Goal: Task Accomplishment & Management: Use online tool/utility

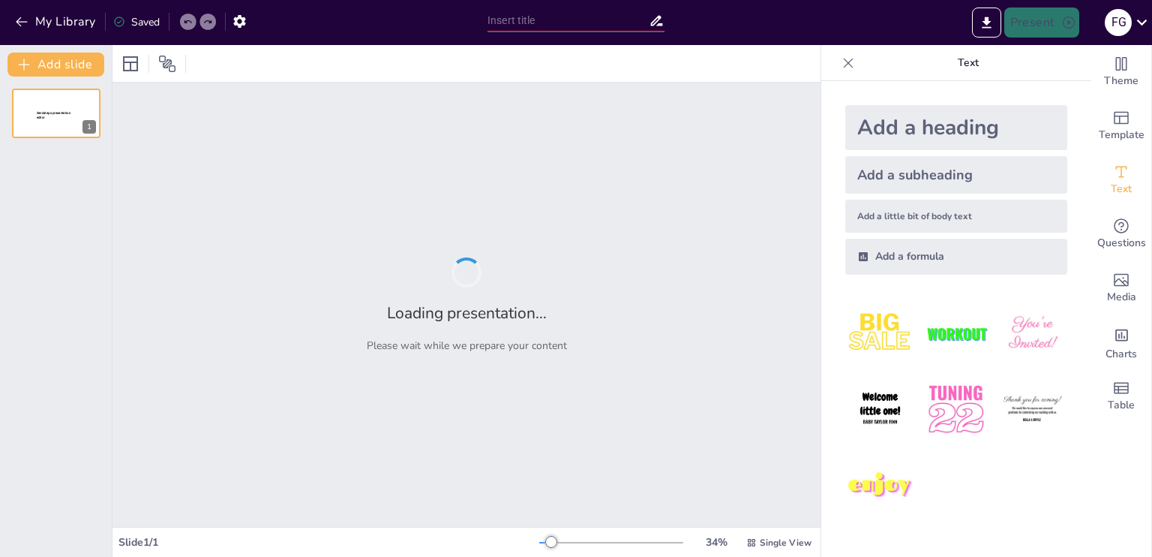
type input "La Subjetividad como Herramienta de Comprensión en la Investigación Social"
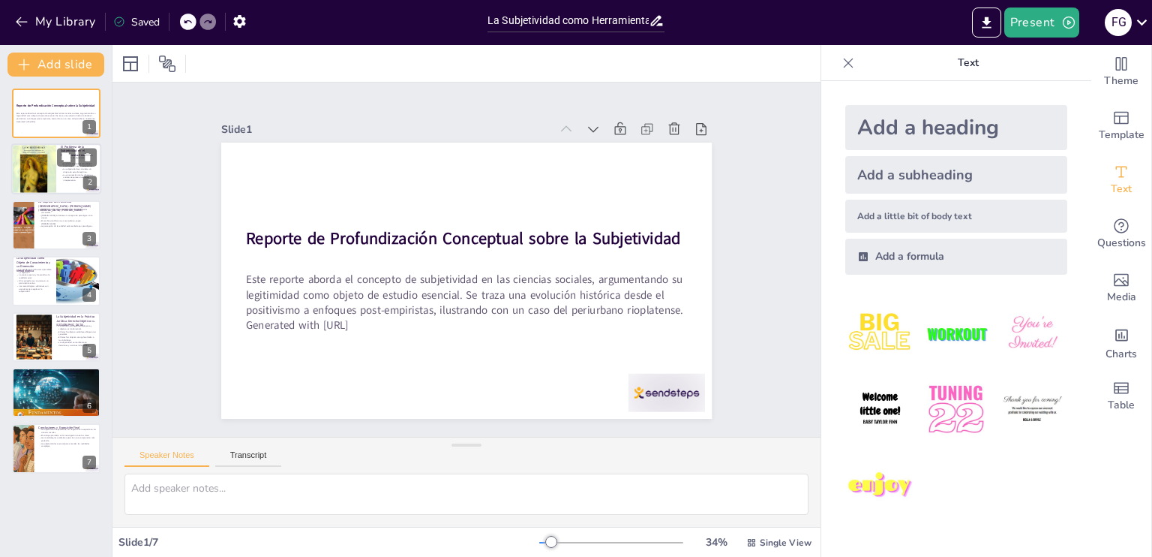
click at [66, 174] on p "La comprensión de las dinámicas sociales requiere un enfoque interpretativo." at bounding box center [79, 178] width 36 height 8
type textarea "Lo ipsumd si ame co adipiscingel se do eiusmodte in utlabore et doloremagna ali…"
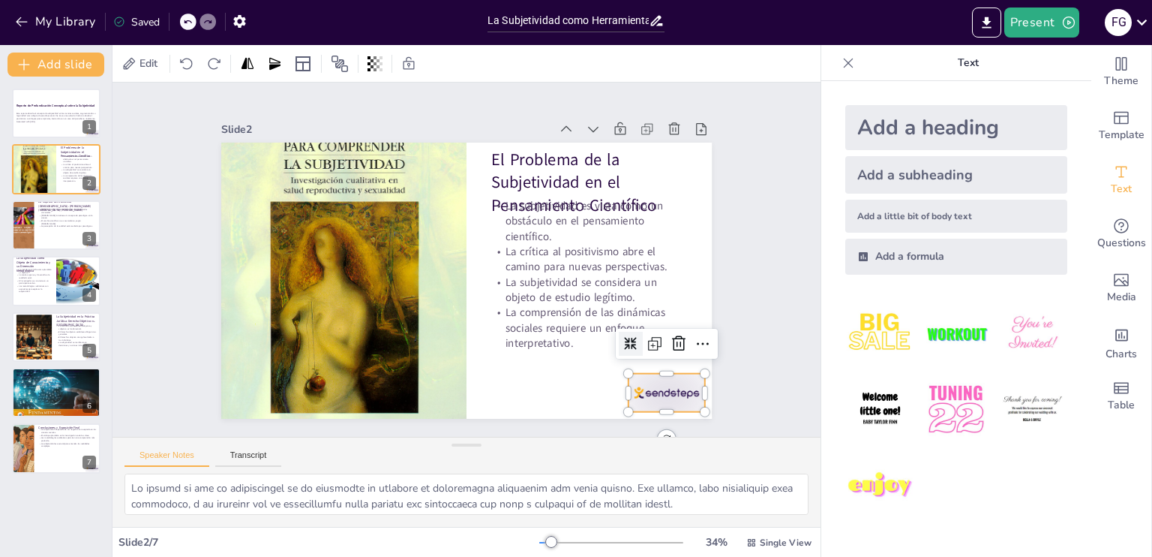
click at [645, 386] on div at bounding box center [667, 393] width 77 height 38
click at [665, 377] on icon at bounding box center [657, 385] width 17 height 17
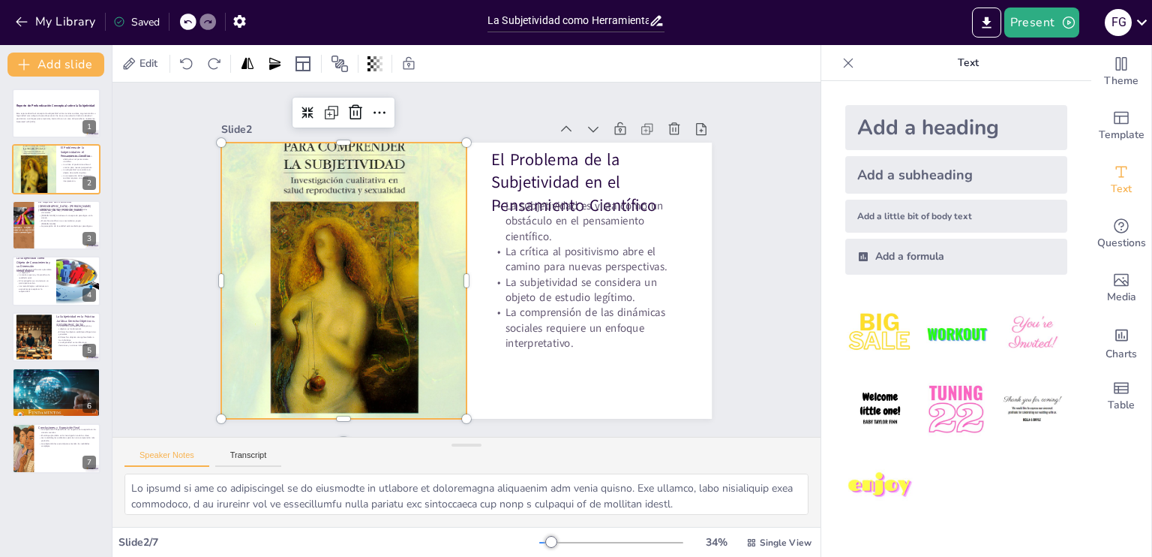
click at [344, 178] on div at bounding box center [342, 267] width 278 height 351
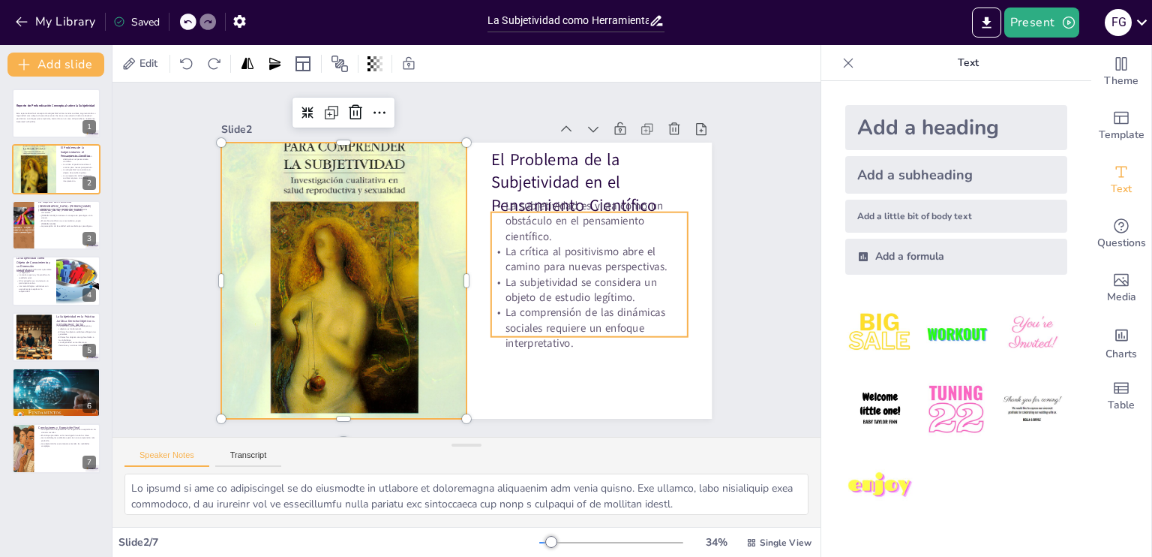
click at [533, 234] on p "La subjetividad es vista como un obstáculo en el pensamiento científico." at bounding box center [589, 221] width 197 height 46
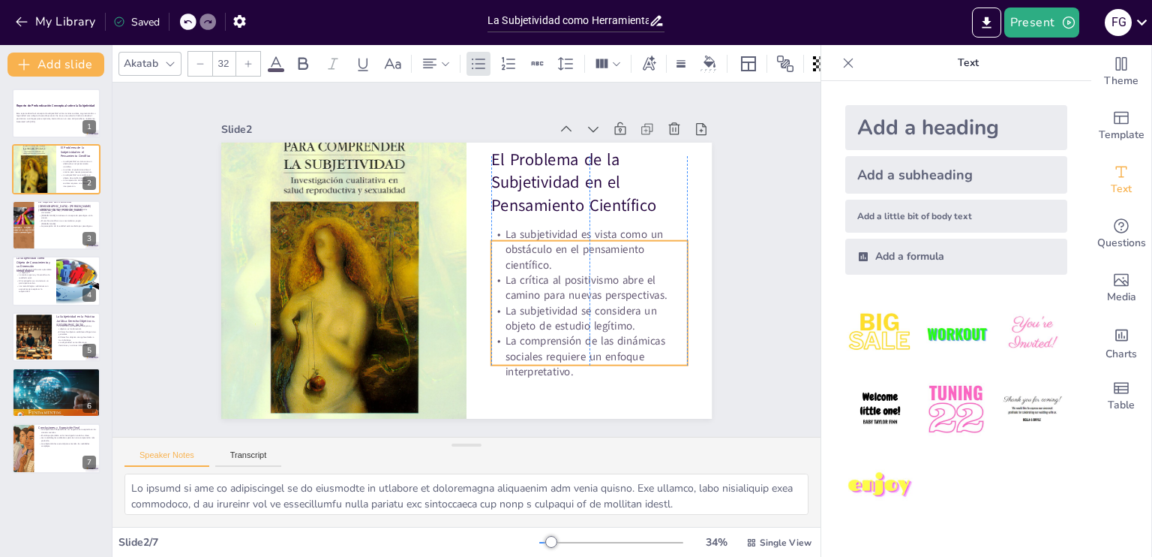
drag, startPoint x: 598, startPoint y: 313, endPoint x: 599, endPoint y: 341, distance: 28.5
click at [599, 341] on p "La comprensión de las dinámicas sociales requiere un enfoque interpretativo." at bounding box center [589, 357] width 197 height 46
click at [725, 342] on div "Slide 1 Reporte de Profundización Conceptual sobre la Subjetividad Este reporte…" at bounding box center [466, 260] width 645 height 480
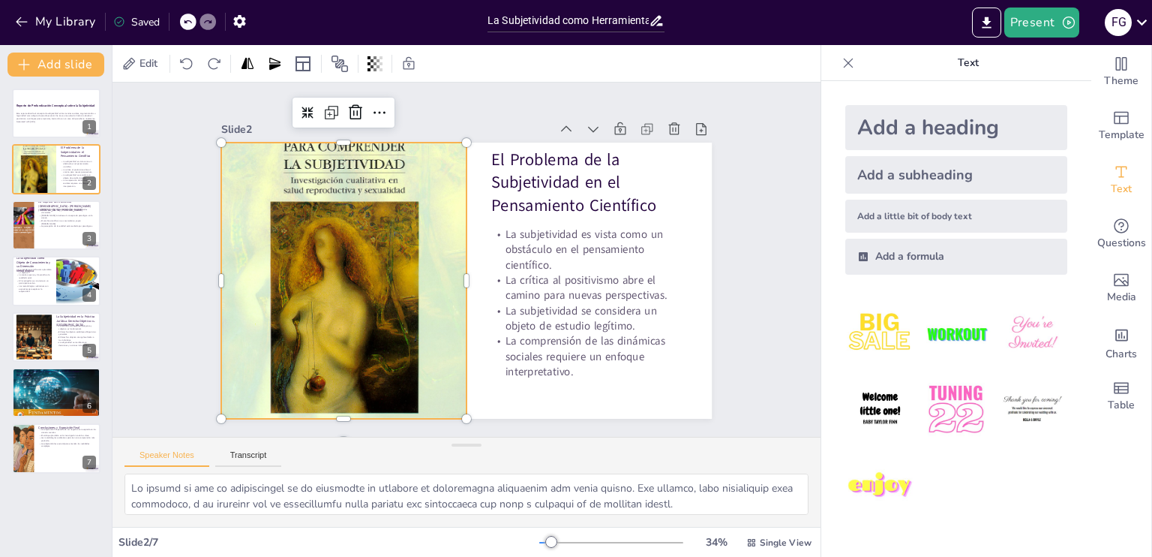
click at [356, 263] on div at bounding box center [343, 280] width 245 height 327
click at [386, 110] on icon at bounding box center [396, 105] width 20 height 20
click at [753, 133] on div "Slide 1 Reporte de Profundización Conceptual sobre la Subjetividad Este reporte…" at bounding box center [466, 260] width 741 height 426
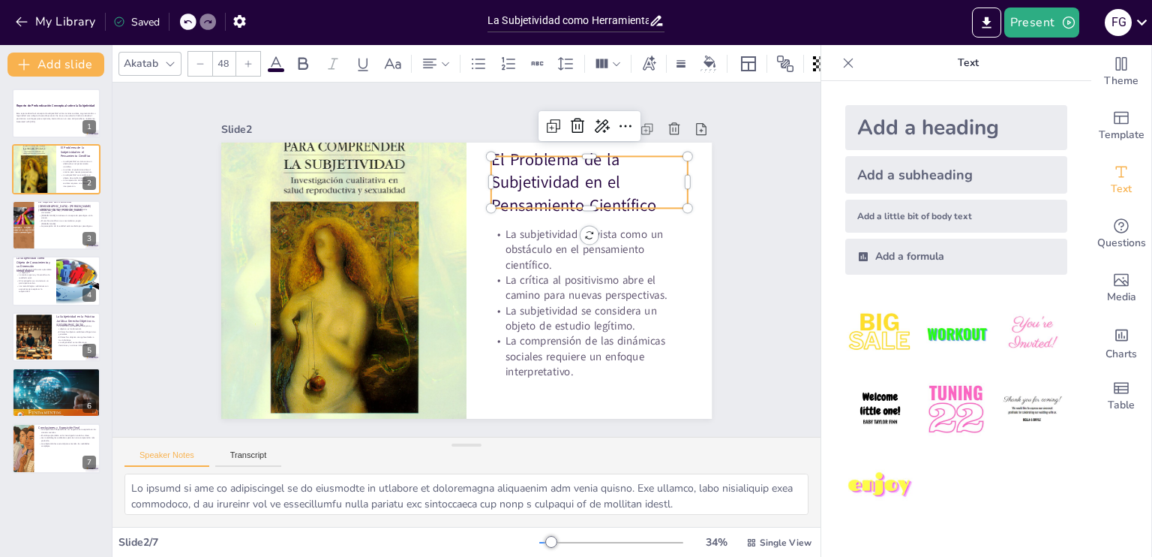
click at [564, 164] on p "El Problema de la Subjetividad en el Pensamiento Científico" at bounding box center [597, 195] width 203 height 89
click at [605, 131] on icon at bounding box center [615, 141] width 20 height 20
click at [755, 230] on div "Slide 1 Reporte de Profundización Conceptual sobre la Subjetividad Este reporte…" at bounding box center [466, 260] width 766 height 494
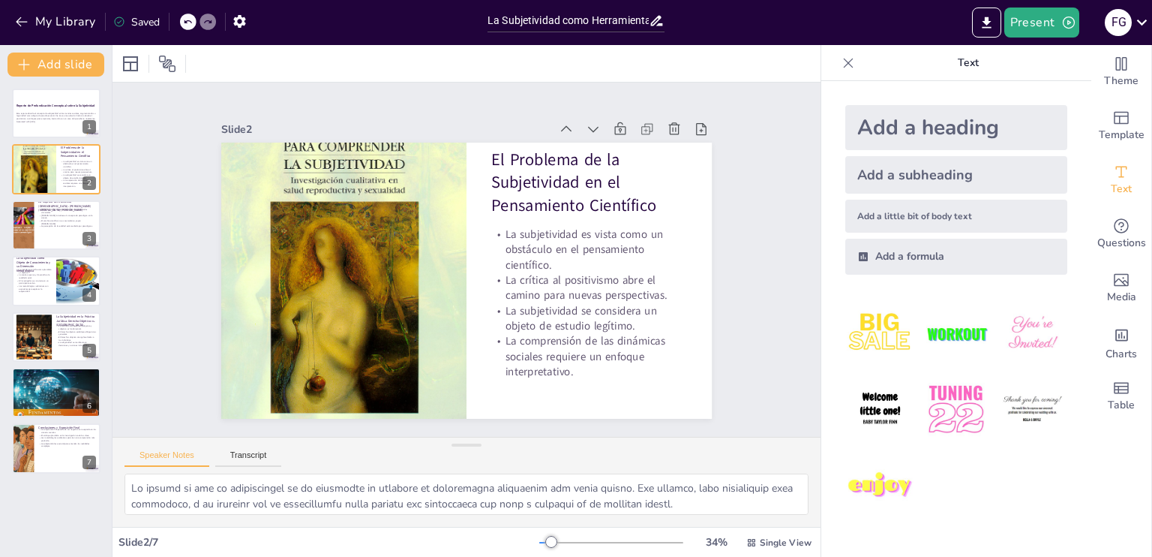
click at [936, 132] on div "Add a heading" at bounding box center [957, 127] width 222 height 45
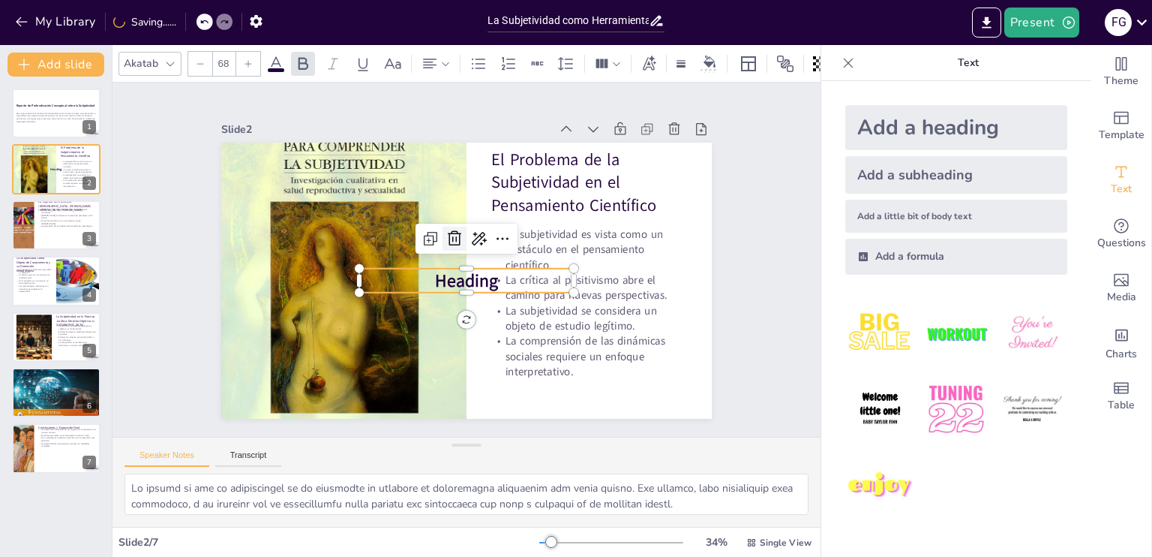
click at [447, 232] on icon at bounding box center [457, 237] width 20 height 20
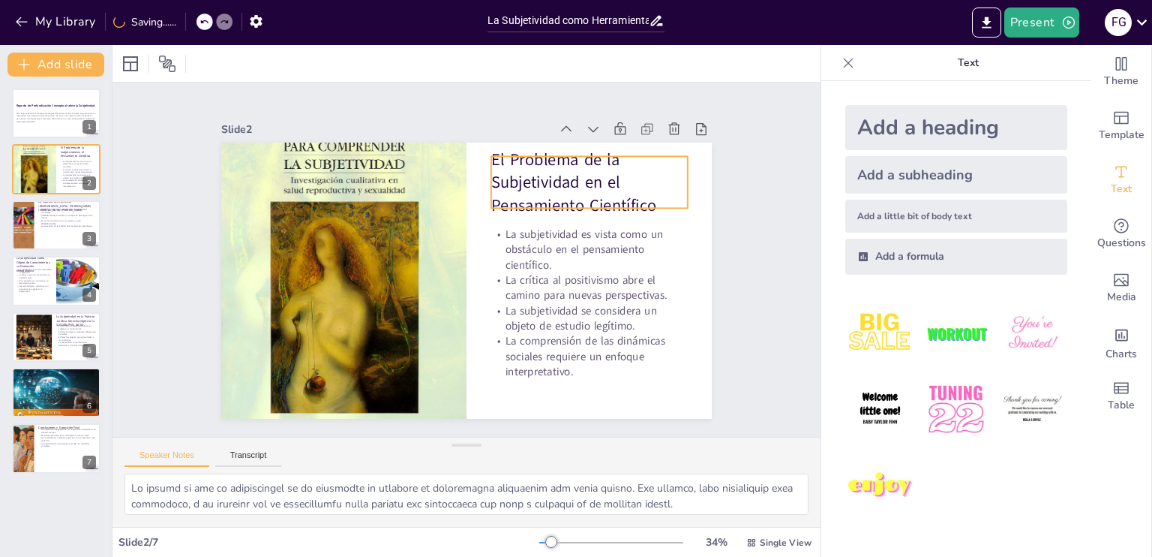
click at [566, 159] on p "El Problema de la Subjetividad en el Pensamiento Científico" at bounding box center [603, 209] width 206 height 108
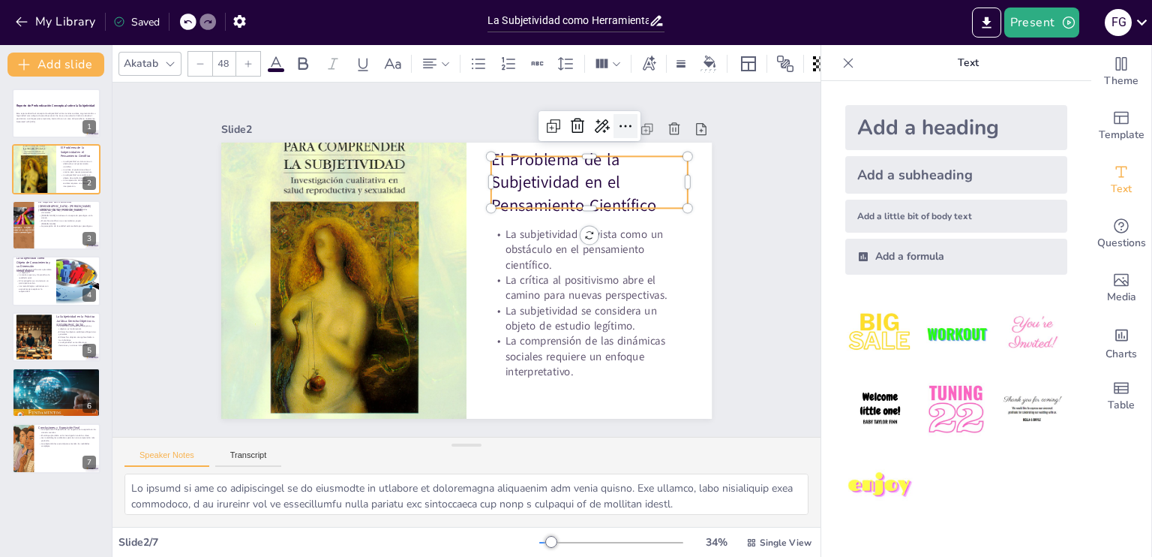
click at [617, 122] on icon at bounding box center [626, 126] width 18 height 18
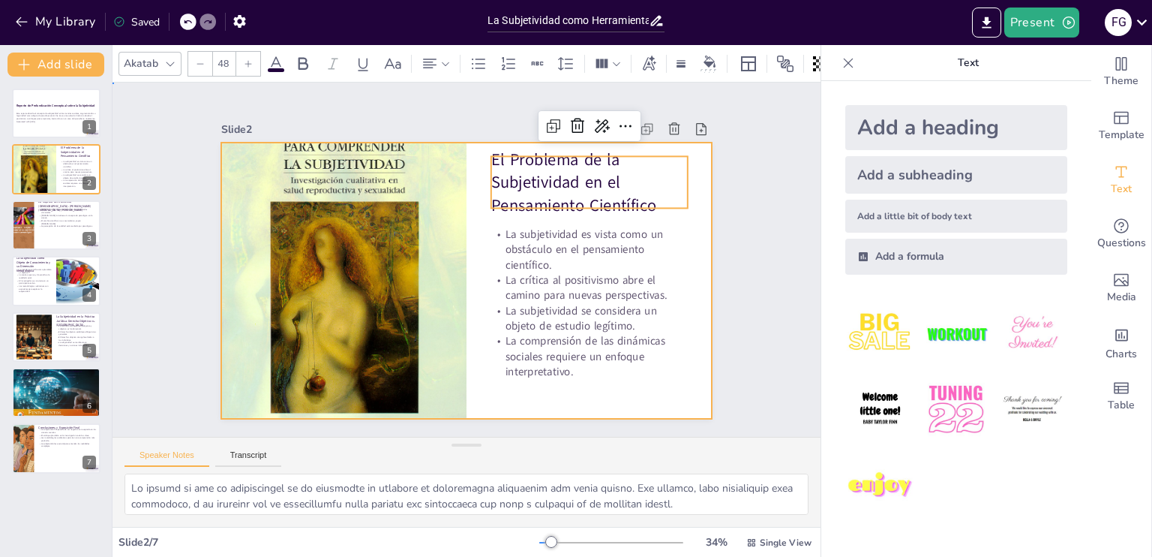
click at [465, 216] on div at bounding box center [464, 280] width 517 height 326
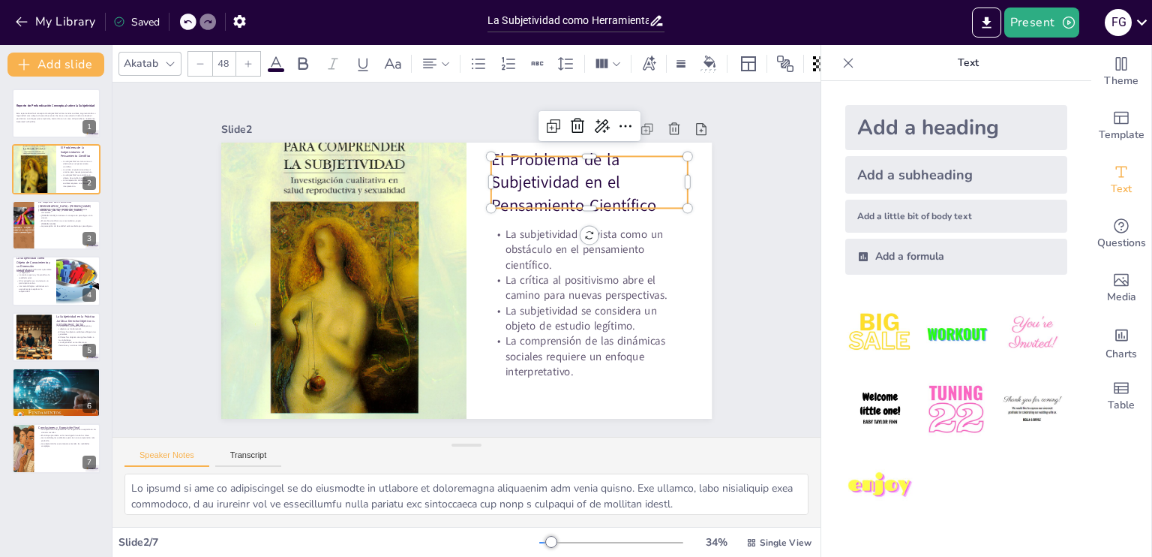
click at [581, 161] on p "El Problema de la Subjetividad en el Pensamiento Científico" at bounding box center [607, 224] width 208 height 126
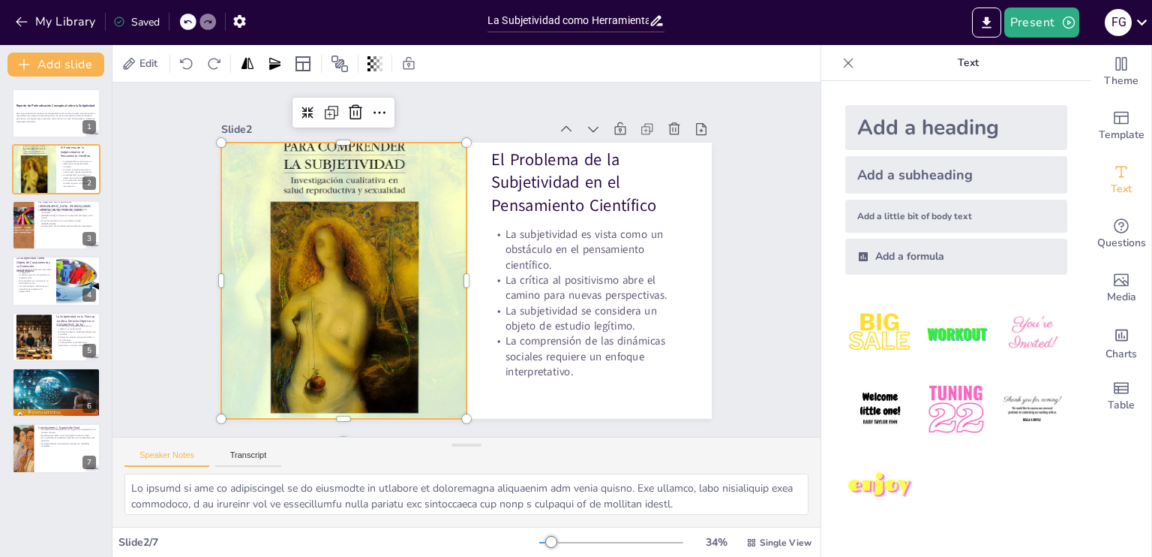
click at [336, 175] on div at bounding box center [343, 280] width 245 height 327
click at [386, 104] on icon at bounding box center [396, 105] width 20 height 20
click at [147, 63] on span "Edit" at bounding box center [149, 63] width 24 height 14
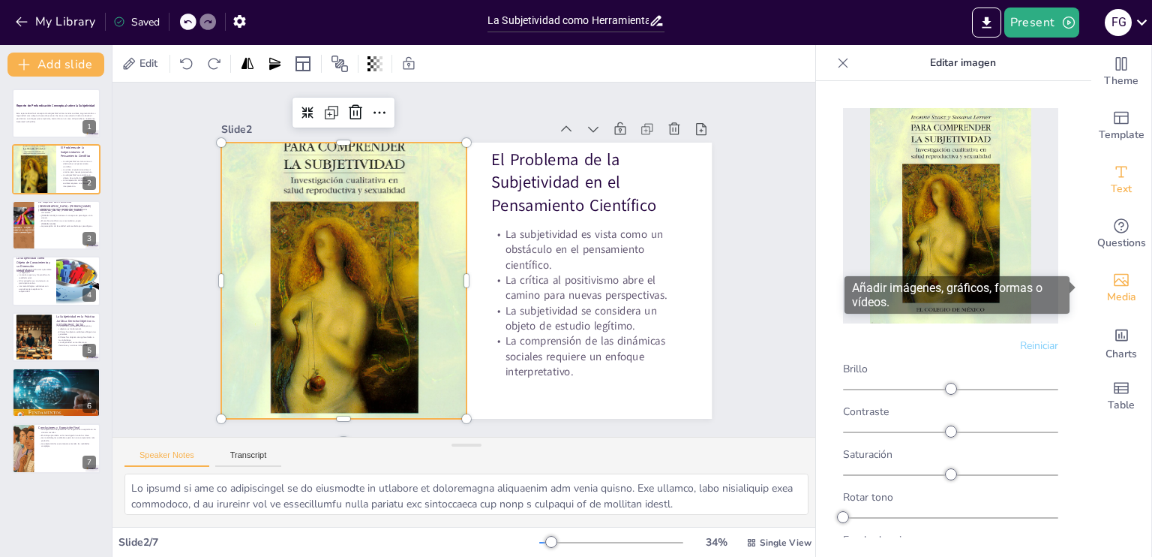
click at [1114, 284] on icon "Add images, graphics, shapes or video" at bounding box center [1121, 280] width 15 height 13
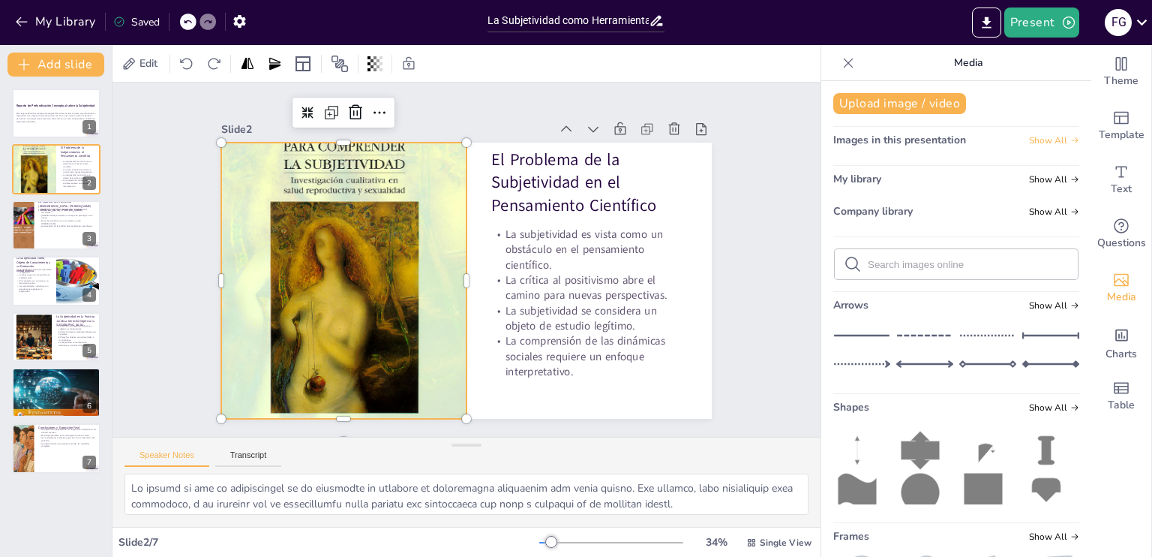
click at [1047, 140] on span "Show All" at bounding box center [1054, 140] width 50 height 11
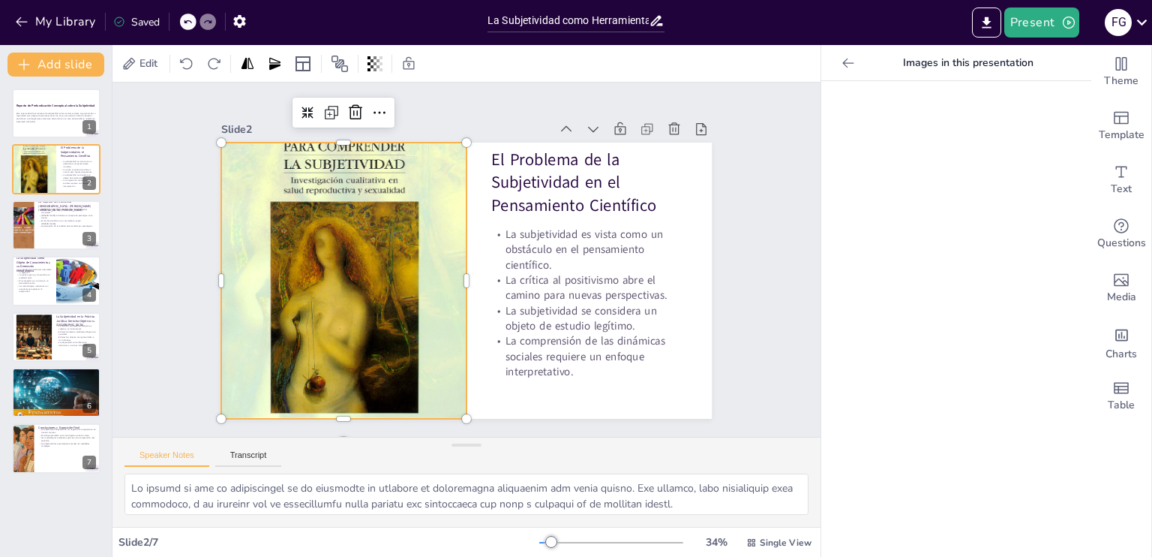
click at [841, 61] on icon at bounding box center [848, 63] width 15 height 15
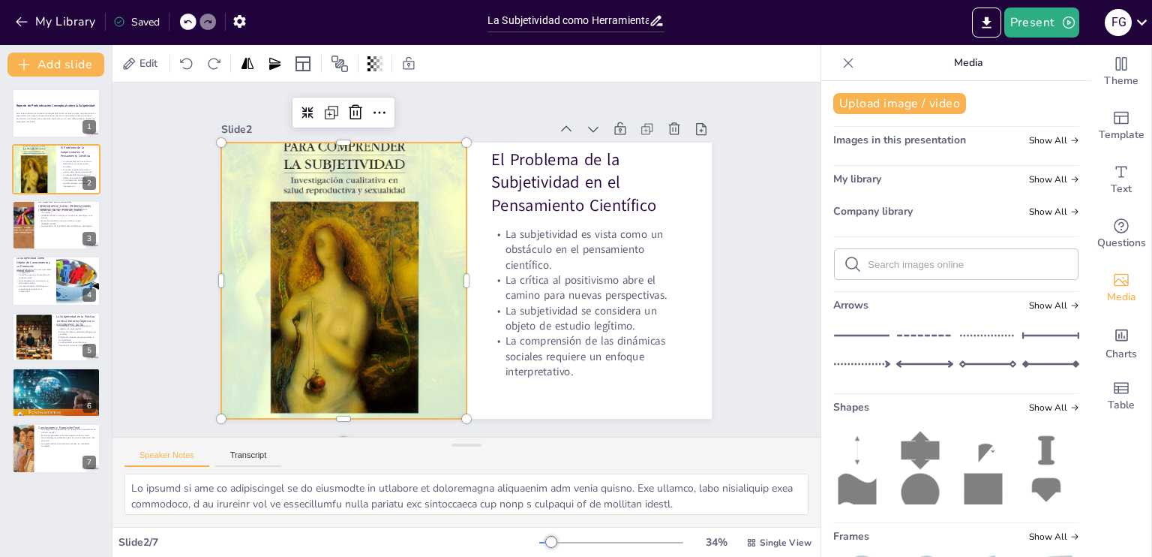
click at [841, 61] on icon at bounding box center [848, 63] width 15 height 15
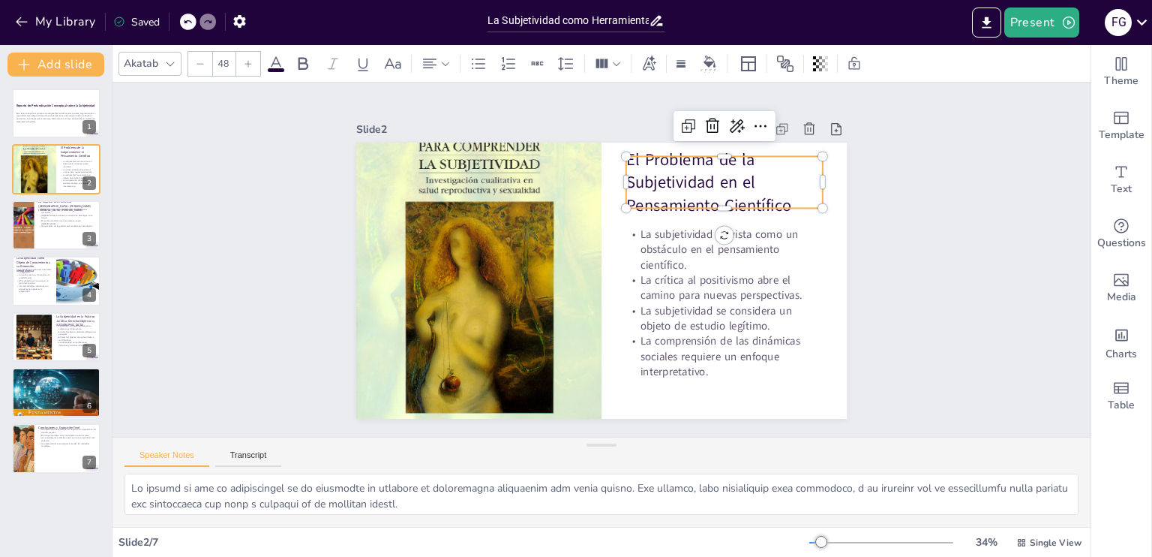
click at [776, 204] on div "El Problema de la Subjetividad en el Pensamiento Científico La subjetividad es …" at bounding box center [599, 281] width 517 height 326
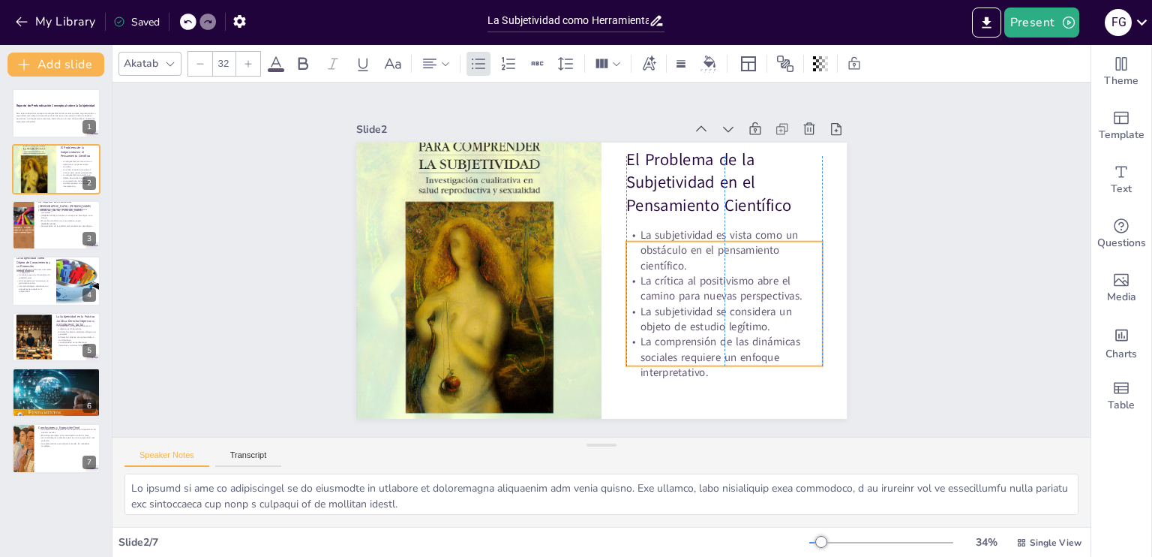
click at [759, 367] on p "La comprensión de las dinámicas sociales requiere un enfoque interpretativo." at bounding box center [724, 358] width 197 height 46
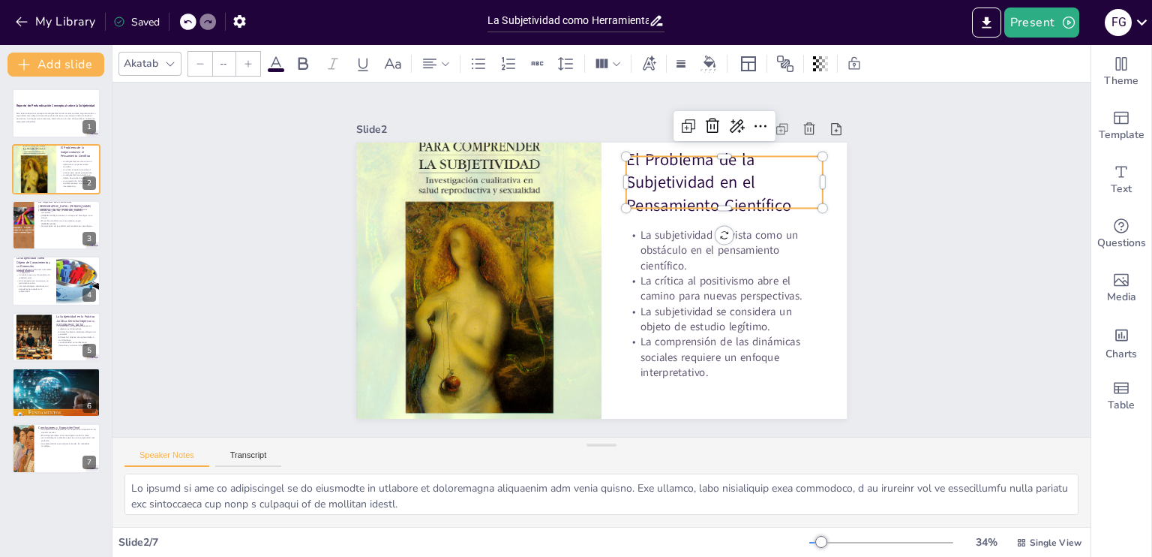
type input "48"
click at [703, 165] on p "El Problema de la Subjetividad en el Pensamiento Científico" at bounding box center [724, 182] width 197 height 69
click at [299, 62] on icon at bounding box center [304, 63] width 10 height 13
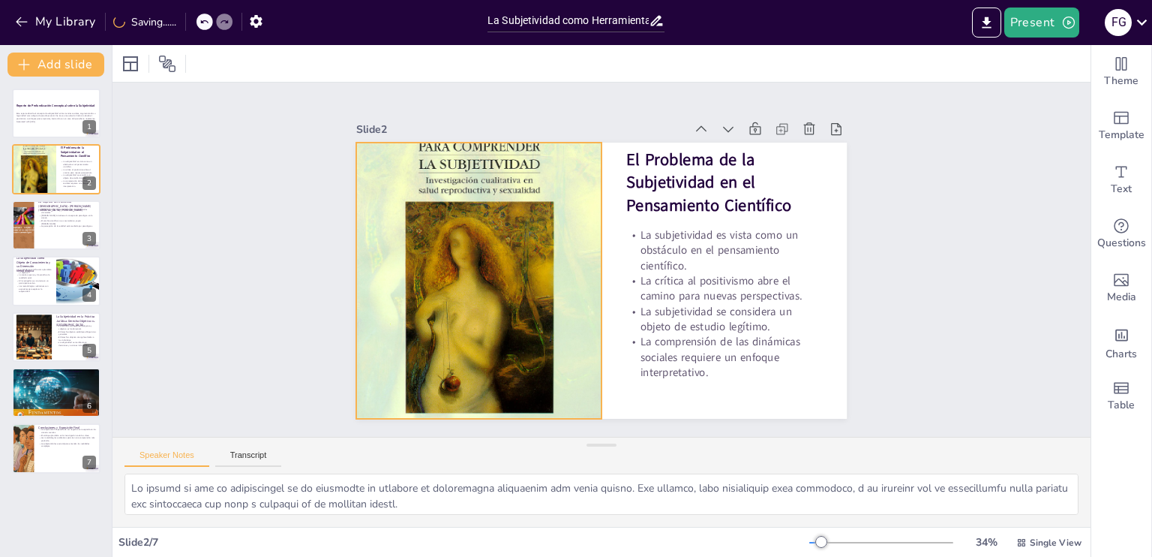
click at [480, 233] on div at bounding box center [478, 280] width 245 height 327
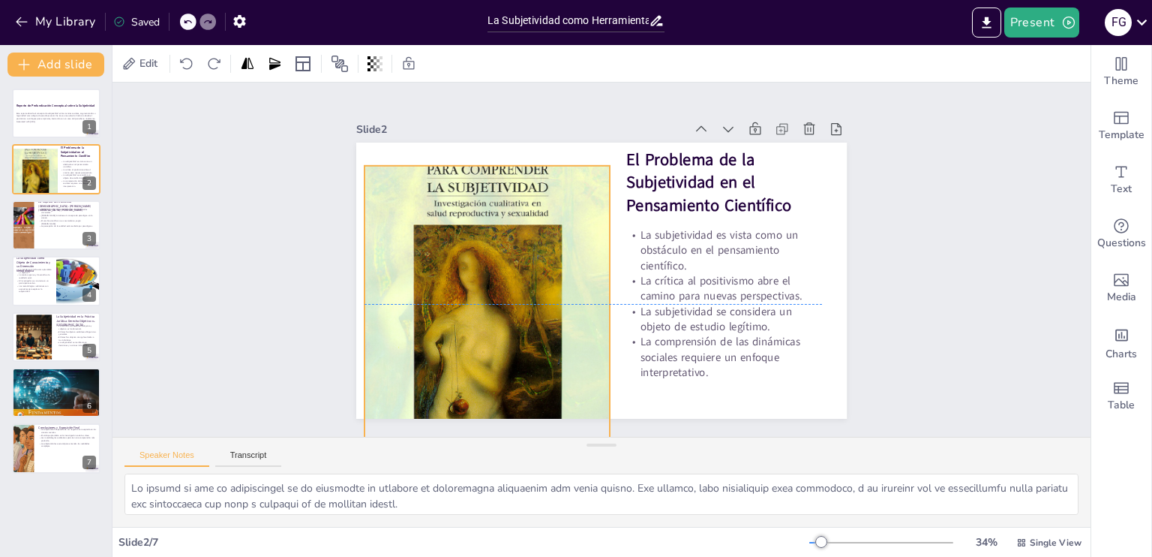
drag, startPoint x: 517, startPoint y: 192, endPoint x: 525, endPoint y: 217, distance: 26.1
click at [525, 217] on div at bounding box center [534, 157] width 371 height 308
click at [478, 149] on div at bounding box center [499, 142] width 245 height 38
click at [506, 123] on icon at bounding box center [513, 118] width 15 height 16
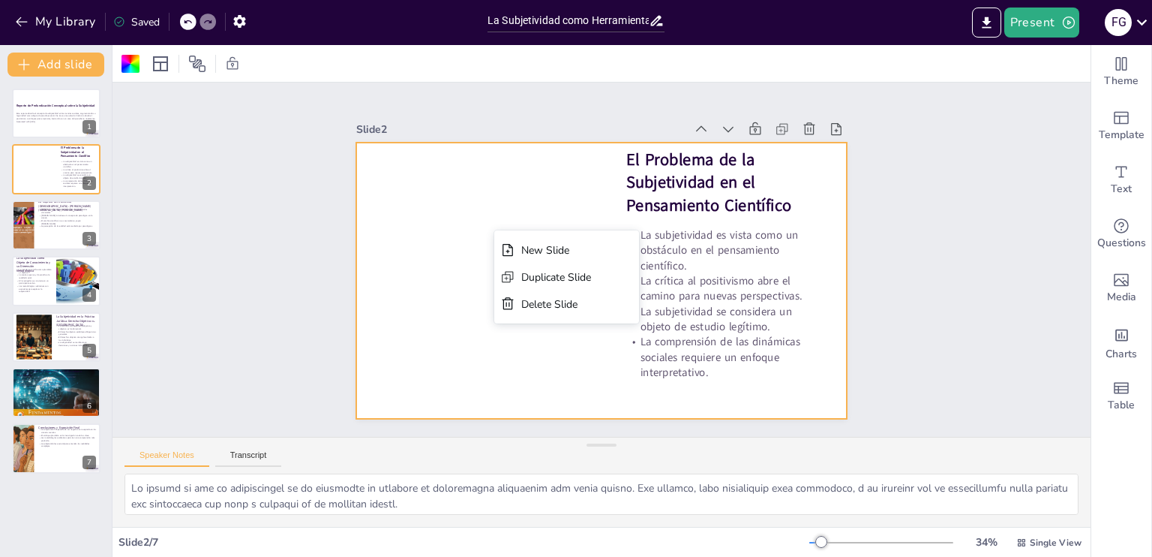
click at [447, 193] on div at bounding box center [599, 281] width 517 height 326
click at [514, 244] on div at bounding box center [597, 280] width 537 height 372
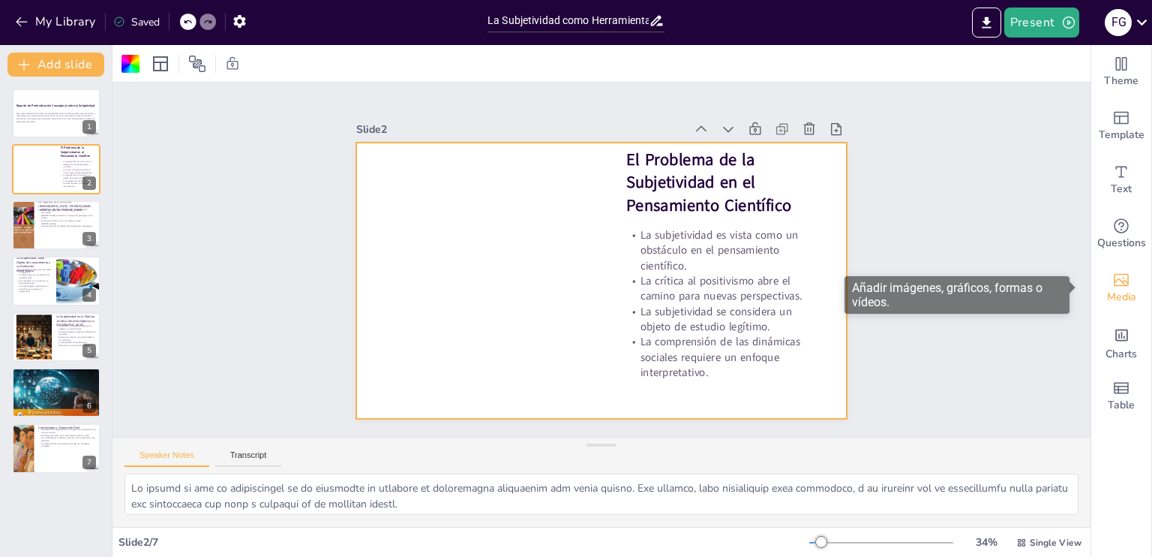
click at [1122, 294] on span "Media" at bounding box center [1121, 297] width 29 height 17
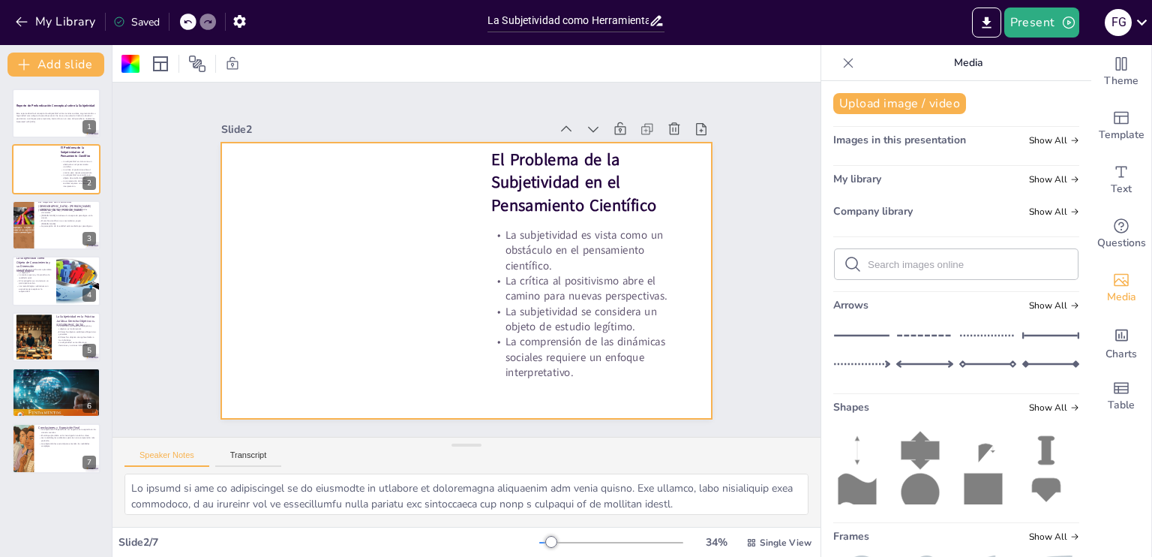
click at [984, 266] on input "text" at bounding box center [968, 264] width 201 height 11
type input "subjetividad y pensamiento cientifico"
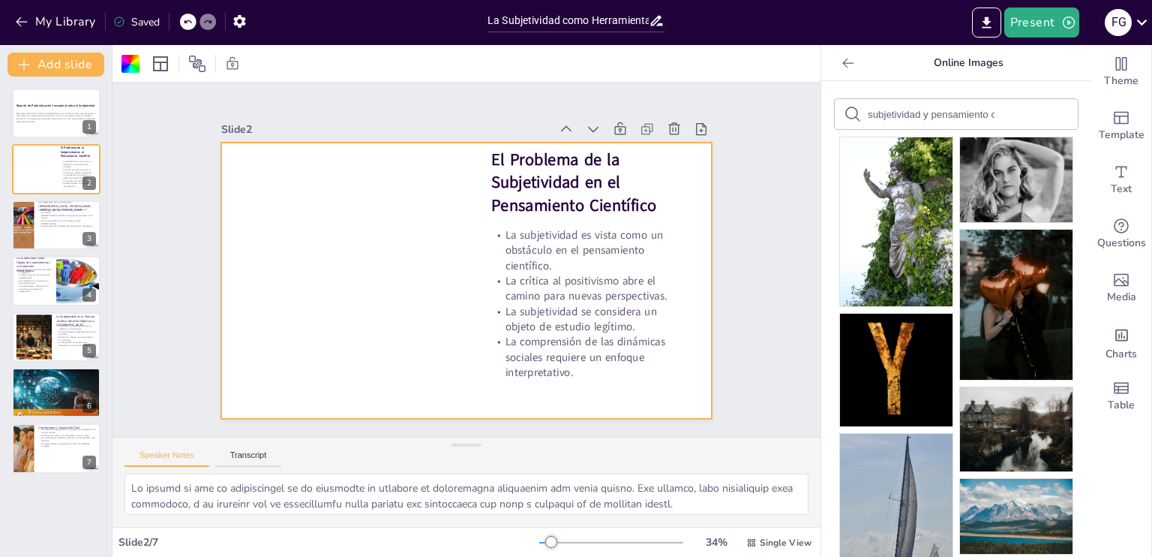
click at [841, 64] on icon at bounding box center [848, 63] width 15 height 15
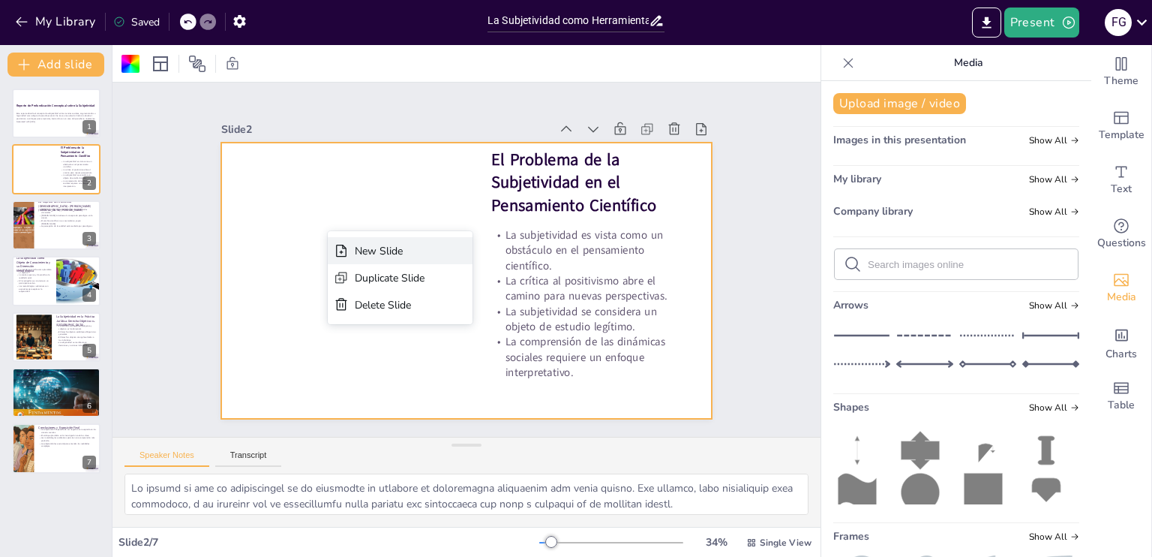
click at [423, 313] on div "New Slide" at bounding box center [496, 341] width 147 height 56
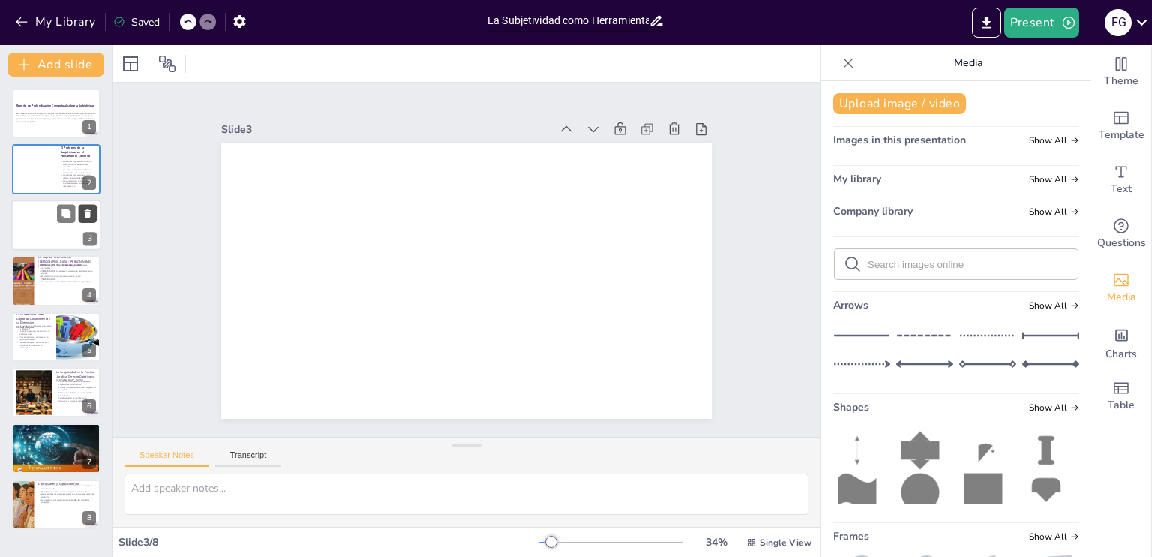
click at [92, 208] on icon at bounding box center [88, 213] width 11 height 11
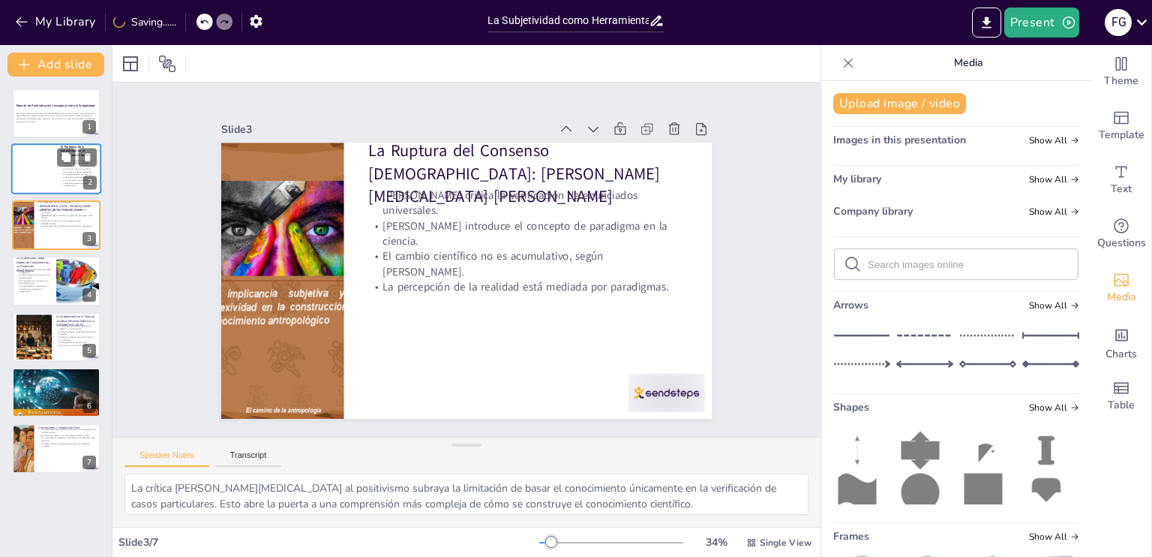
click at [45, 166] on div at bounding box center [56, 169] width 90 height 51
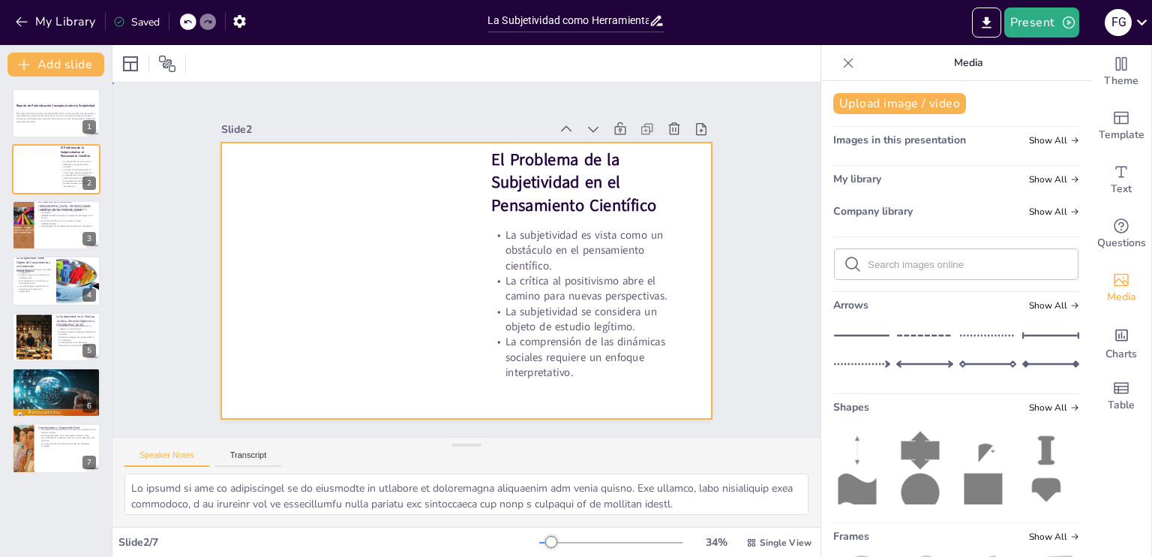
click at [302, 231] on div at bounding box center [466, 281] width 491 height 276
click at [415, 314] on div "New Slide Duplicate Slide Delete Slide" at bounding box center [487, 360] width 145 height 93
click at [407, 187] on div at bounding box center [456, 277] width 563 height 485
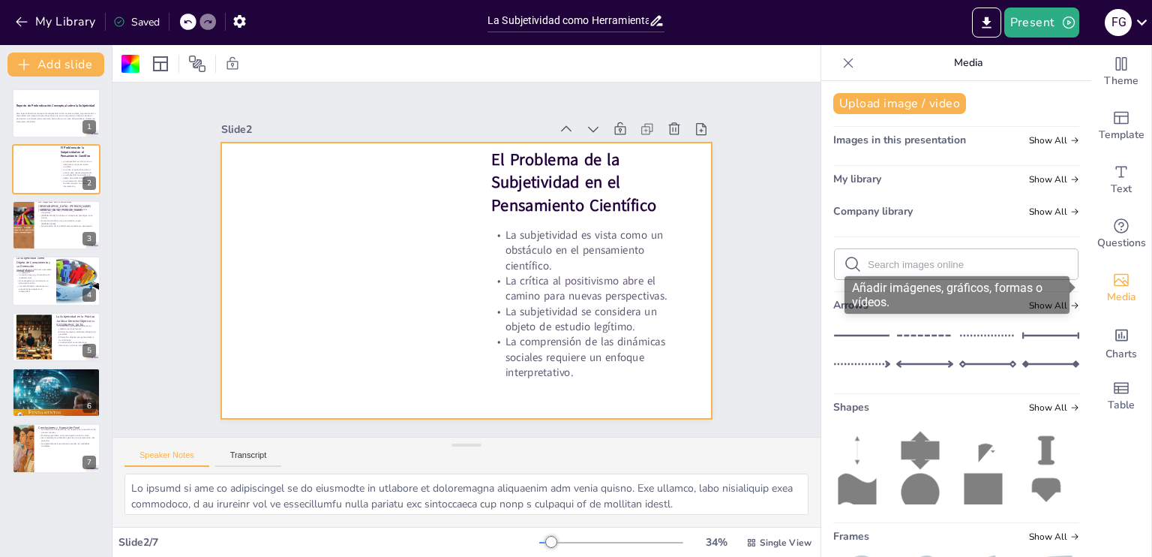
click at [1120, 284] on div "Media" at bounding box center [1122, 288] width 60 height 54
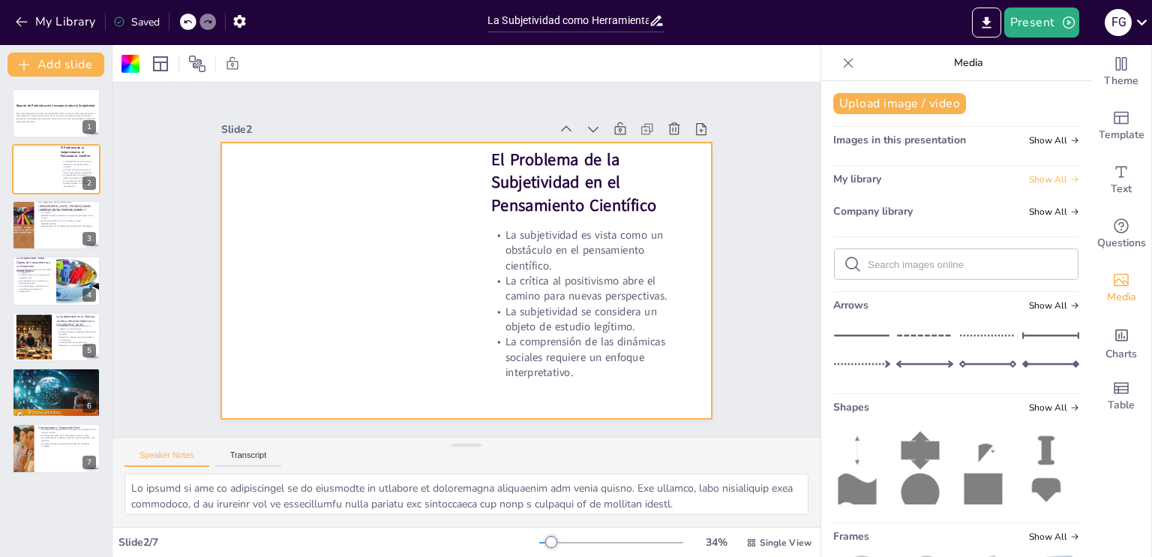
click at [1029, 179] on span "Show All" at bounding box center [1054, 179] width 50 height 11
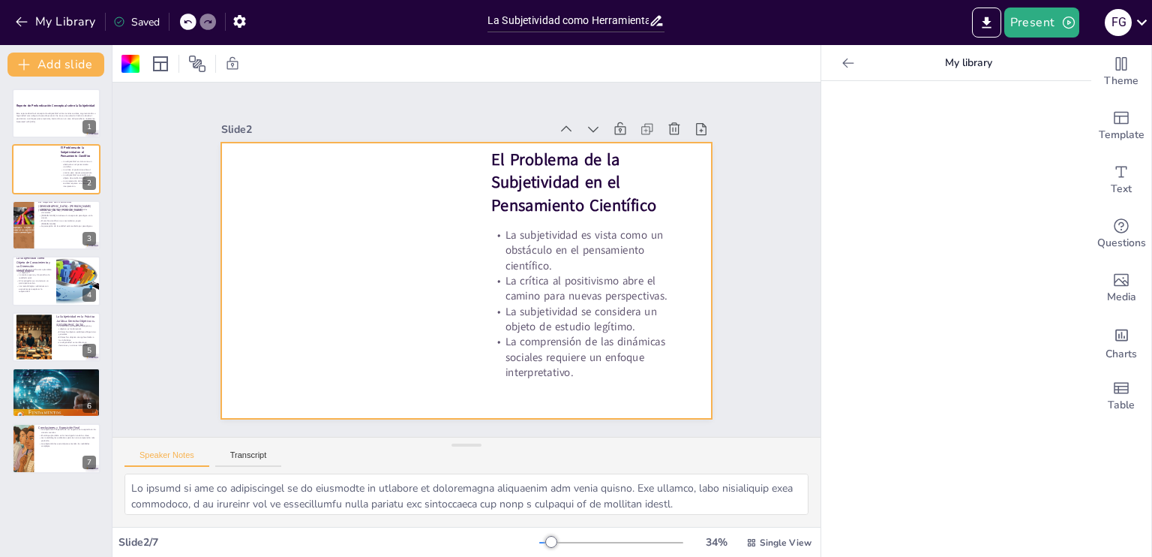
click at [841, 59] on icon at bounding box center [848, 63] width 15 height 15
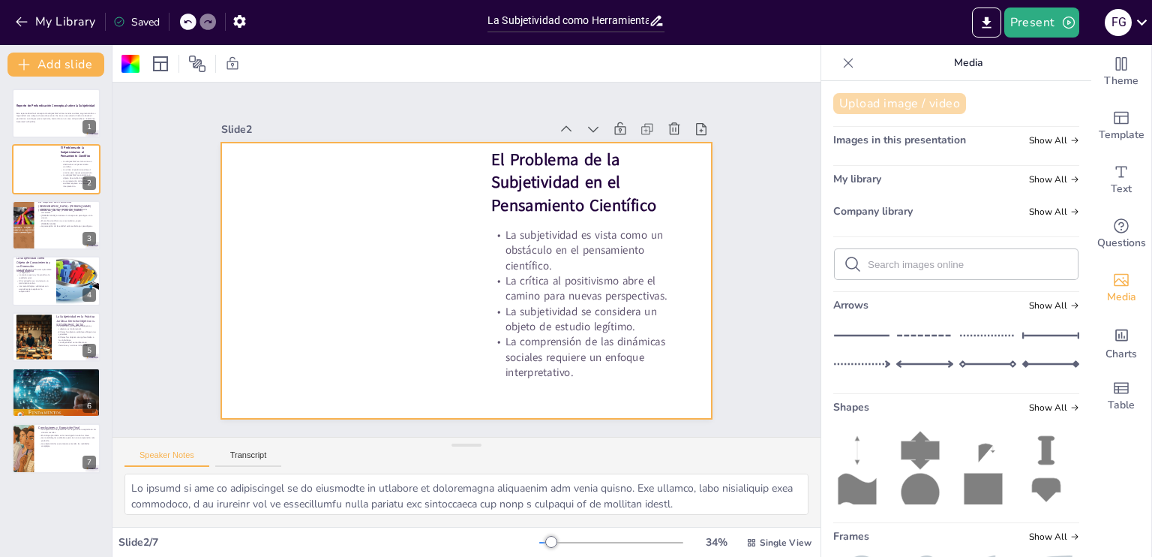
click at [883, 100] on button "Upload image / video" at bounding box center [900, 103] width 133 height 21
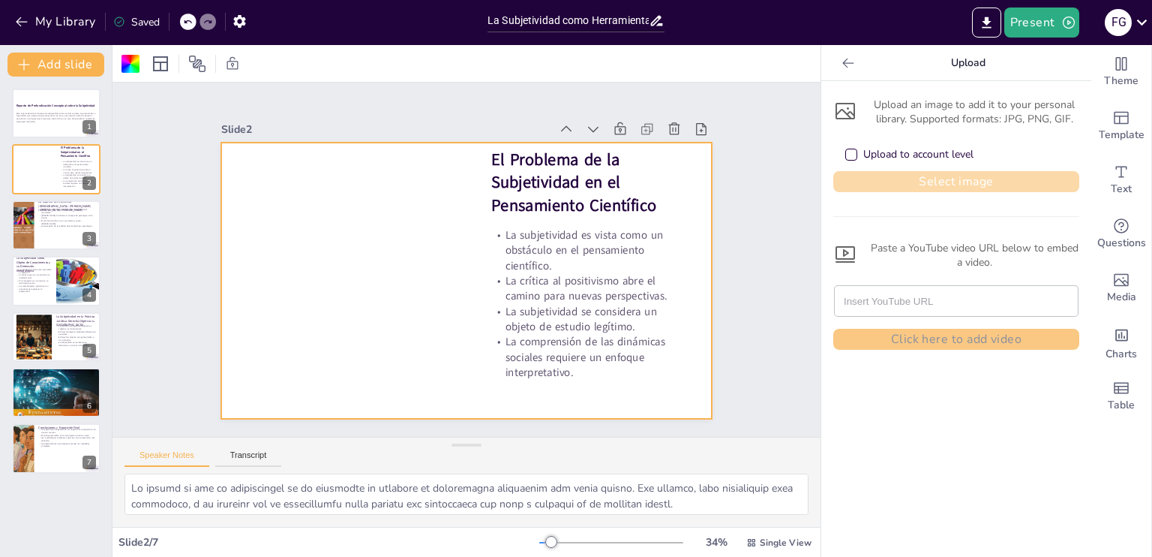
click at [924, 182] on button "Select image" at bounding box center [957, 181] width 246 height 21
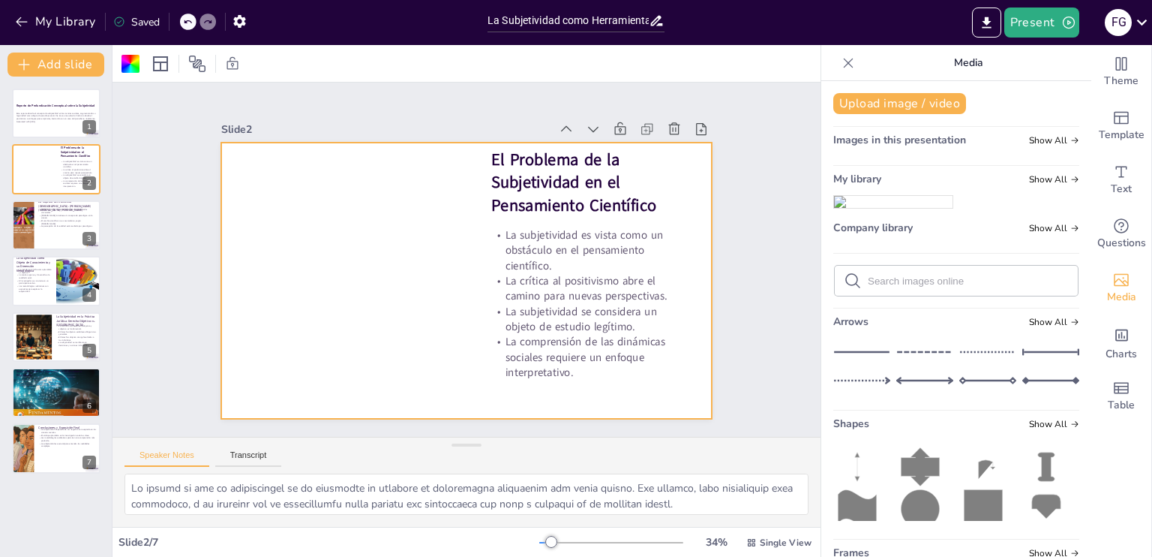
click at [903, 208] on img at bounding box center [893, 202] width 119 height 12
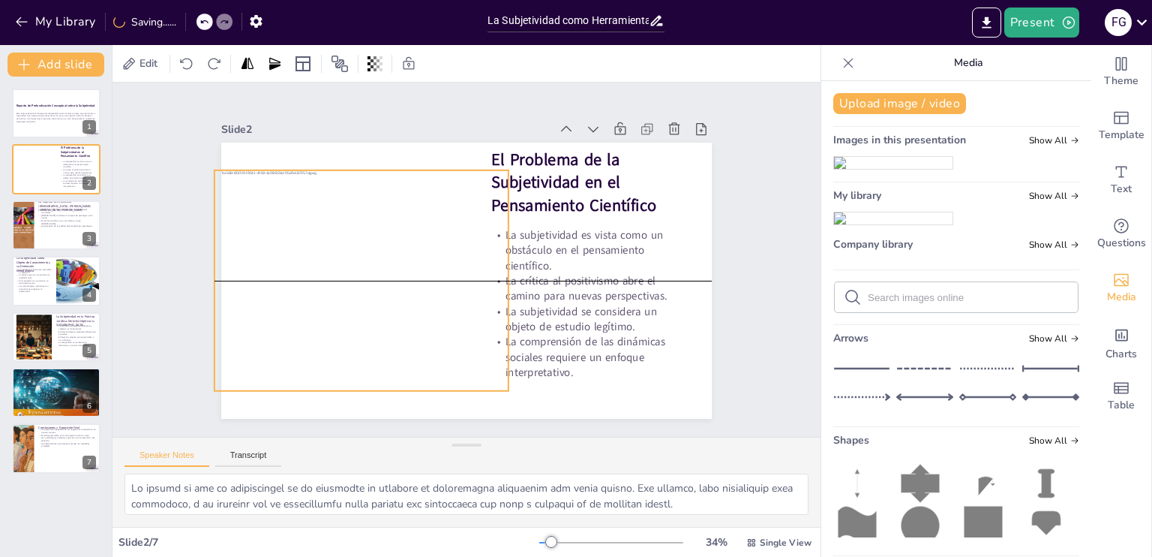
drag, startPoint x: 492, startPoint y: 272, endPoint x: 387, endPoint y: 266, distance: 105.2
click at [387, 266] on div at bounding box center [362, 280] width 295 height 221
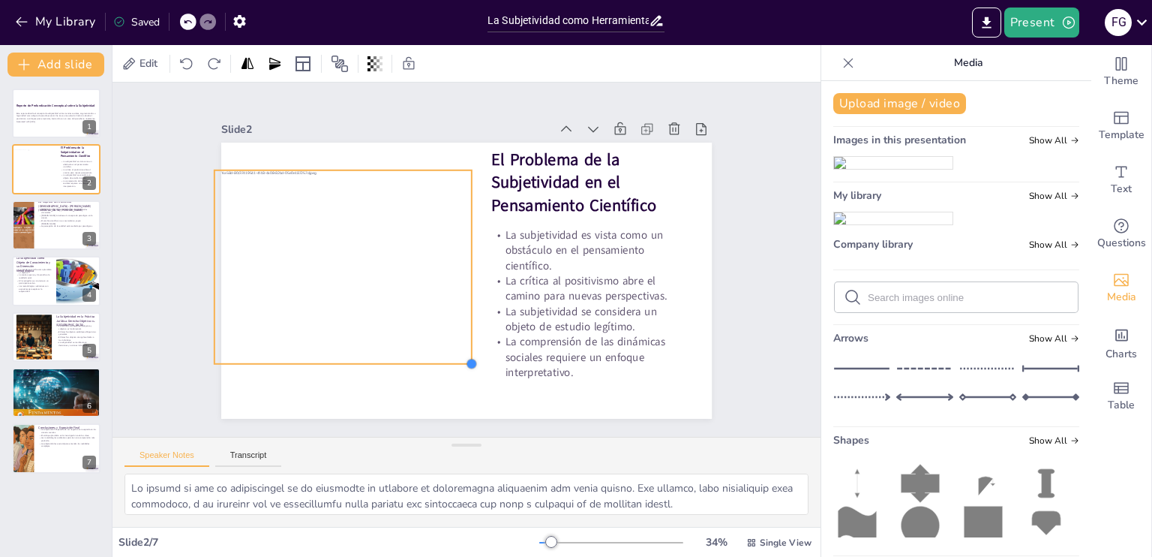
drag, startPoint x: 495, startPoint y: 383, endPoint x: 458, endPoint y: 347, distance: 51.5
click at [458, 347] on div "El Problema de la Subjetividad en el Pensamiento Científico La subjetividad es …" at bounding box center [466, 281] width 491 height 276
drag, startPoint x: 406, startPoint y: 267, endPoint x: 413, endPoint y: 266, distance: 7.5
click at [413, 266] on div at bounding box center [350, 270] width 258 height 194
click at [308, 137] on icon at bounding box center [314, 143] width 12 height 12
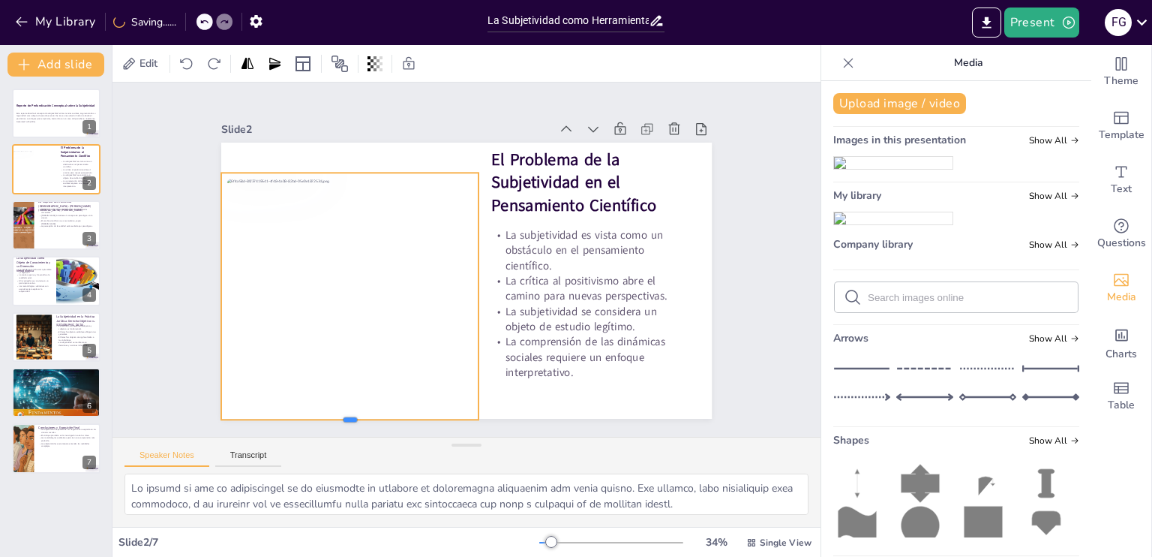
drag, startPoint x: 339, startPoint y: 363, endPoint x: 342, endPoint y: 416, distance: 53.4
click at [342, 419] on div at bounding box center [350, 425] width 258 height 12
drag, startPoint x: 341, startPoint y: 167, endPoint x: 338, endPoint y: 131, distance: 35.4
click at [338, 131] on div at bounding box center [350, 131] width 258 height 12
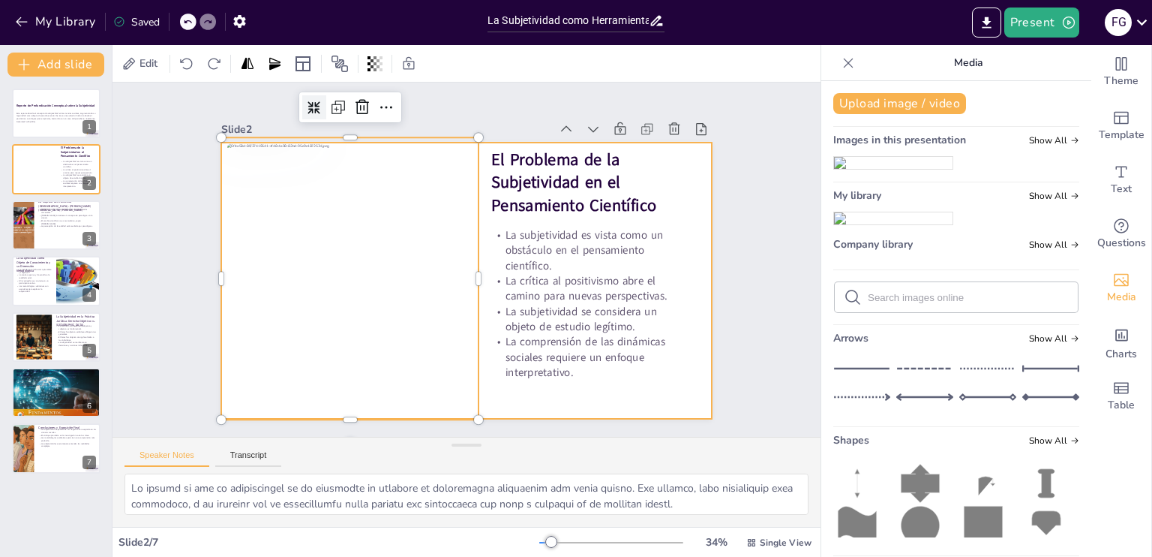
click at [580, 378] on div at bounding box center [464, 281] width 517 height 326
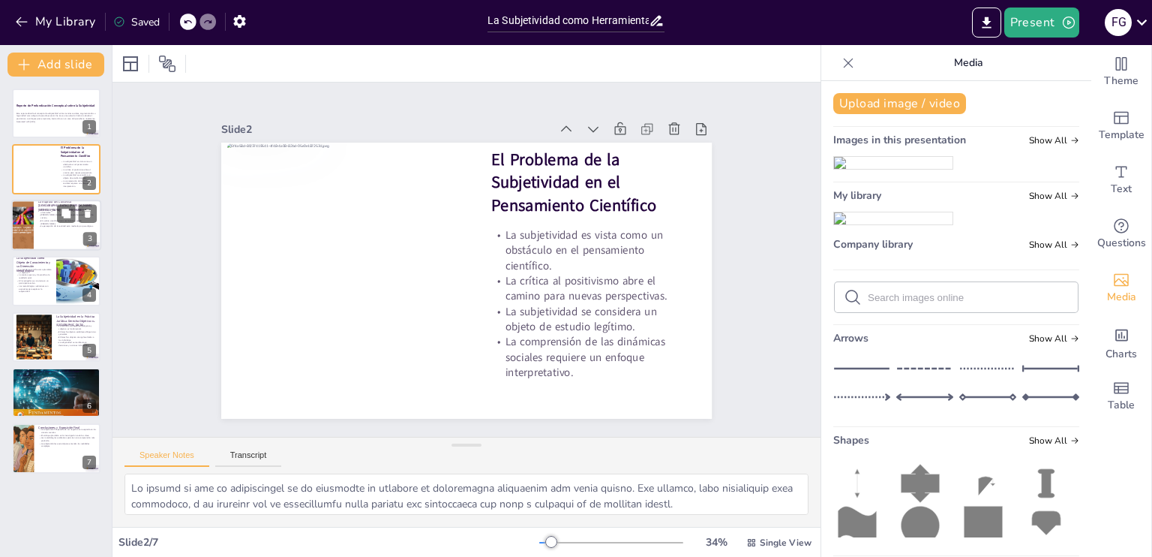
click at [52, 224] on div "[PERSON_NAME] critica la verificación de enunciados universales. [PERSON_NAME] …" at bounding box center [67, 217] width 59 height 17
type textarea "La crítica [PERSON_NAME][MEDICAL_DATA] al positivismo subraya la limitación de …"
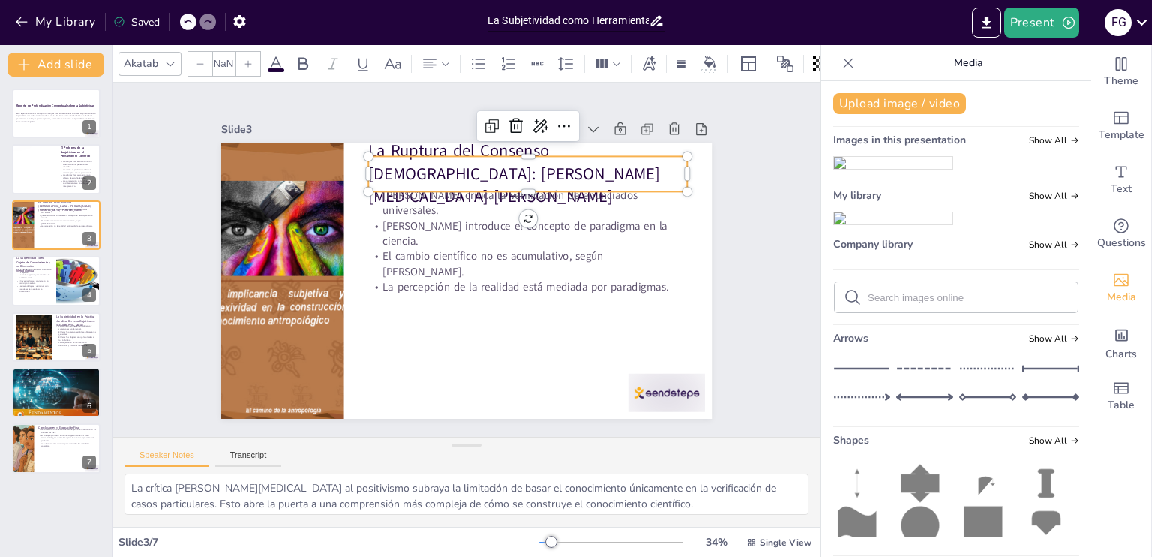
type input "48"
click at [428, 179] on p "La Ruptura del Consenso [DEMOGRAPHIC_DATA]: [PERSON_NAME][MEDICAL_DATA] [PERSON…" at bounding box center [527, 174] width 319 height 69
click at [307, 55] on icon at bounding box center [303, 64] width 18 height 18
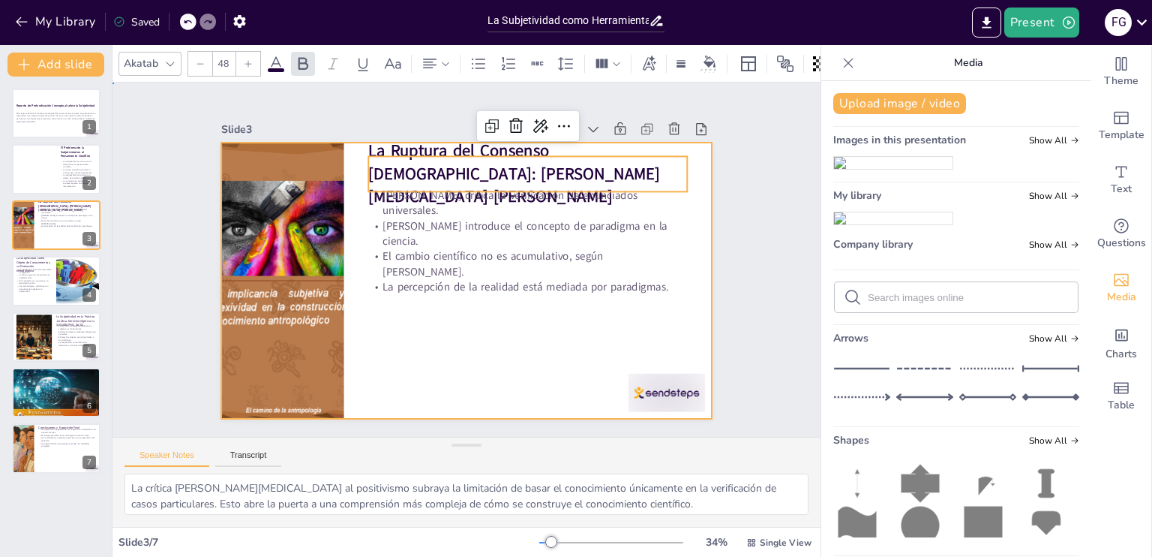
click at [501, 311] on div at bounding box center [460, 280] width 552 height 414
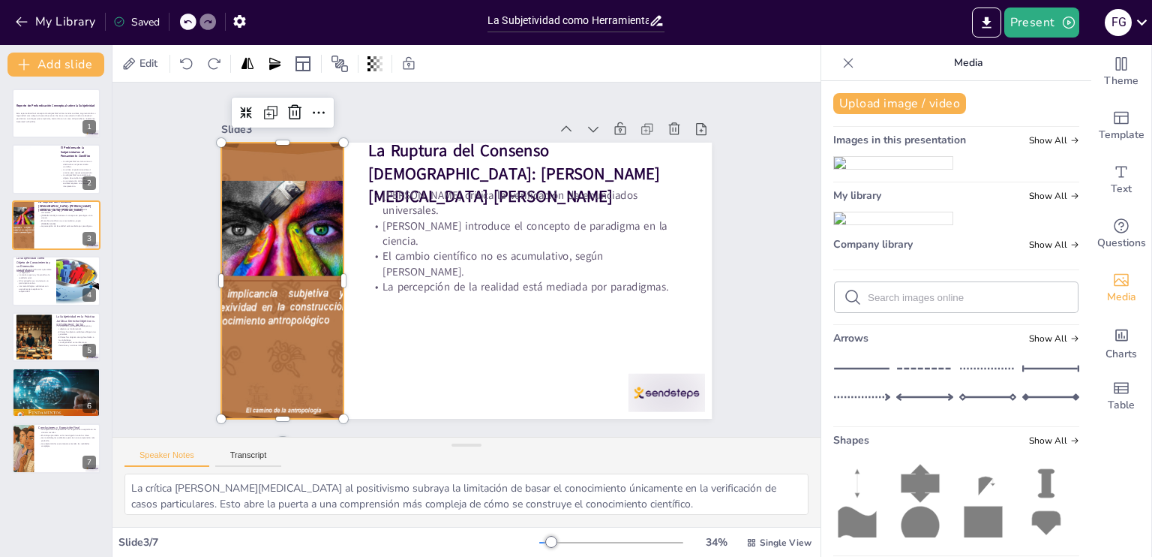
click at [320, 321] on div at bounding box center [281, 261] width 219 height 295
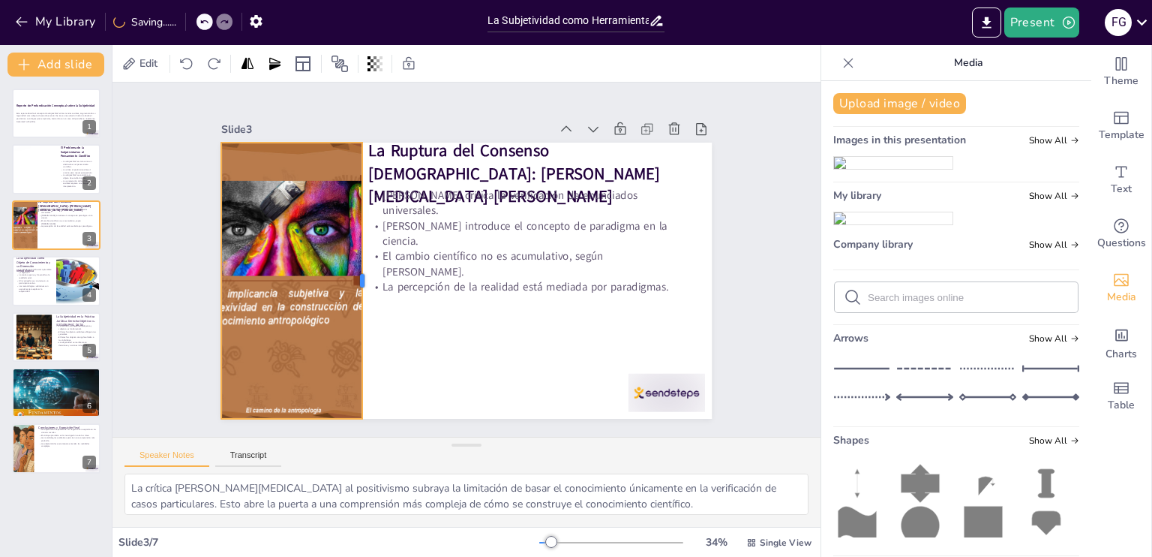
drag, startPoint x: 334, startPoint y: 275, endPoint x: 353, endPoint y: 277, distance: 18.9
click at [362, 277] on div at bounding box center [368, 281] width 12 height 276
click at [303, 303] on div at bounding box center [281, 261] width 219 height 295
click at [350, 269] on div at bounding box center [366, 270] width 41 height 276
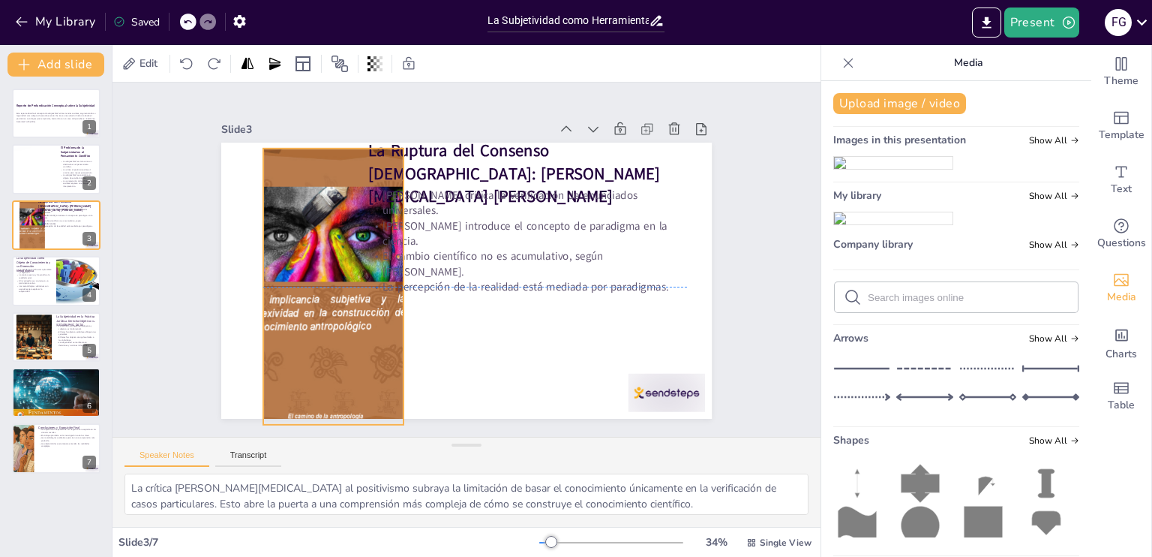
drag, startPoint x: 312, startPoint y: 250, endPoint x: 348, endPoint y: 248, distance: 36.0
click at [348, 248] on div at bounding box center [322, 272] width 219 height 295
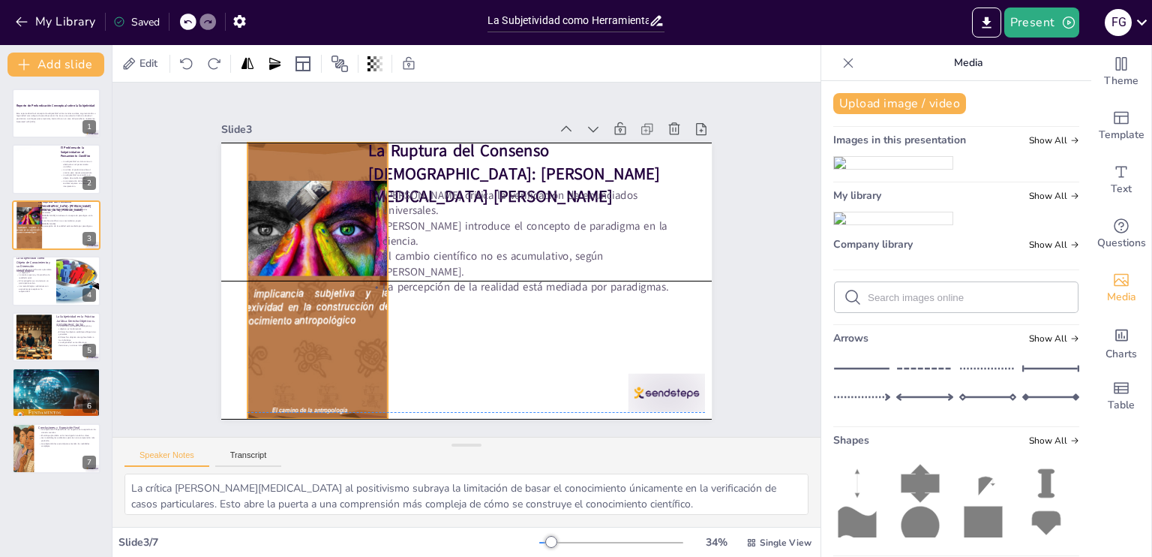
drag, startPoint x: 246, startPoint y: 277, endPoint x: 236, endPoint y: 272, distance: 11.1
click at [236, 272] on div at bounding box center [308, 281] width 191 height 276
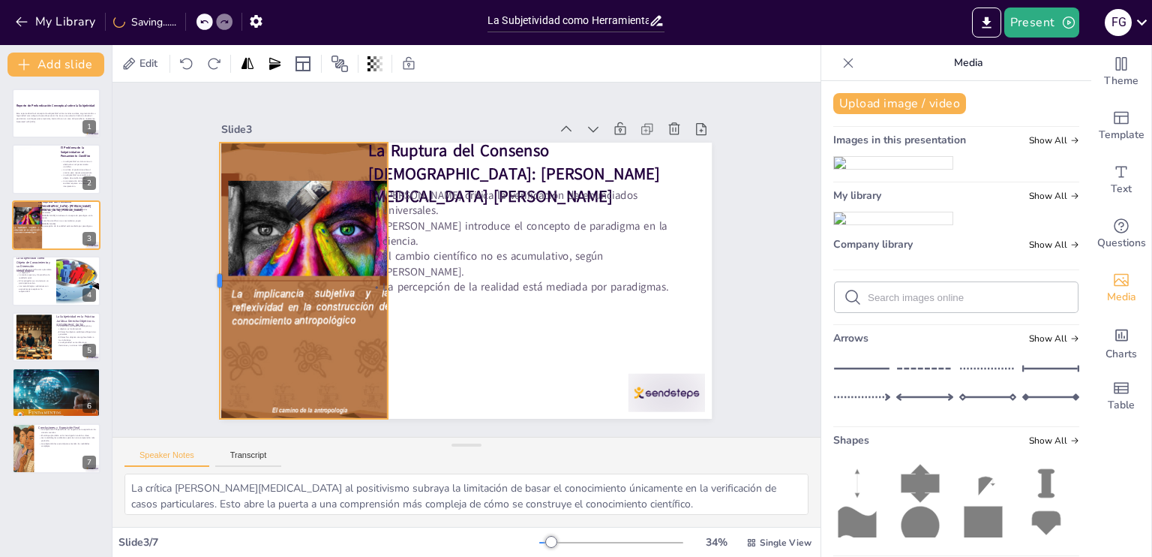
drag, startPoint x: 231, startPoint y: 274, endPoint x: 203, endPoint y: 272, distance: 27.8
click at [208, 272] on div at bounding box center [214, 281] width 12 height 276
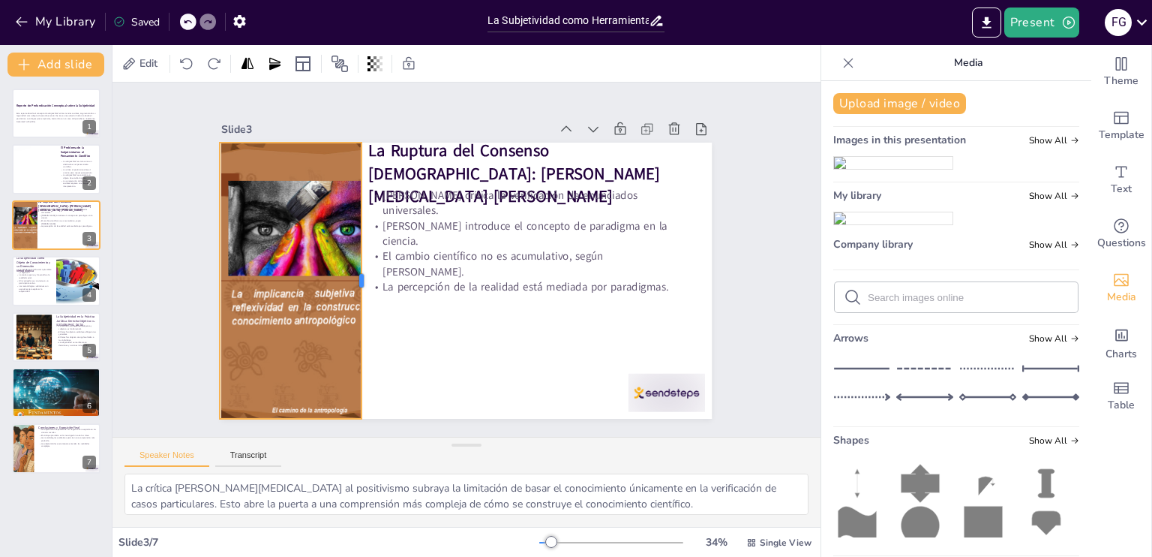
drag, startPoint x: 378, startPoint y: 274, endPoint x: 351, endPoint y: 265, distance: 28.5
click at [351, 265] on div at bounding box center [365, 259] width 69 height 272
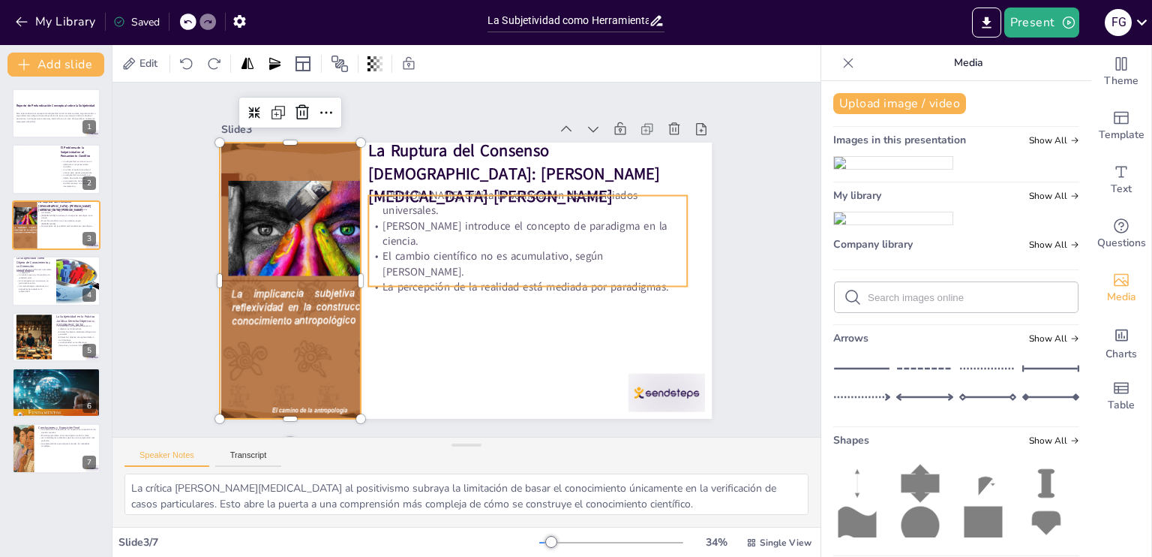
click at [445, 233] on p "[PERSON_NAME] introduce el concepto de paradigma en la ciencia." at bounding box center [530, 240] width 320 height 64
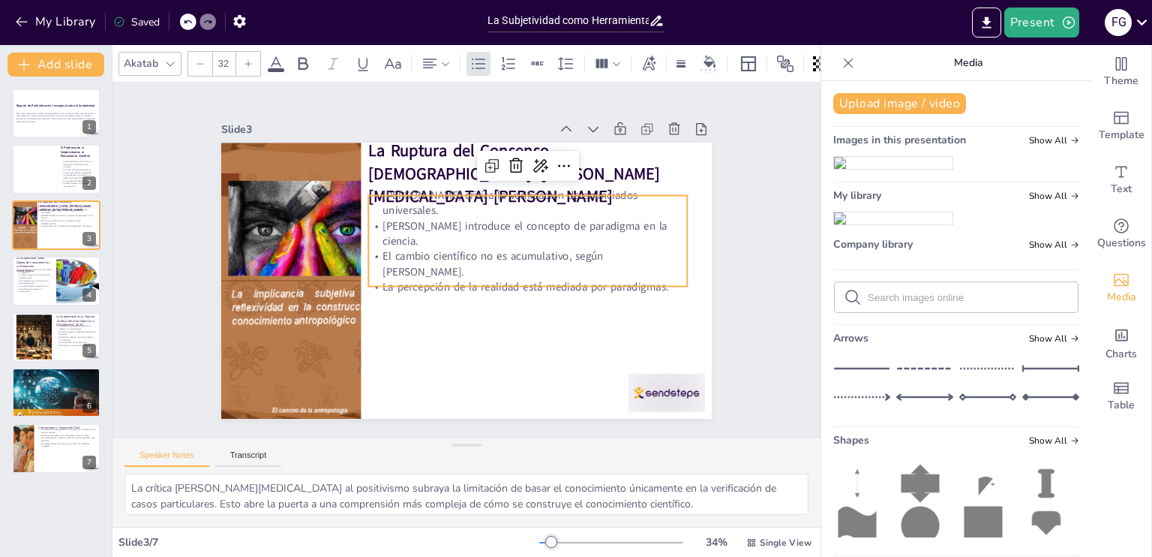
drag, startPoint x: 359, startPoint y: 248, endPoint x: 359, endPoint y: 240, distance: 8.3
click at [368, 242] on div "[PERSON_NAME] critica la verificación de enunciados universales. [PERSON_NAME] …" at bounding box center [527, 241] width 319 height 91
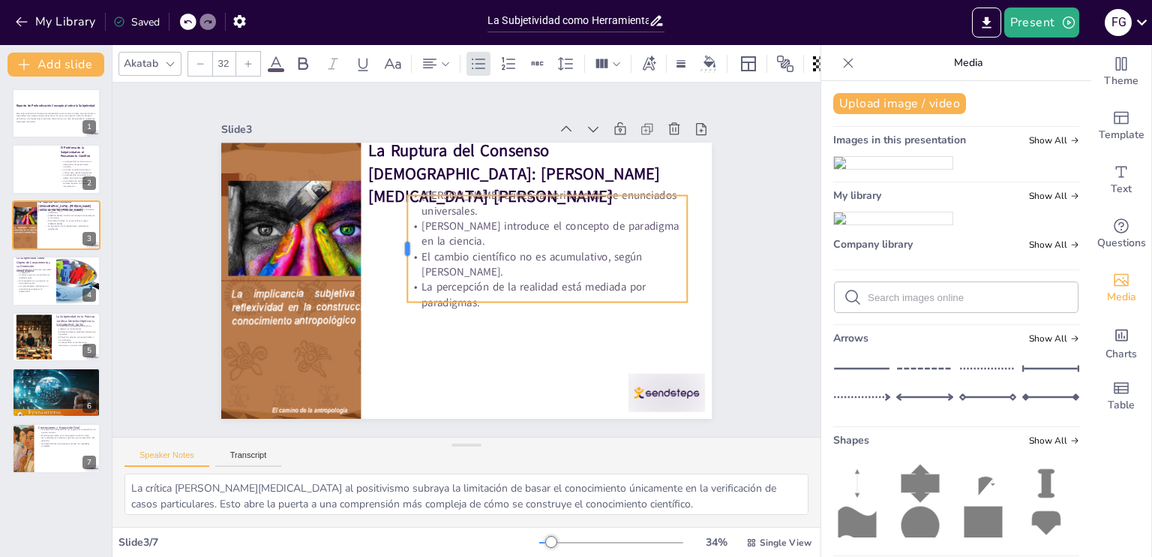
drag, startPoint x: 354, startPoint y: 234, endPoint x: 393, endPoint y: 237, distance: 39.1
click at [393, 237] on div at bounding box center [403, 241] width 23 height 107
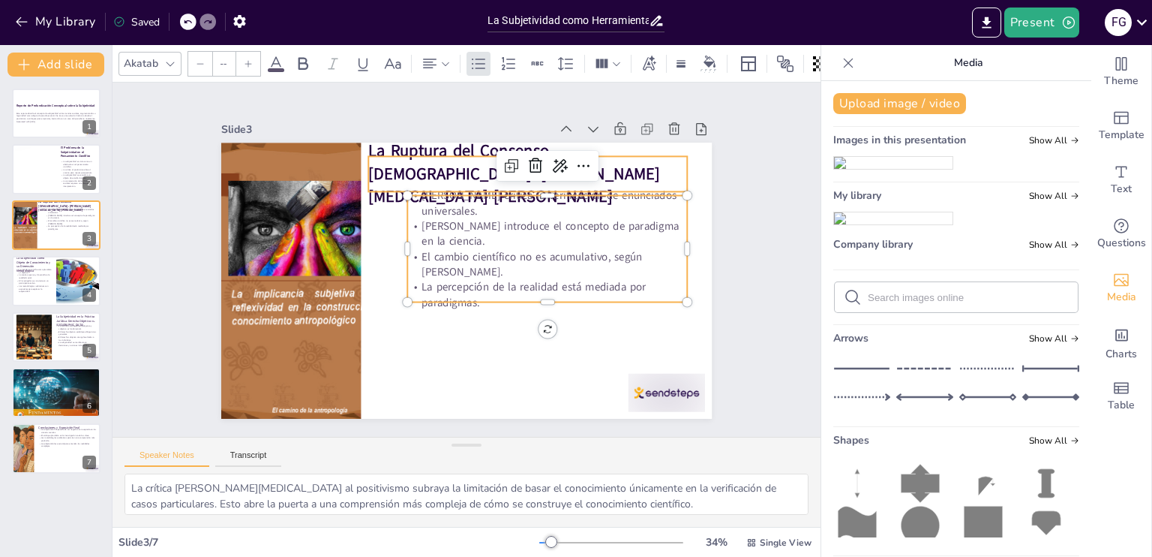
click at [402, 172] on strong "La Ruptura del Consenso [DEMOGRAPHIC_DATA]: [PERSON_NAME][MEDICAL_DATA] [PERSON…" at bounding box center [521, 176] width 295 height 93
type input "48"
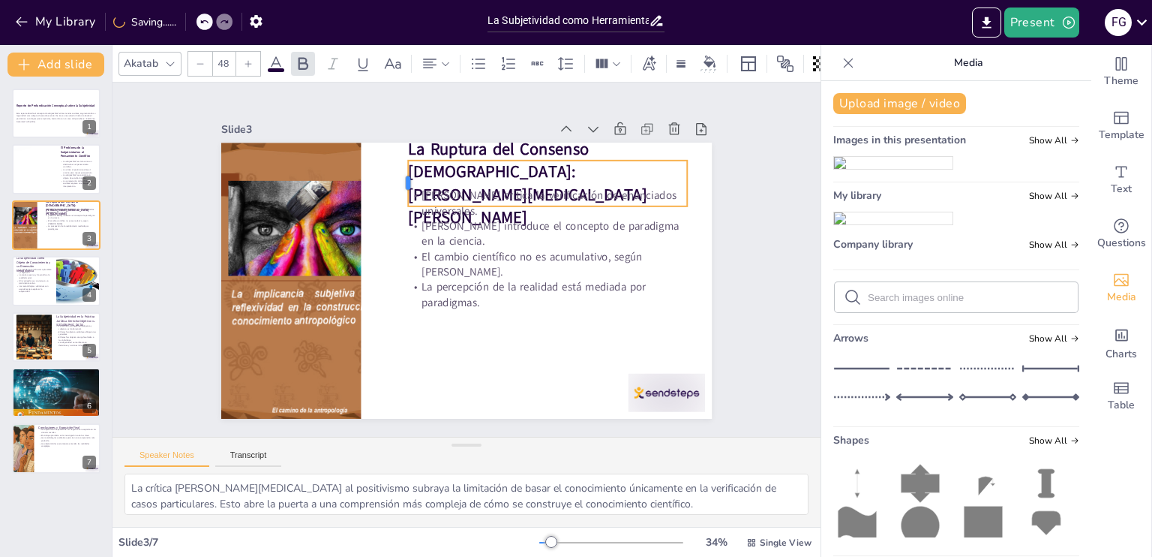
drag, startPoint x: 354, startPoint y: 170, endPoint x: 394, endPoint y: 154, distance: 42.8
click at [394, 154] on div "La Ruptura del Consenso [DEMOGRAPHIC_DATA]: [PERSON_NAME][MEDICAL_DATA] [PERSON…" at bounding box center [463, 280] width 538 height 372
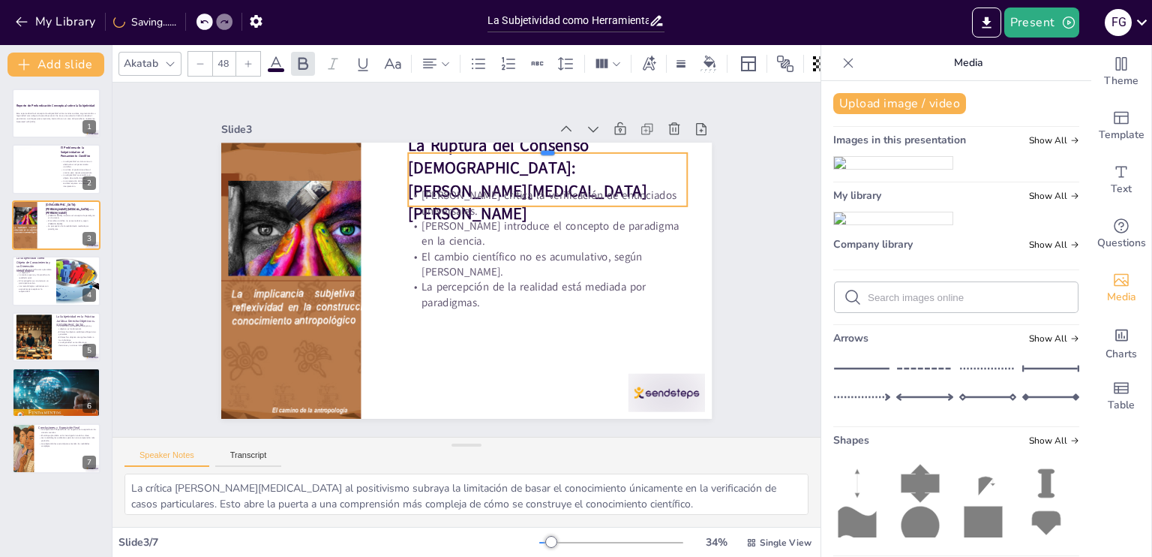
click at [453, 143] on div at bounding box center [558, 156] width 279 height 41
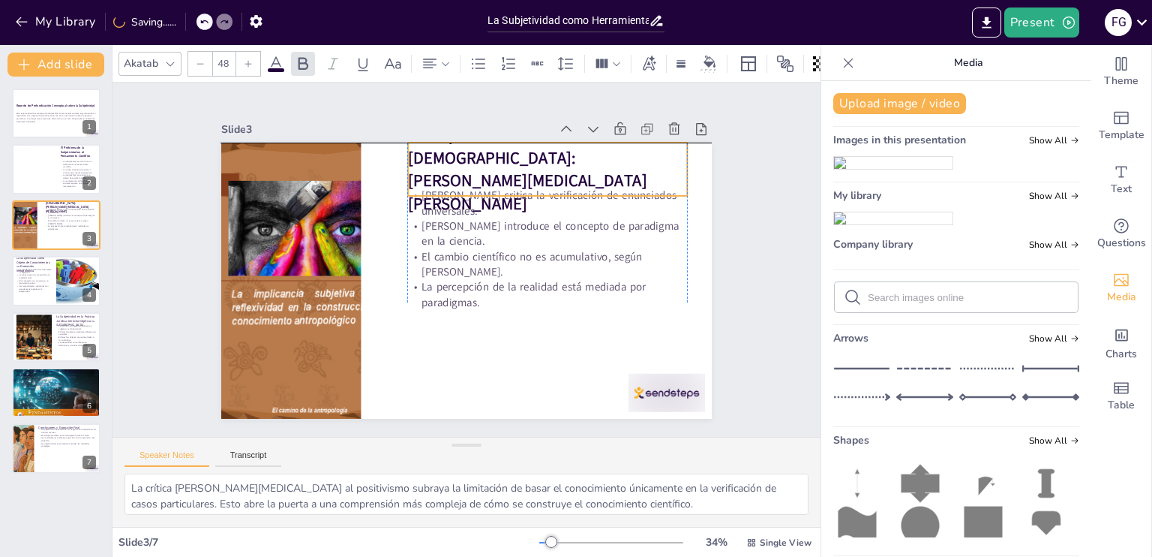
drag, startPoint x: 489, startPoint y: 164, endPoint x: 489, endPoint y: 155, distance: 9.8
click at [489, 155] on strong "La Ruptura del Consenso [DEMOGRAPHIC_DATA]: [PERSON_NAME][MEDICAL_DATA] [PERSON…" at bounding box center [527, 169] width 239 height 91
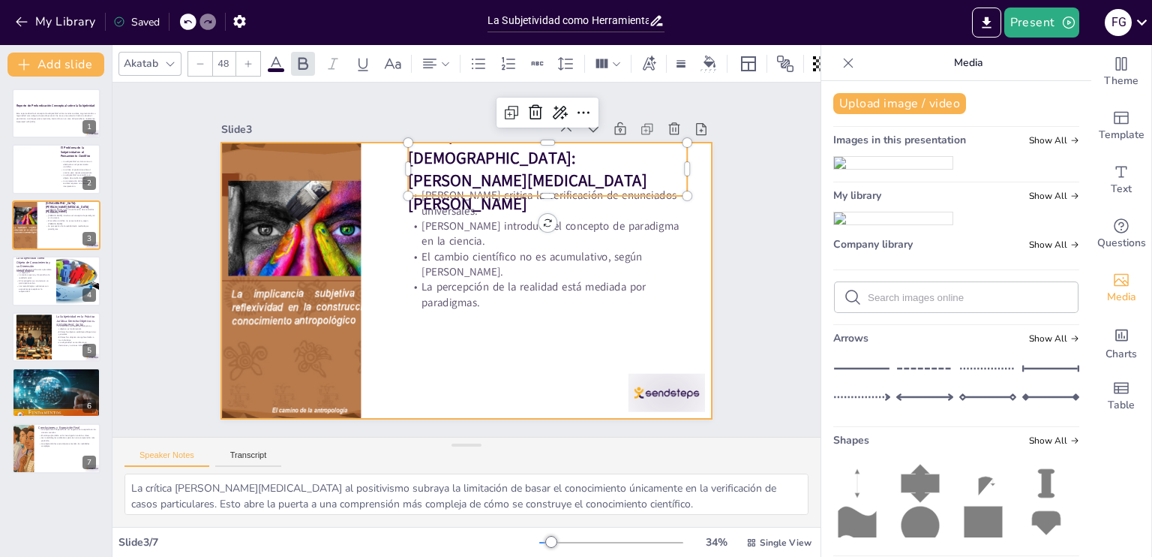
click at [515, 340] on div at bounding box center [456, 277] width 563 height 485
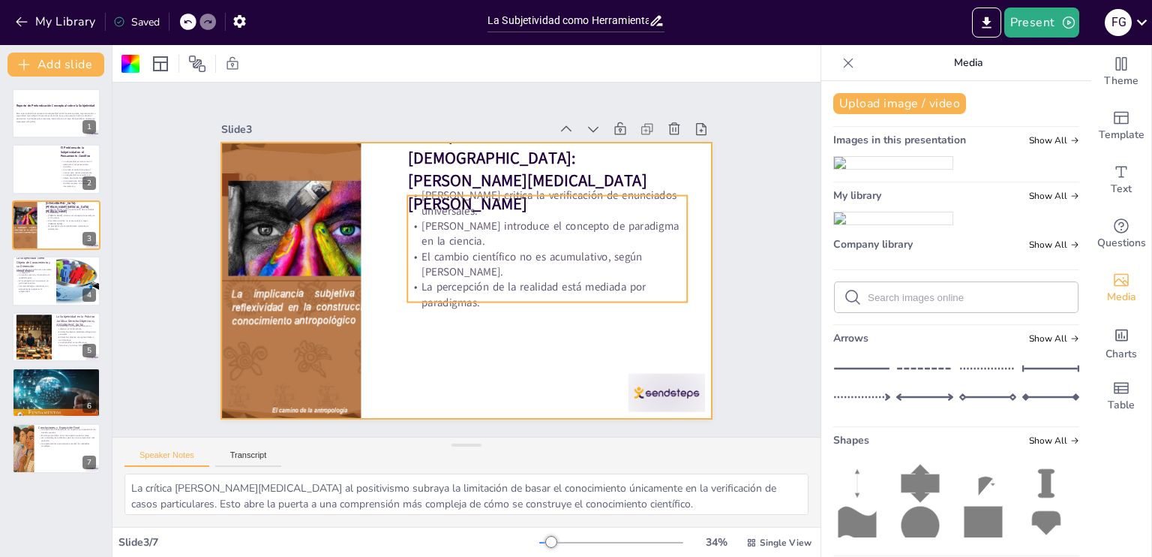
click at [486, 215] on p "[PERSON_NAME] critica la verificación de enunciados universales." at bounding box center [552, 212] width 281 height 60
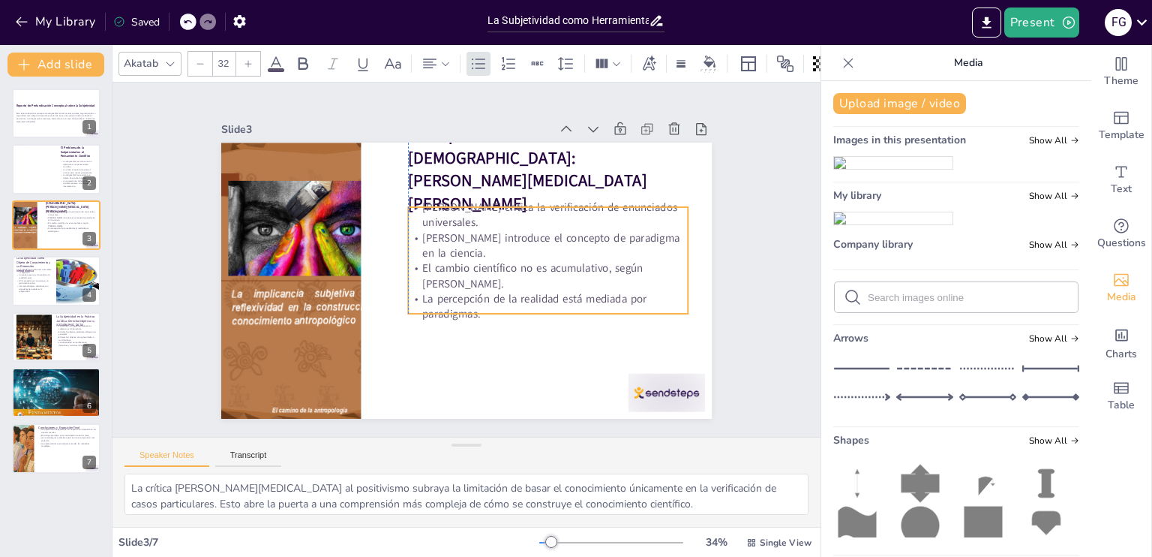
drag, startPoint x: 485, startPoint y: 226, endPoint x: 482, endPoint y: 237, distance: 11.6
click at [482, 237] on p "[PERSON_NAME] introduce el concepto de paradigma en la ciencia." at bounding box center [541, 295] width 245 height 189
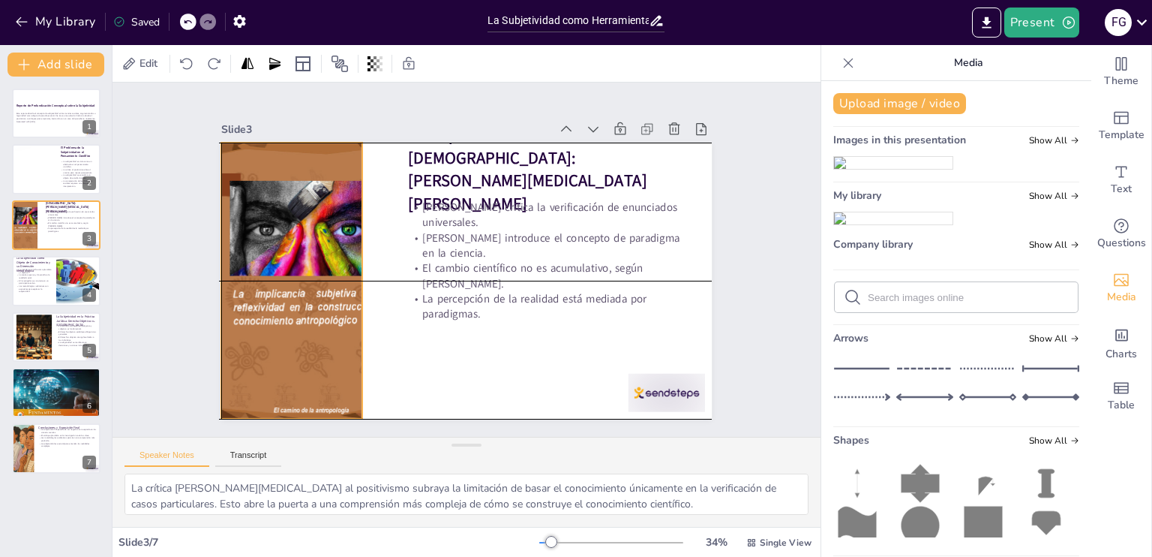
click at [344, 260] on div at bounding box center [310, 281] width 191 height 276
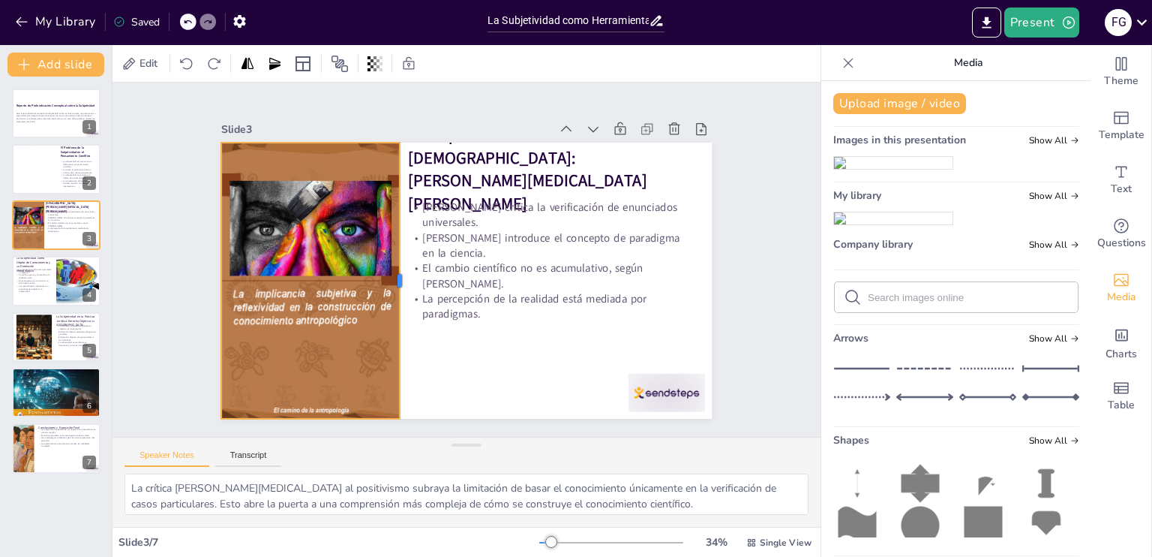
drag, startPoint x: 353, startPoint y: 275, endPoint x: 390, endPoint y: 272, distance: 37.6
click at [390, 272] on div at bounding box center [402, 261] width 97 height 266
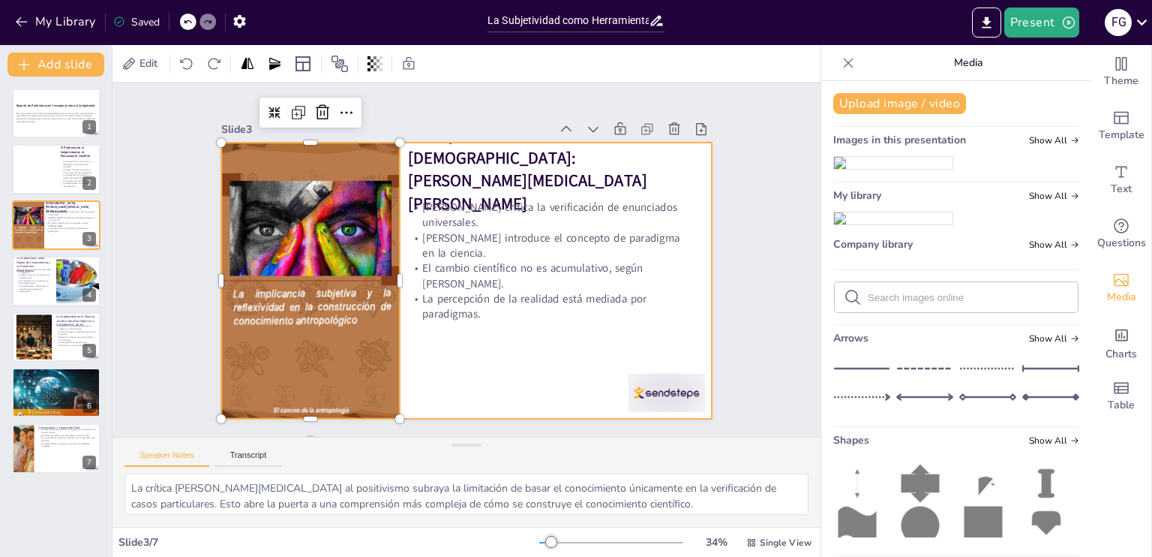
click at [422, 370] on div at bounding box center [466, 281] width 491 height 276
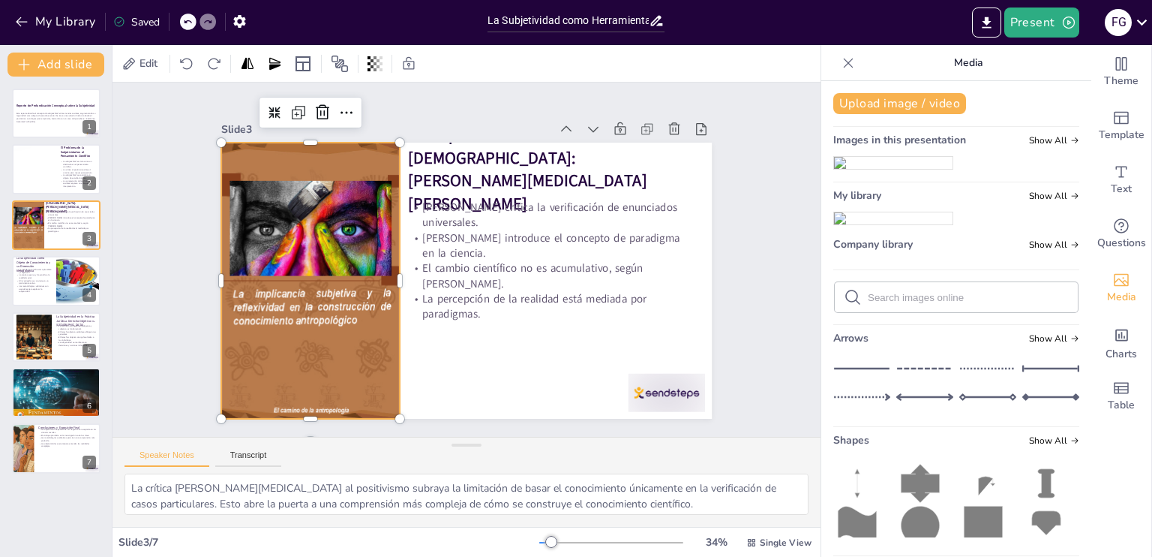
click at [322, 308] on div at bounding box center [309, 264] width 219 height 295
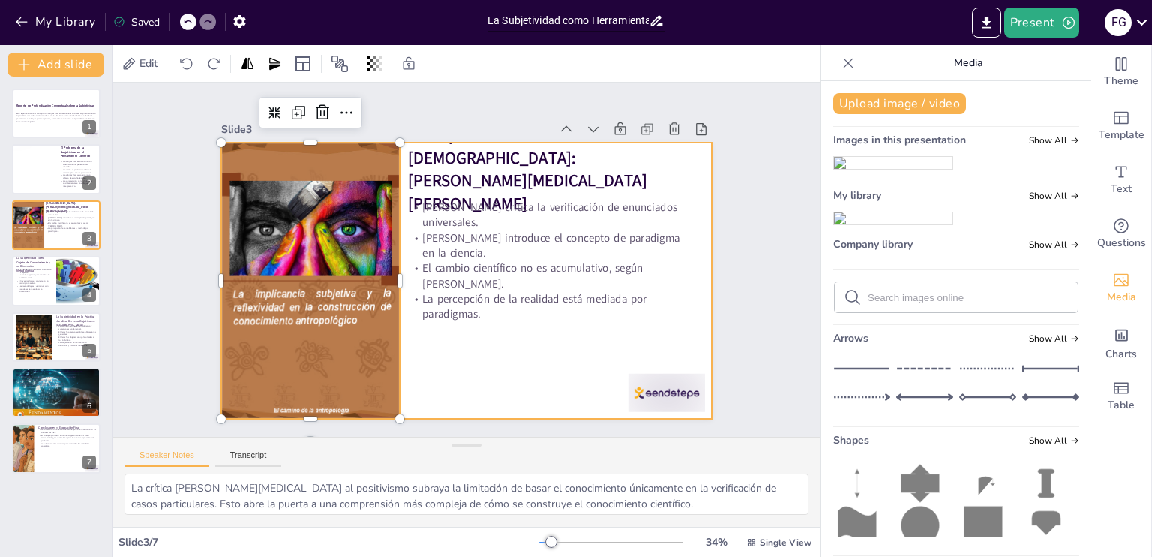
click at [443, 359] on div at bounding box center [451, 273] width 533 height 550
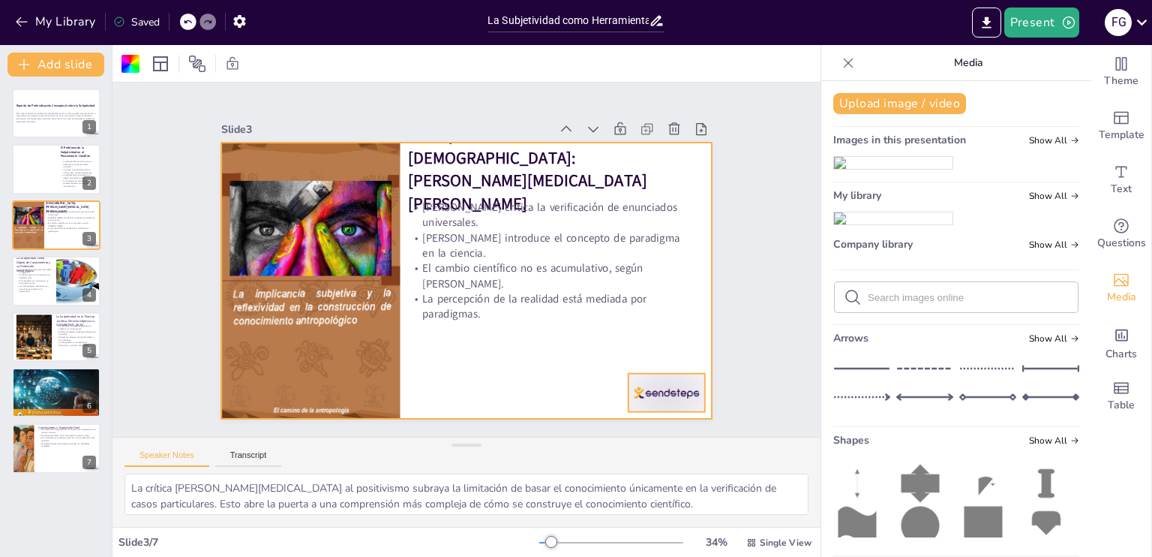
click at [678, 389] on div at bounding box center [651, 412] width 80 height 47
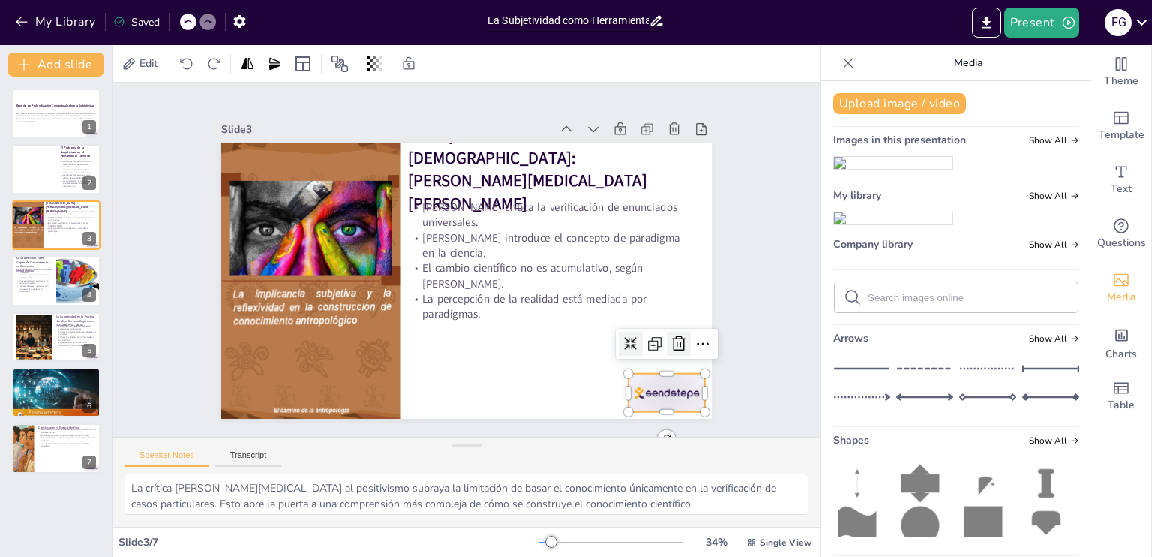
click at [670, 355] on icon at bounding box center [669, 365] width 20 height 20
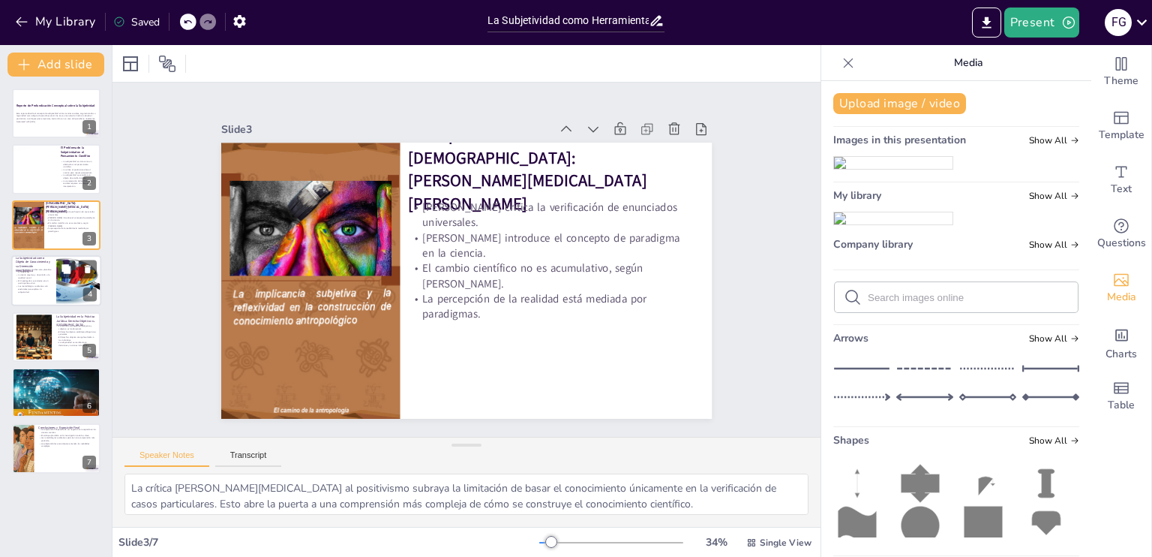
click at [42, 269] on p "La ciencia se concibe como pluralista y subjetiva." at bounding box center [34, 270] width 36 height 5
type textarea "Este enfoque pluralista permite una mayor flexibilidad en la investigación, rec…"
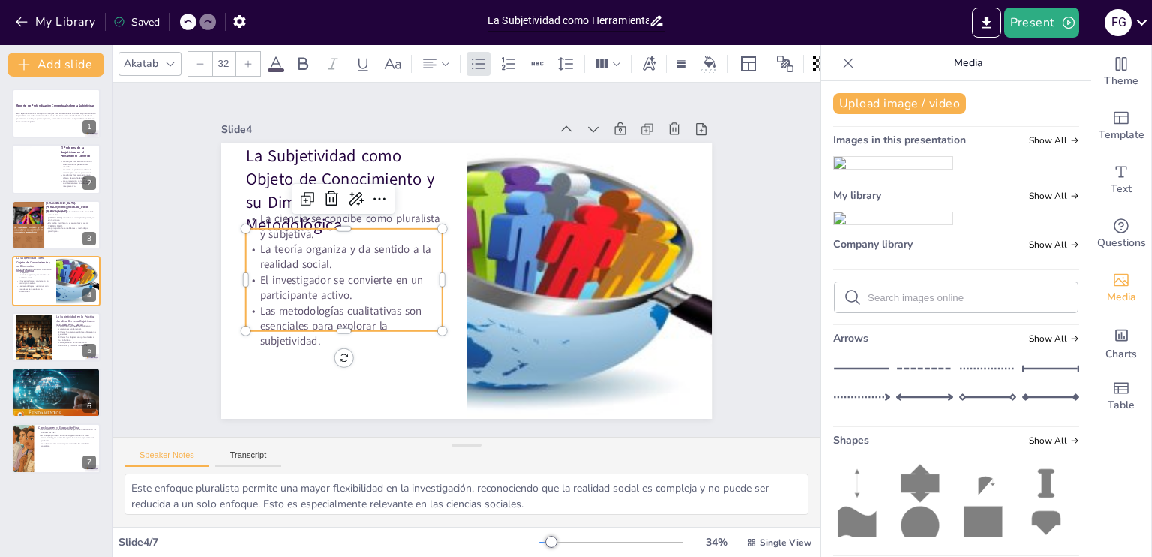
click at [326, 261] on p "La teoría organiza y da sentido a la realidad social." at bounding box center [344, 257] width 197 height 31
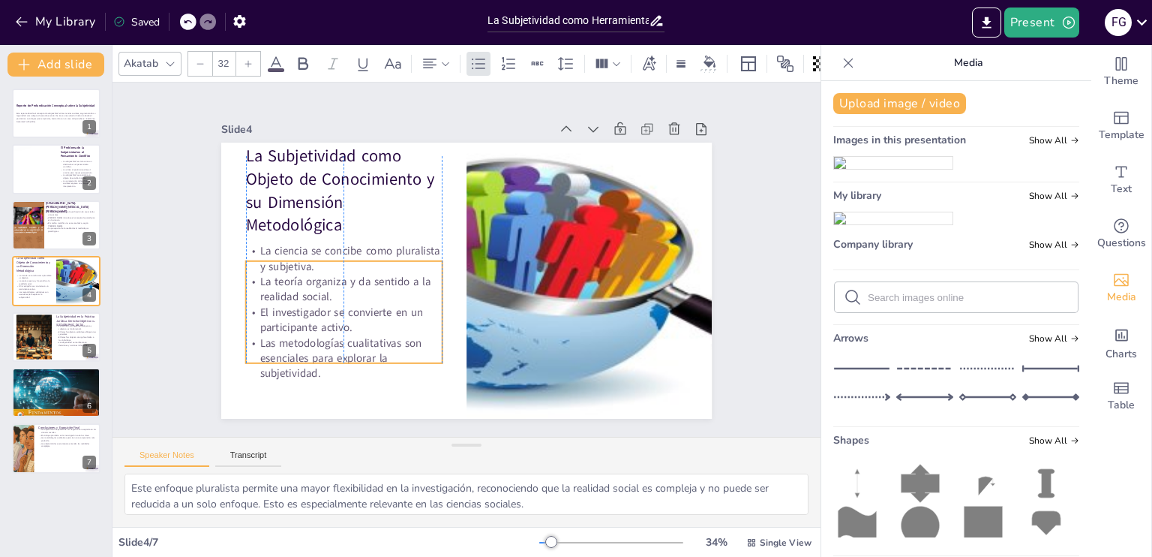
drag, startPoint x: 326, startPoint y: 261, endPoint x: 326, endPoint y: 293, distance: 32.3
click at [422, 236] on p "La teoría organiza y da sentido a la realidad social." at bounding box center [437, 137] width 31 height 197
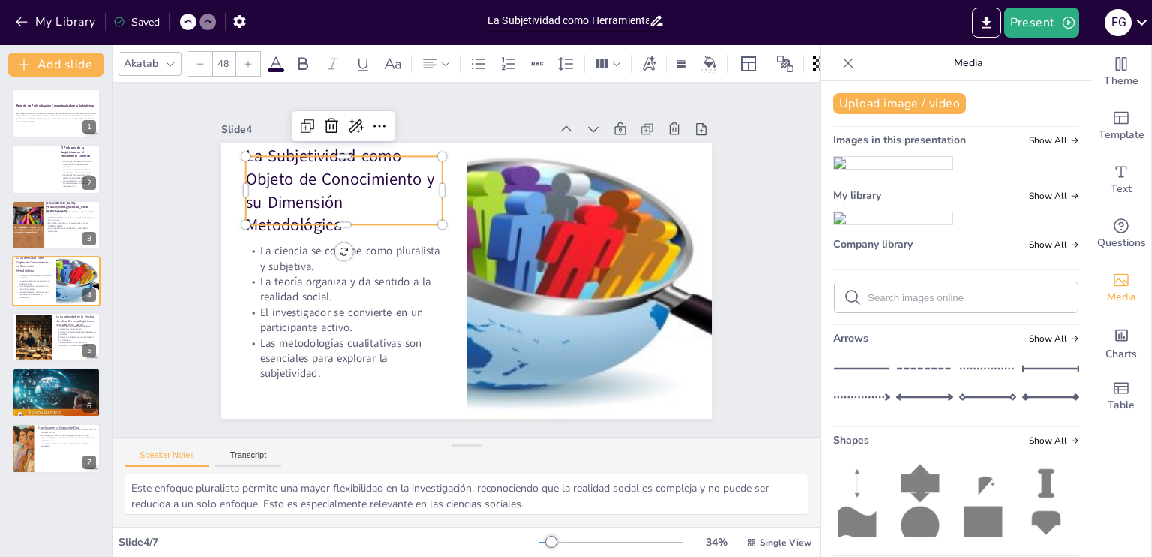
click at [293, 167] on p "La Subjetividad como Objeto de Conocimiento y su Dimensión Metodológica" at bounding box center [344, 191] width 197 height 92
click at [307, 55] on icon at bounding box center [303, 64] width 18 height 18
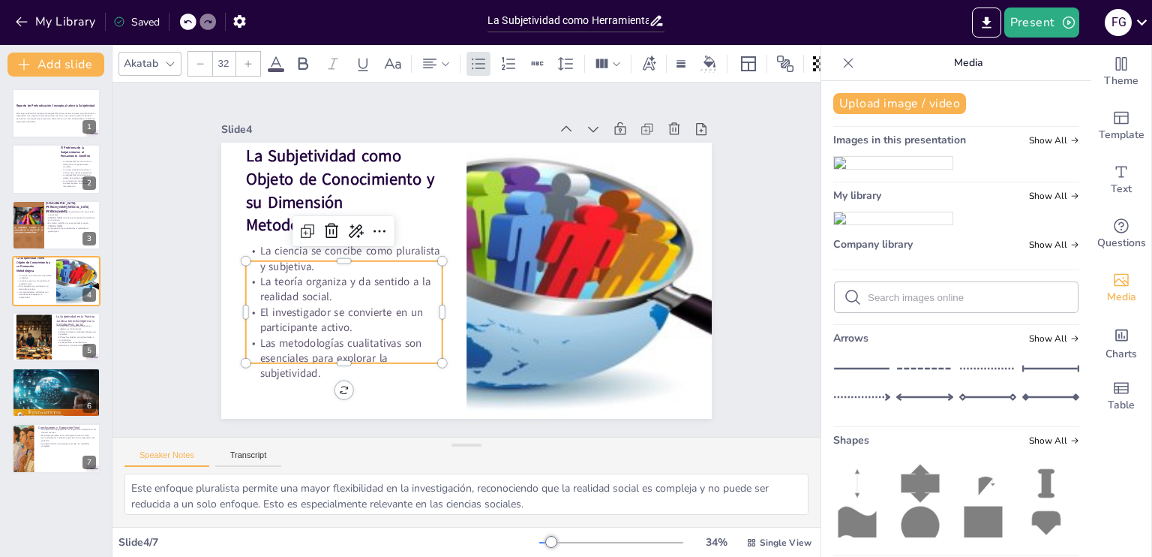
click at [394, 373] on p "Las metodologías cualitativas son esenciales para explorar la subjetividad." at bounding box center [334, 344] width 200 height 66
type input "48"
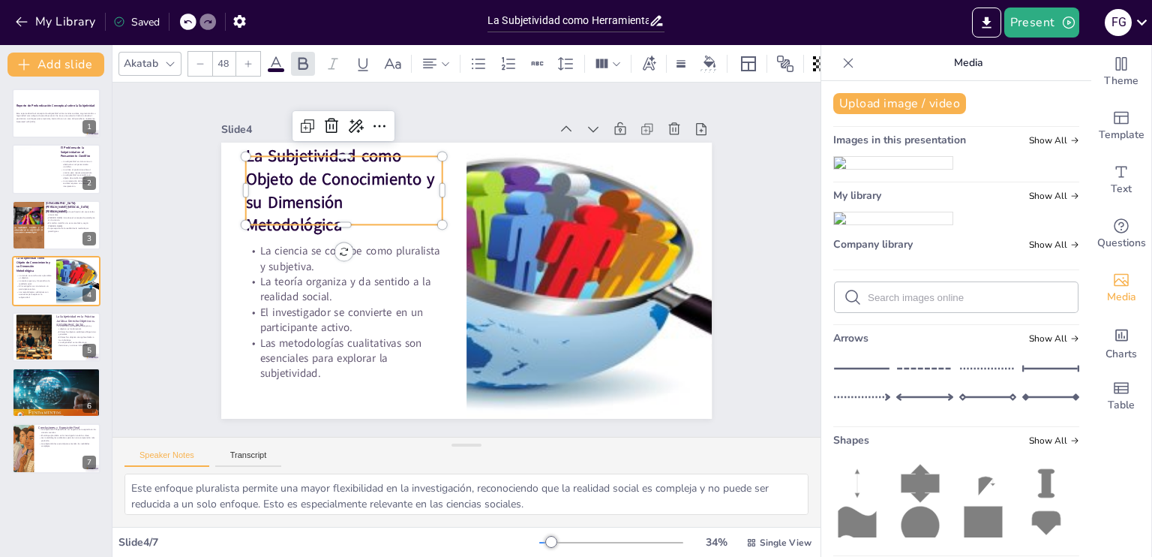
click at [304, 167] on strong "La Subjetividad como Objeto de Conocimiento y su Dimensión Metodológica" at bounding box center [340, 190] width 189 height 91
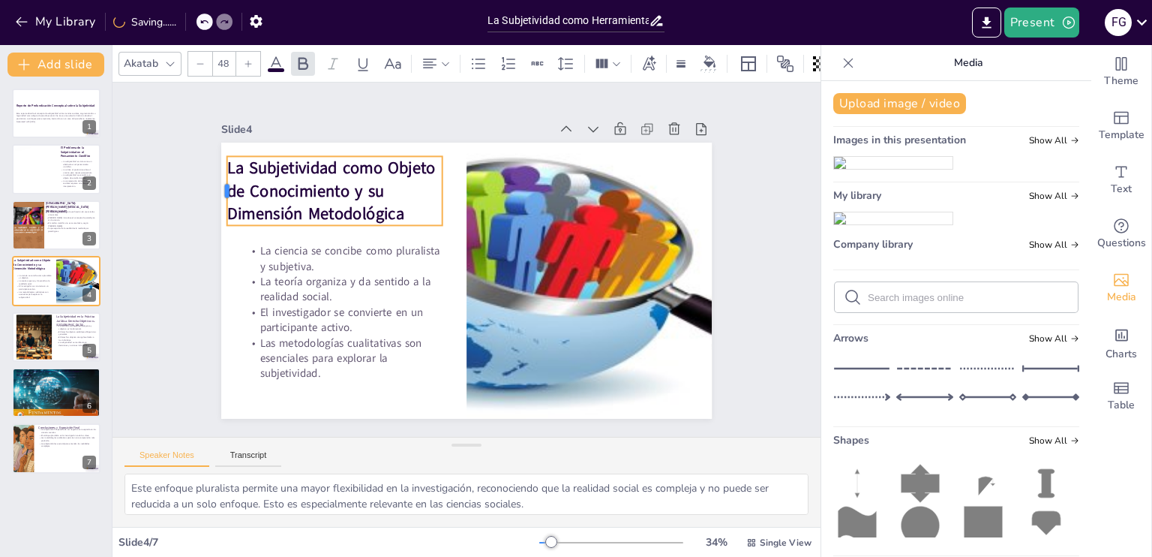
drag, startPoint x: 232, startPoint y: 182, endPoint x: 213, endPoint y: 176, distance: 19.7
click at [220, 176] on div at bounding box center [229, 166] width 19 height 70
click at [429, 185] on p "La Subjetividad como Objeto de Conocimiento y su Dimensión Metodológica" at bounding box center [334, 190] width 215 height 69
click at [423, 185] on p "La Subjetividad como Objeto de Conocimiento y su Dimensión Metodológica" at bounding box center [334, 190] width 215 height 69
drag, startPoint x: 432, startPoint y: 183, endPoint x: 448, endPoint y: 182, distance: 15.8
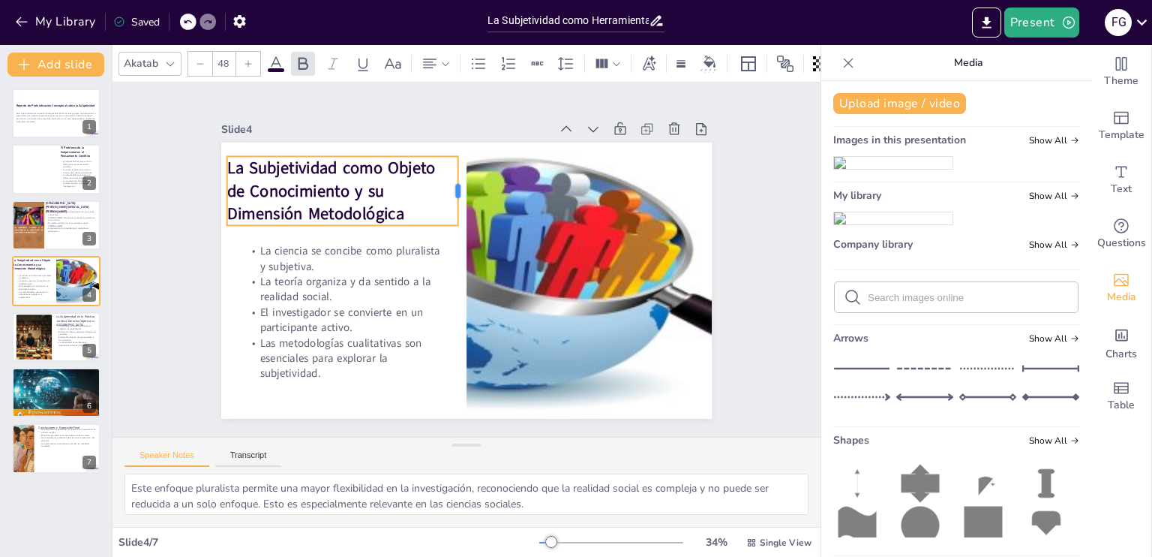
click at [458, 182] on div at bounding box center [464, 190] width 12 height 69
click at [465, 182] on div at bounding box center [478, 192] width 26 height 70
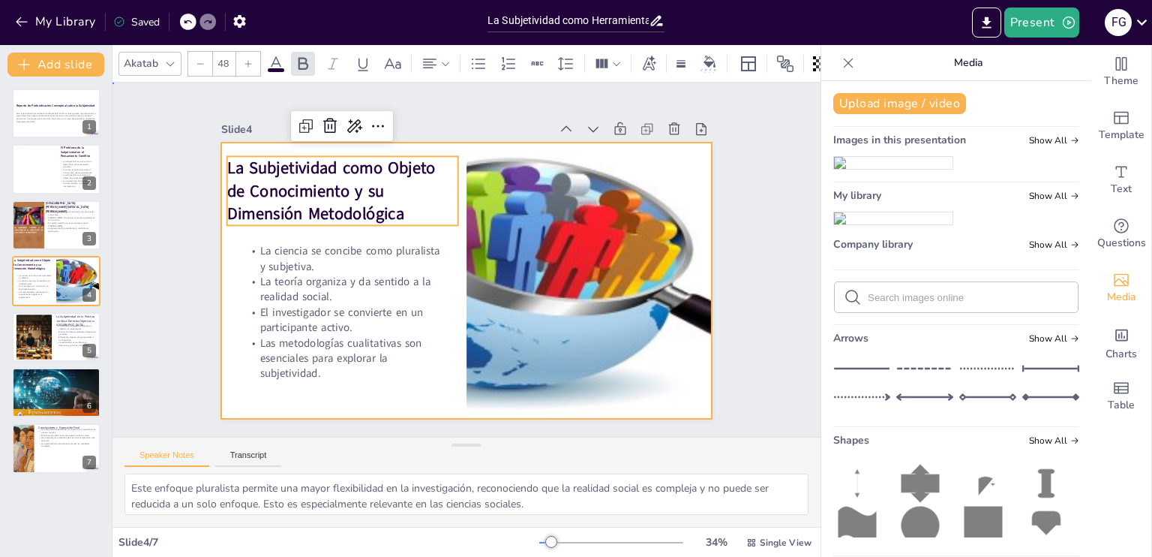
click at [396, 383] on div at bounding box center [466, 281] width 491 height 276
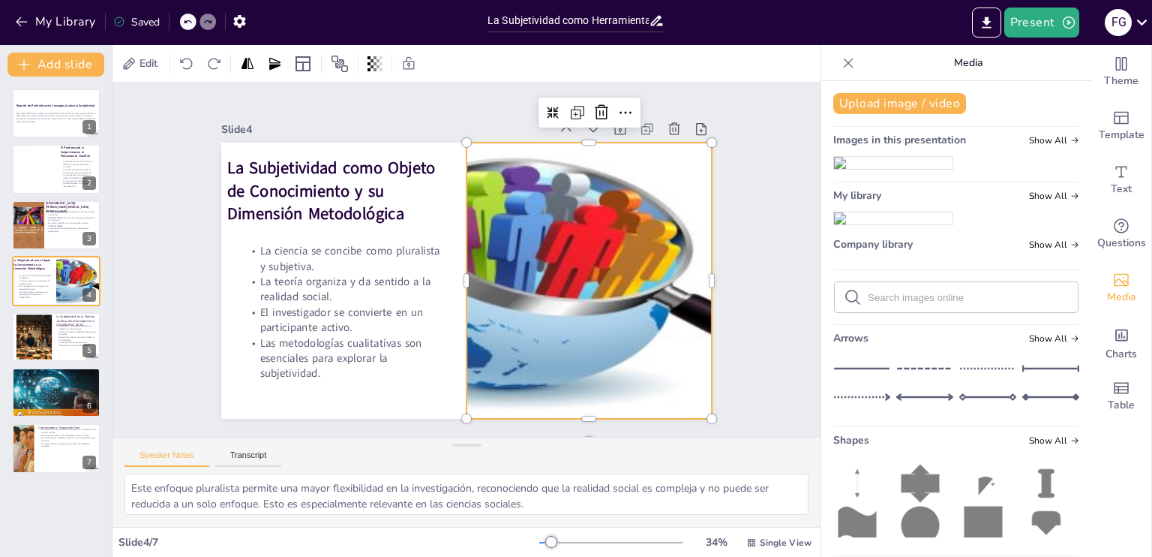
click at [566, 296] on div at bounding box center [589, 281] width 649 height 276
click at [455, 275] on div at bounding box center [586, 293] width 674 height 343
click at [416, 378] on div at bounding box center [464, 281] width 517 height 326
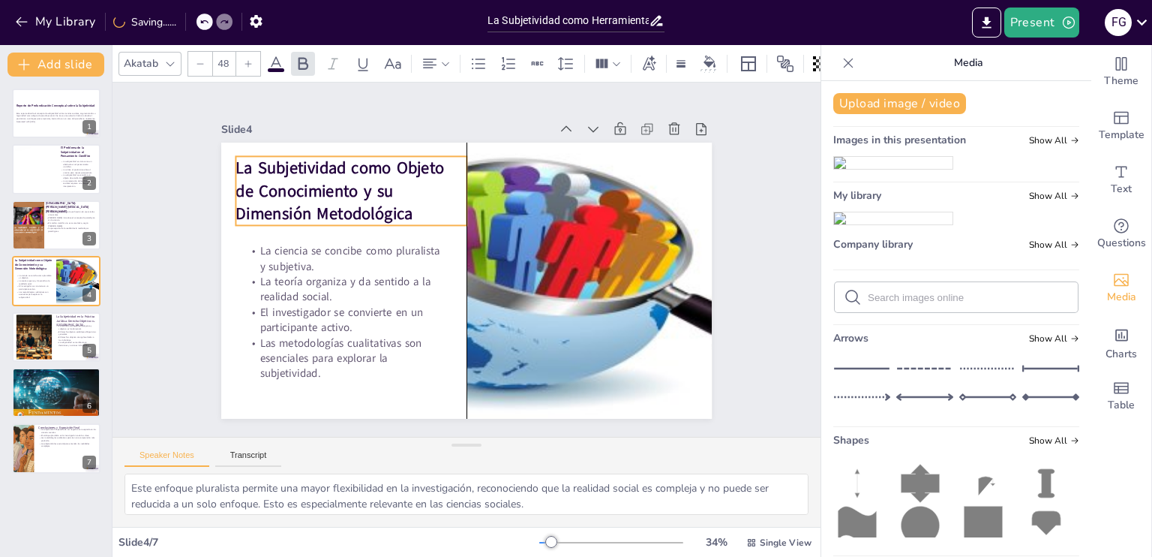
click at [273, 203] on strong "La Subjetividad como Objeto de Conocimiento y su Dimensión Metodológica" at bounding box center [340, 191] width 209 height 68
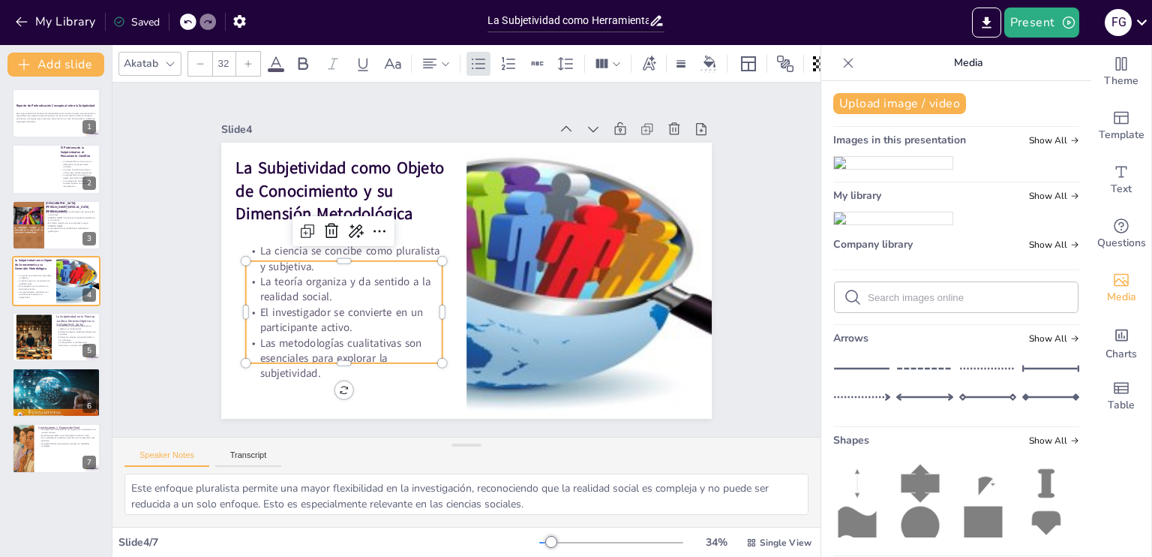
click at [280, 318] on p "El investigador se convierte en un participante activo." at bounding box center [344, 320] width 197 height 31
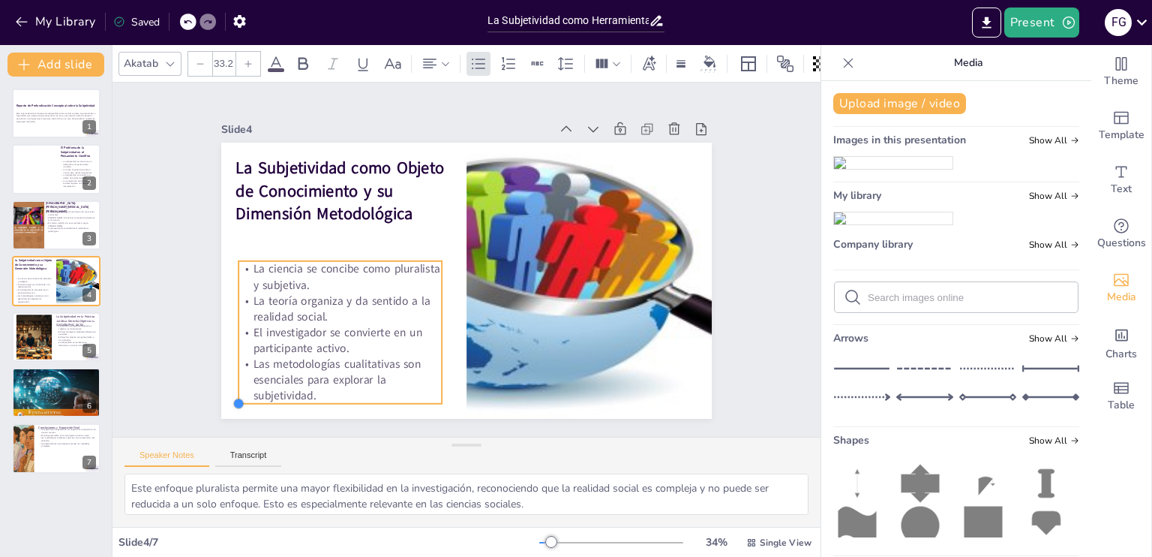
type input "32.9"
click at [233, 356] on div "La Subjetividad como Objeto de Conocimiento y su Dimensión Metodológica La cien…" at bounding box center [464, 281] width 517 height 326
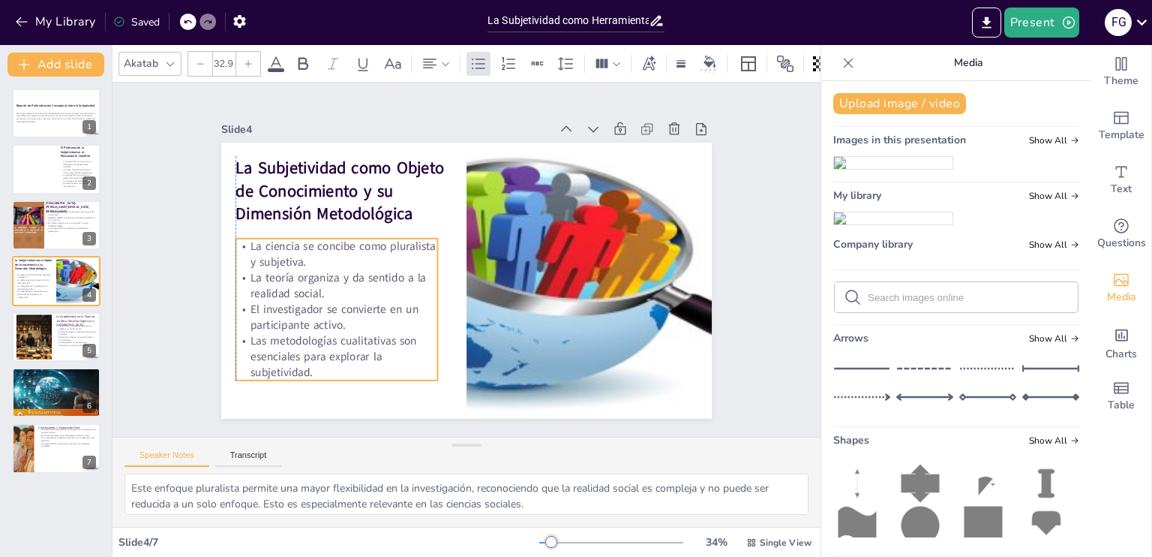
drag, startPoint x: 278, startPoint y: 322, endPoint x: 276, endPoint y: 299, distance: 22.6
click at [276, 299] on p "El investigador se convierte en un participante activo." at bounding box center [332, 303] width 204 height 53
click at [59, 329] on button at bounding box center [66, 325] width 18 height 18
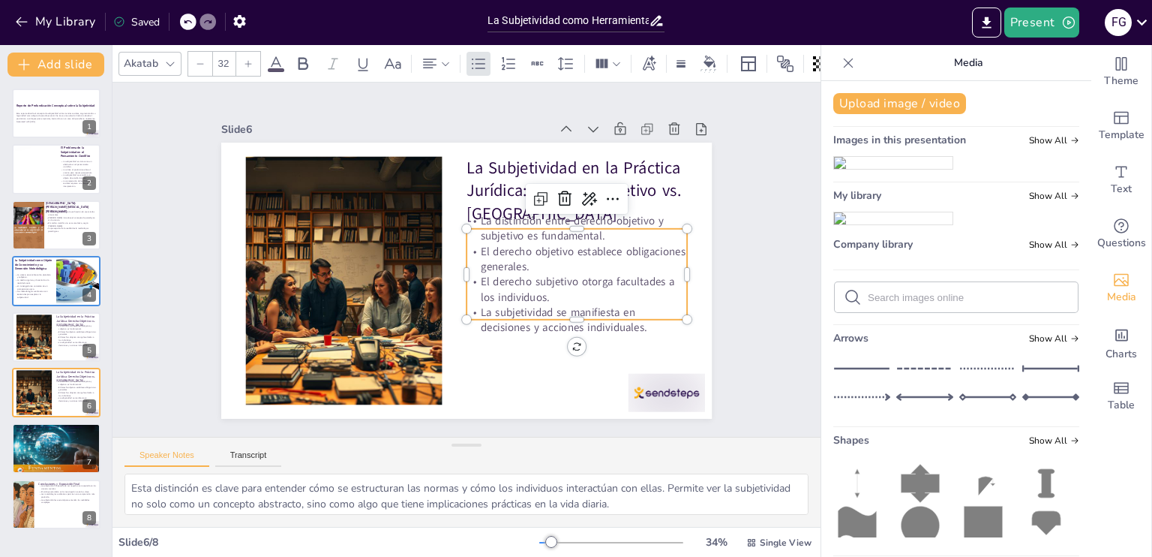
click at [545, 244] on p "El derecho objetivo establece obligaciones generales." at bounding box center [577, 259] width 221 height 31
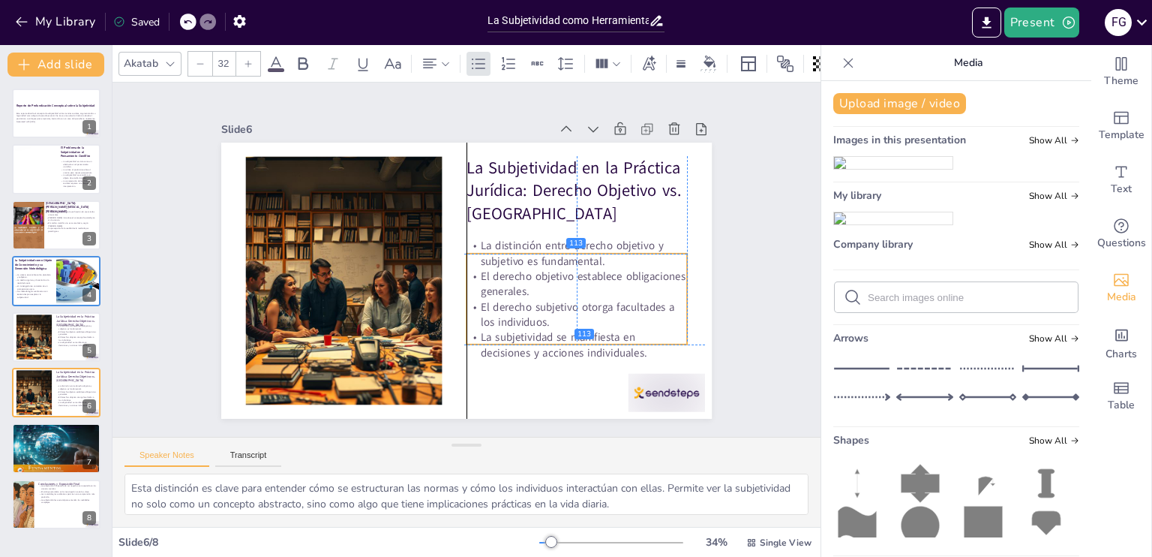
drag, startPoint x: 545, startPoint y: 243, endPoint x: 543, endPoint y: 265, distance: 21.9
click at [543, 269] on p "El derecho objetivo establece obligaciones generales." at bounding box center [577, 284] width 221 height 31
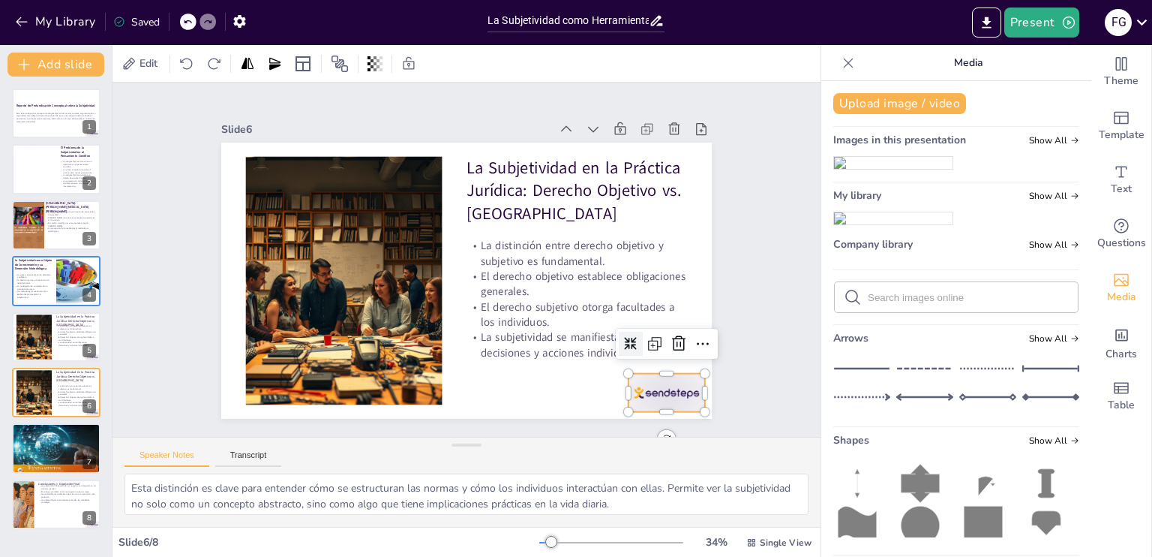
click at [656, 383] on div at bounding box center [667, 393] width 77 height 38
click at [672, 338] on icon at bounding box center [679, 342] width 14 height 15
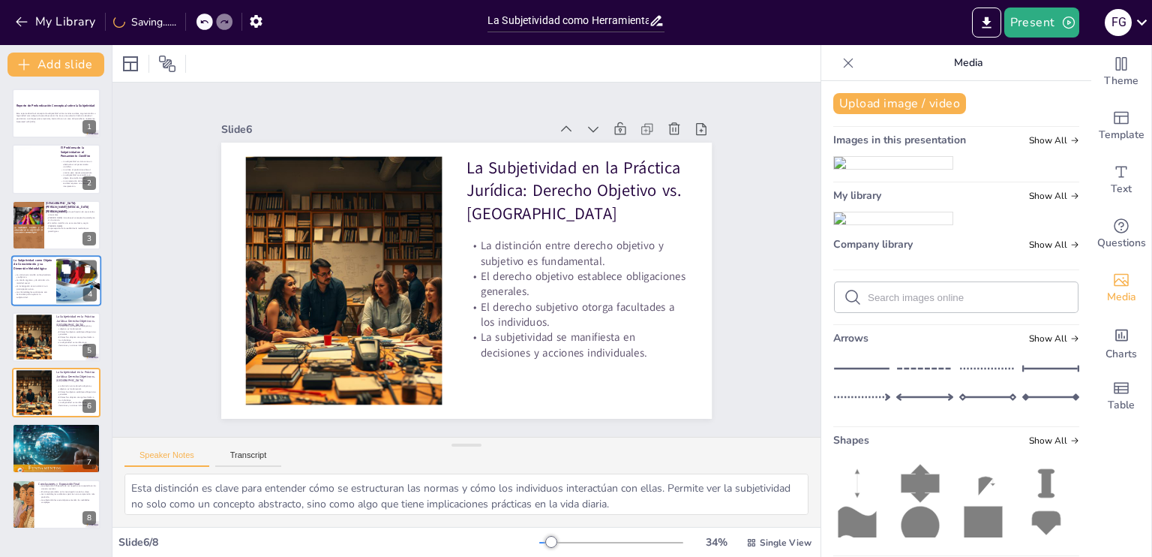
click at [71, 288] on div at bounding box center [79, 280] width 119 height 51
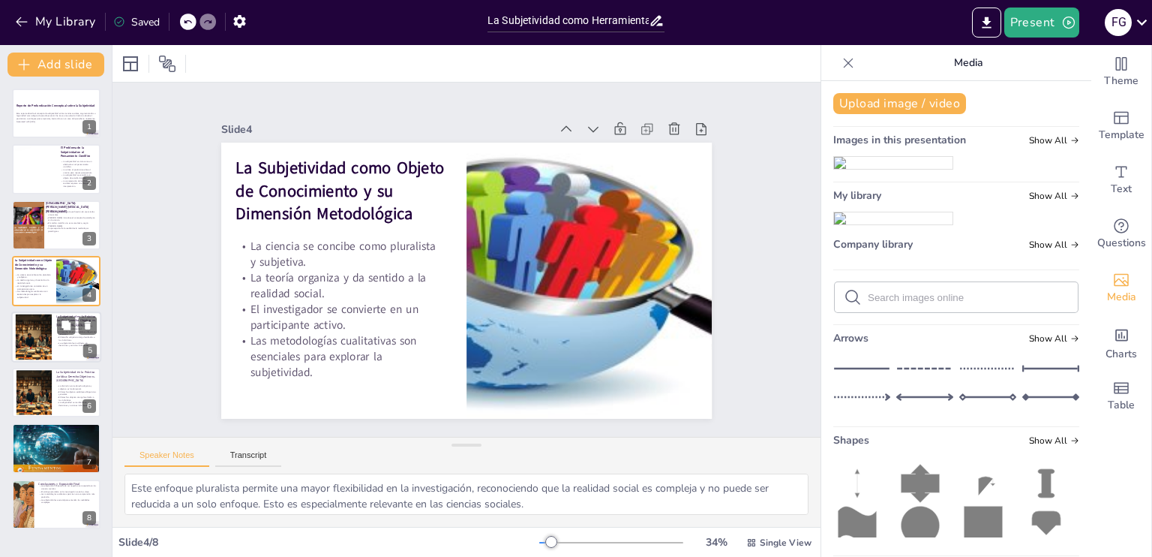
click at [19, 332] on div at bounding box center [34, 337] width 80 height 46
type textarea "Esta distinción es clave para entender cómo se estructuran las normas y cómo lo…"
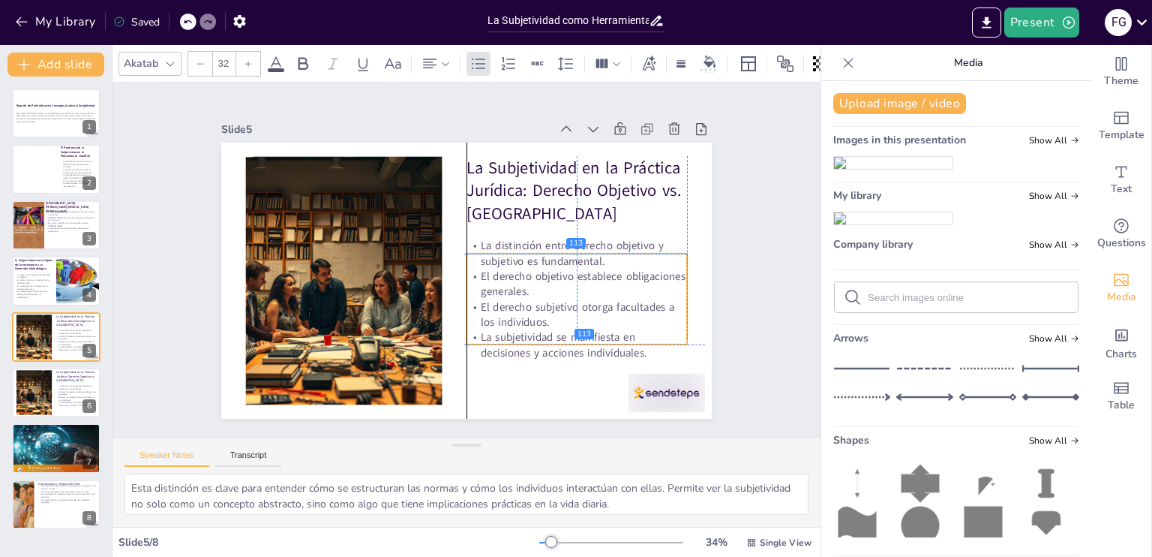
drag, startPoint x: 524, startPoint y: 266, endPoint x: 521, endPoint y: 285, distance: 19.6
click at [521, 285] on p "El derecho objetivo establece obligaciones generales." at bounding box center [577, 284] width 221 height 31
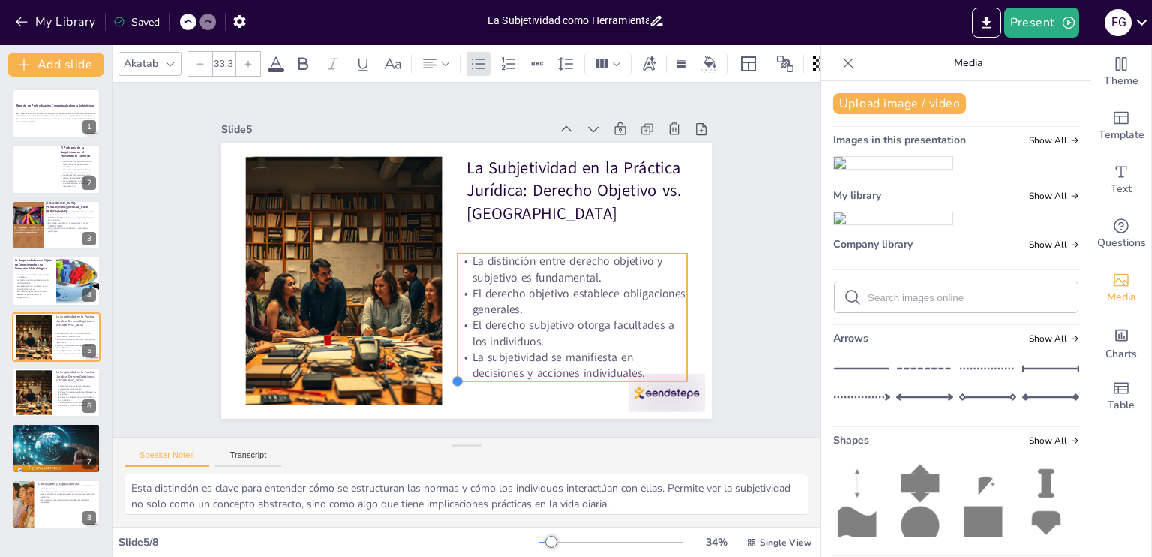
click at [456, 341] on div "La Subjetividad en la Práctica Jurídica: Derecho Objetivo vs. Subjetivo La dist…" at bounding box center [464, 281] width 517 height 326
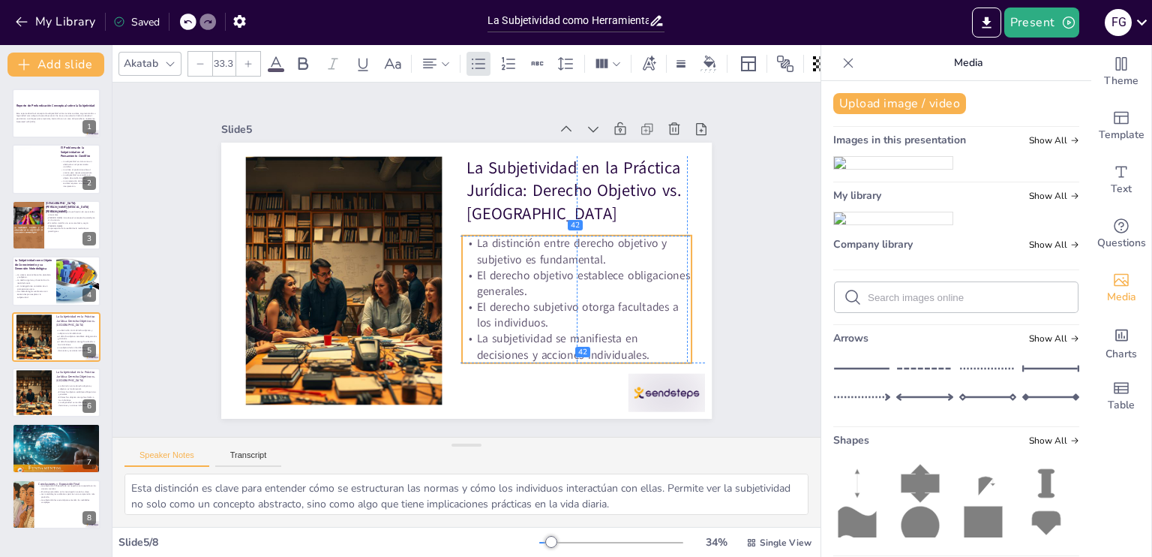
drag, startPoint x: 510, startPoint y: 299, endPoint x: 513, endPoint y: 281, distance: 19.0
click at [513, 281] on p "El derecho objetivo establece obligaciones generales." at bounding box center [577, 283] width 230 height 32
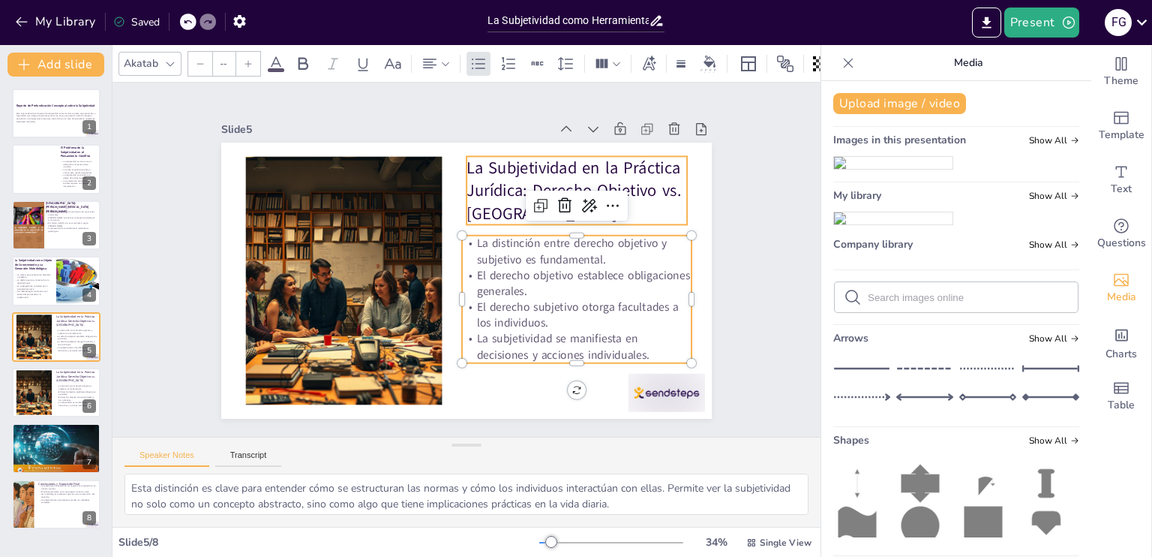
type input "48"
click at [495, 183] on p "La Subjetividad en la Práctica Jurídica: Derecho Objetivo vs. [GEOGRAPHIC_DATA]" at bounding box center [577, 190] width 221 height 69
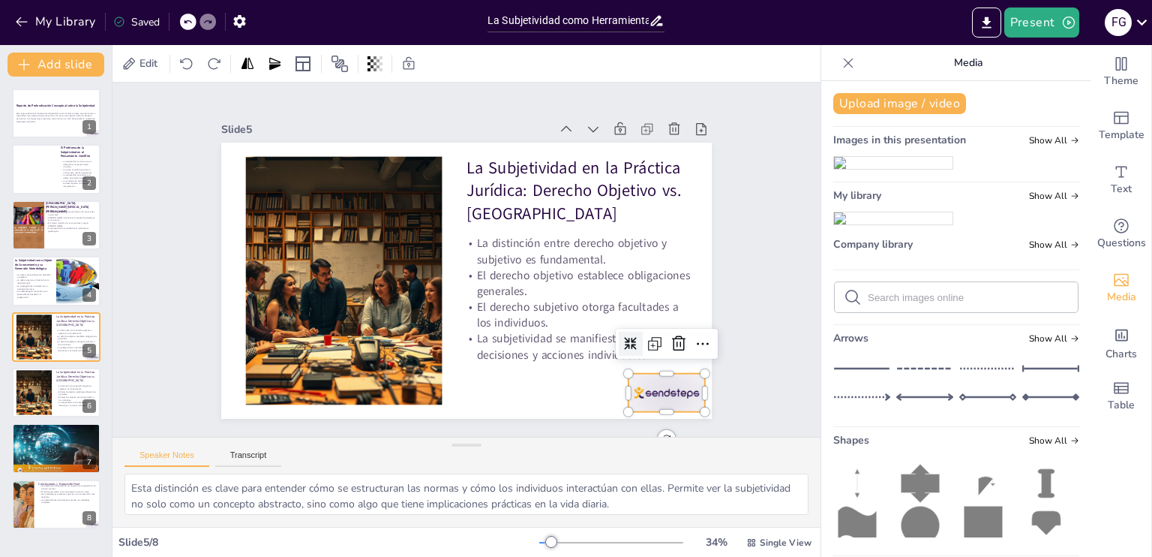
click at [666, 386] on div at bounding box center [667, 393] width 77 height 38
click at [672, 335] on icon at bounding box center [679, 342] width 14 height 15
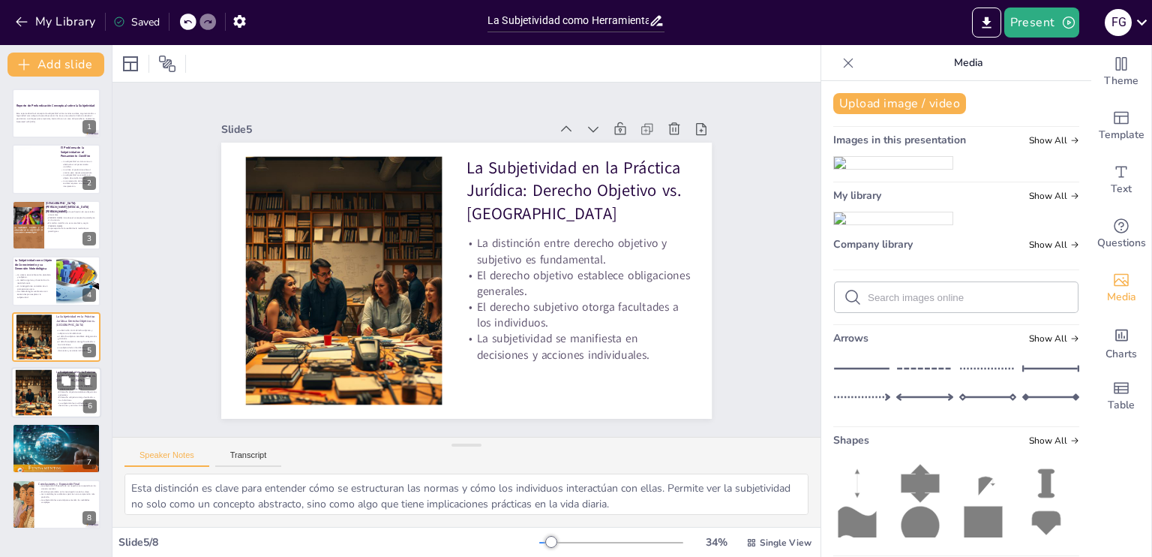
click at [51, 392] on div at bounding box center [34, 393] width 80 height 46
click at [56, 340] on p "El derecho subjetivo otorga facultades a los individuos." at bounding box center [77, 343] width 42 height 6
click at [67, 396] on p "El derecho subjetivo otorga facultades a los individuos." at bounding box center [76, 398] width 41 height 5
click at [668, 130] on icon at bounding box center [674, 129] width 15 height 15
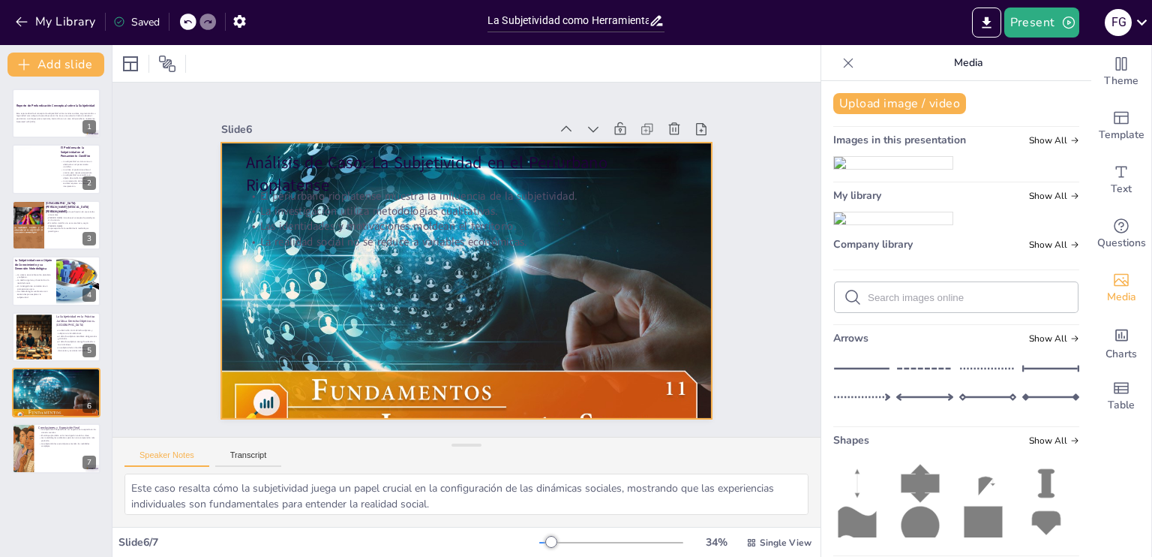
click at [593, 269] on div at bounding box center [464, 280] width 524 height 397
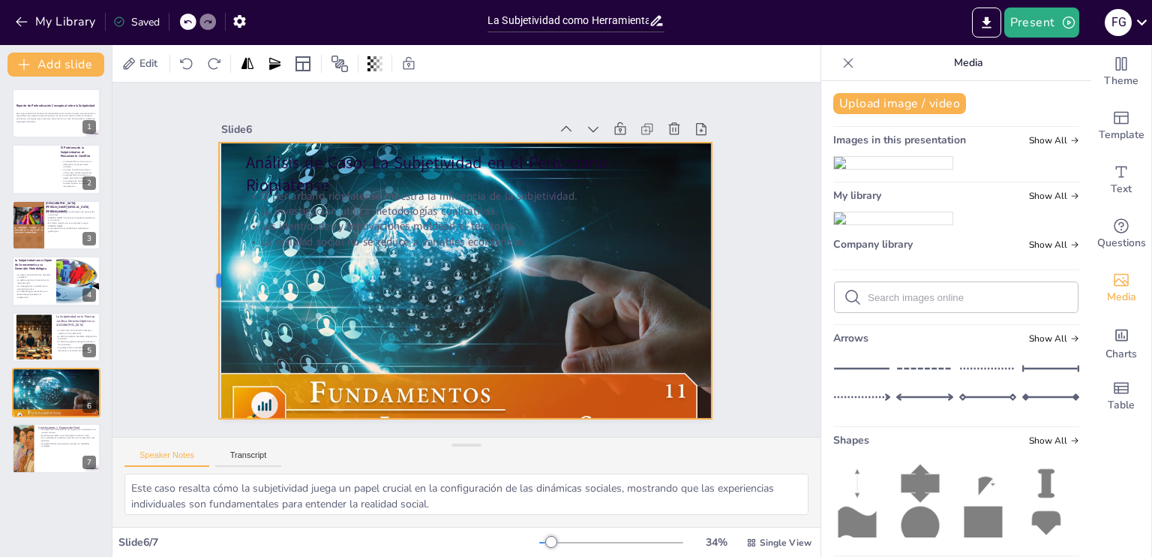
drag, startPoint x: 208, startPoint y: 275, endPoint x: 206, endPoint y: 218, distance: 56.3
click at [206, 218] on div at bounding box center [218, 201] width 97 height 266
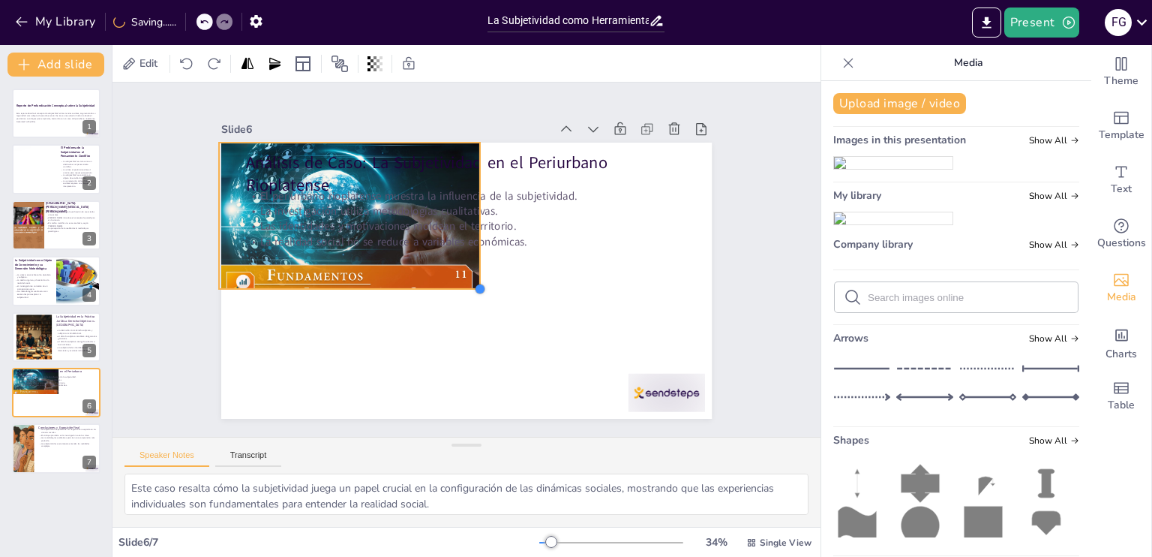
drag, startPoint x: 706, startPoint y: 414, endPoint x: 430, endPoint y: 284, distance: 305.1
click at [430, 284] on div "Análisis de Caso: La Subjetividad en el Periurbano Rioplatense El periurbano ri…" at bounding box center [458, 279] width 560 height 452
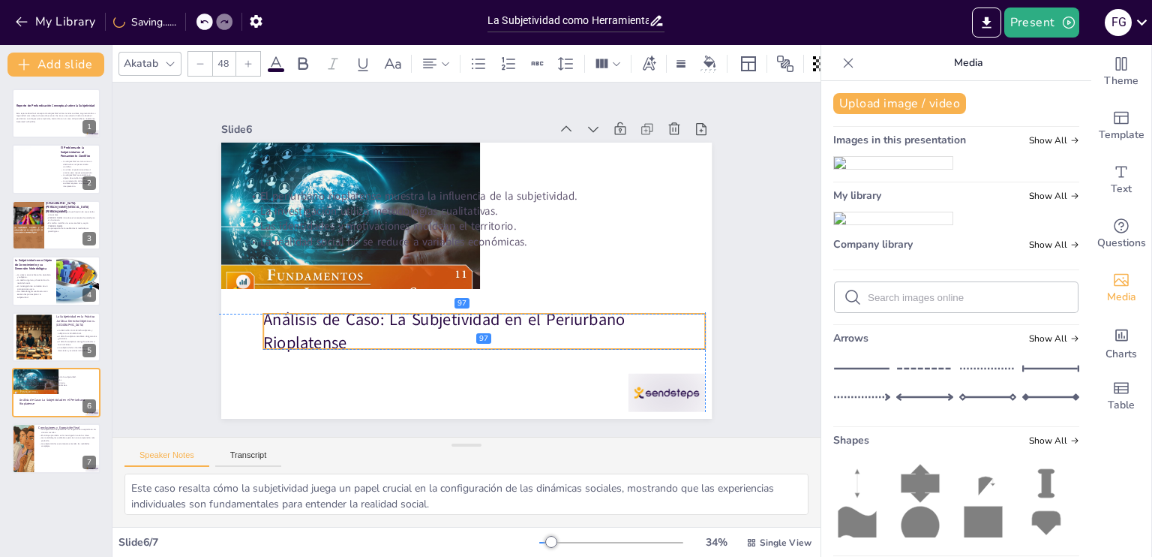
drag, startPoint x: 523, startPoint y: 163, endPoint x: 540, endPoint y: 319, distance: 157.0
click at [540, 319] on p "Análisis de Caso: La Subjetividad en el Periurbano Rioplatense" at bounding box center [469, 333] width 442 height 137
click at [280, 58] on icon at bounding box center [276, 64] width 18 height 18
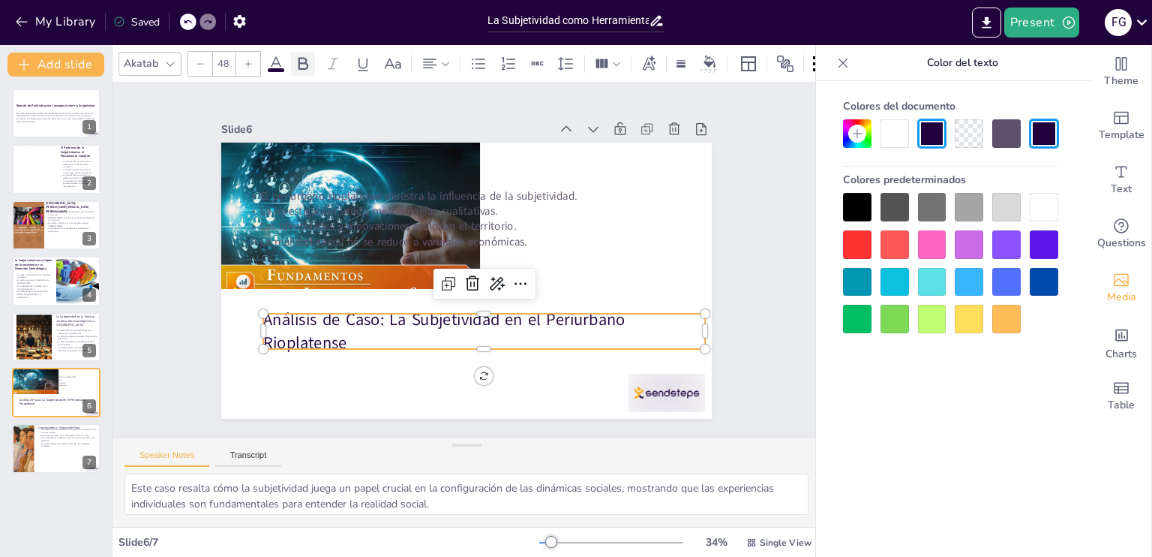
click at [305, 58] on icon at bounding box center [304, 63] width 10 height 13
drag, startPoint x: 254, startPoint y: 326, endPoint x: 300, endPoint y: 330, distance: 45.9
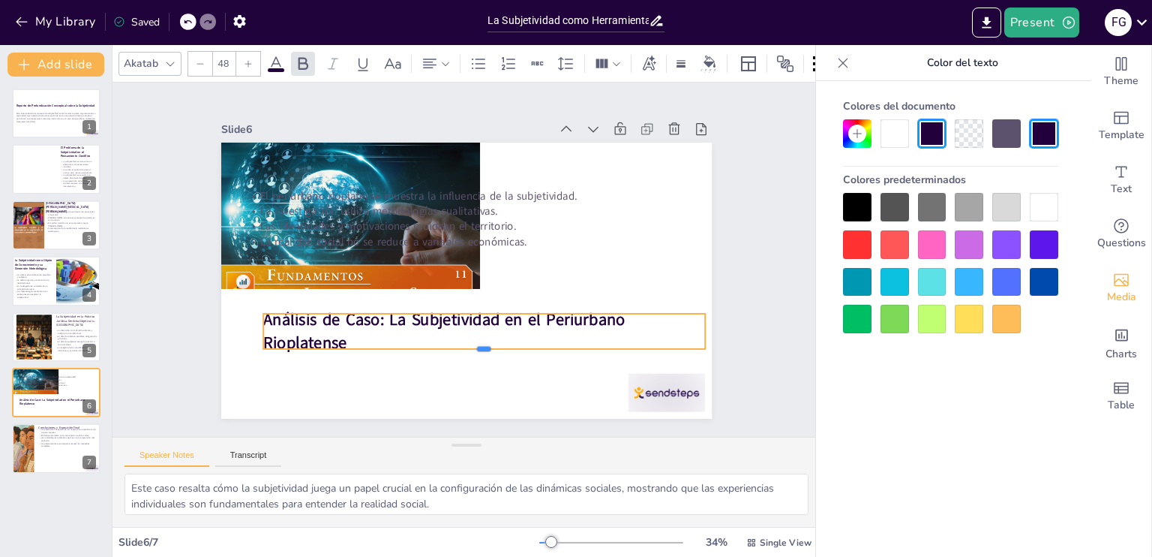
click at [263, 349] on div at bounding box center [484, 355] width 442 height 12
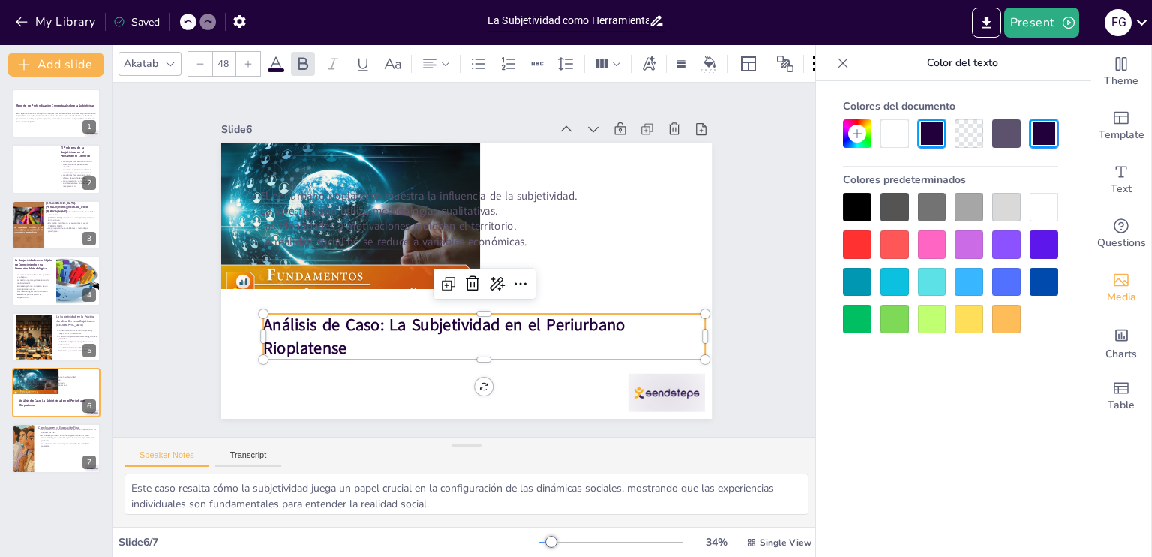
click at [251, 329] on div at bounding box center [257, 337] width 12 height 46
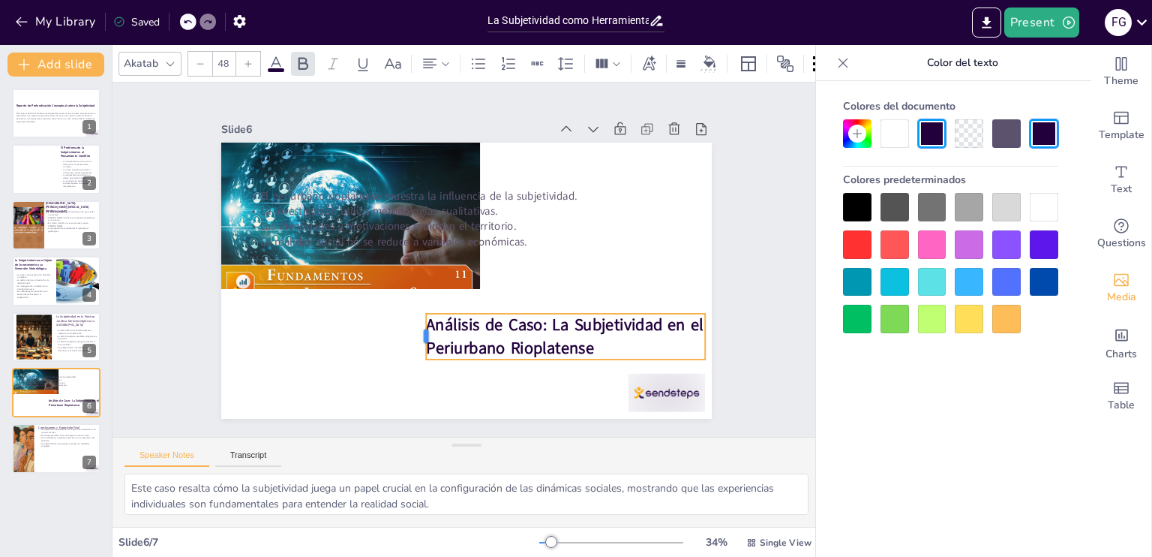
drag, startPoint x: 251, startPoint y: 329, endPoint x: 413, endPoint y: 334, distance: 162.9
click at [413, 334] on div at bounding box center [412, 331] width 17 height 47
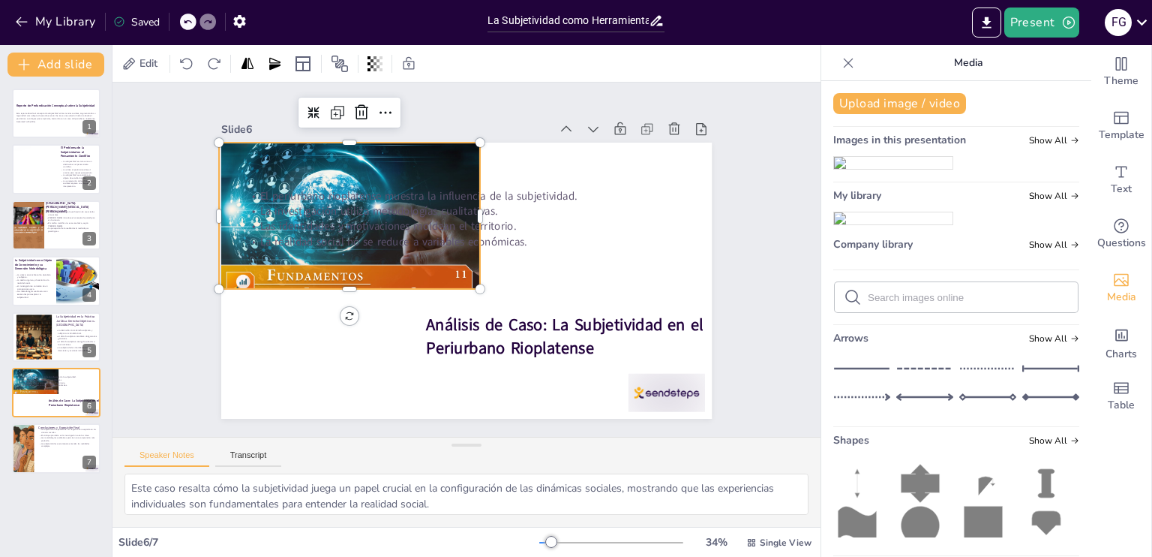
click at [350, 256] on div at bounding box center [361, 193] width 294 height 236
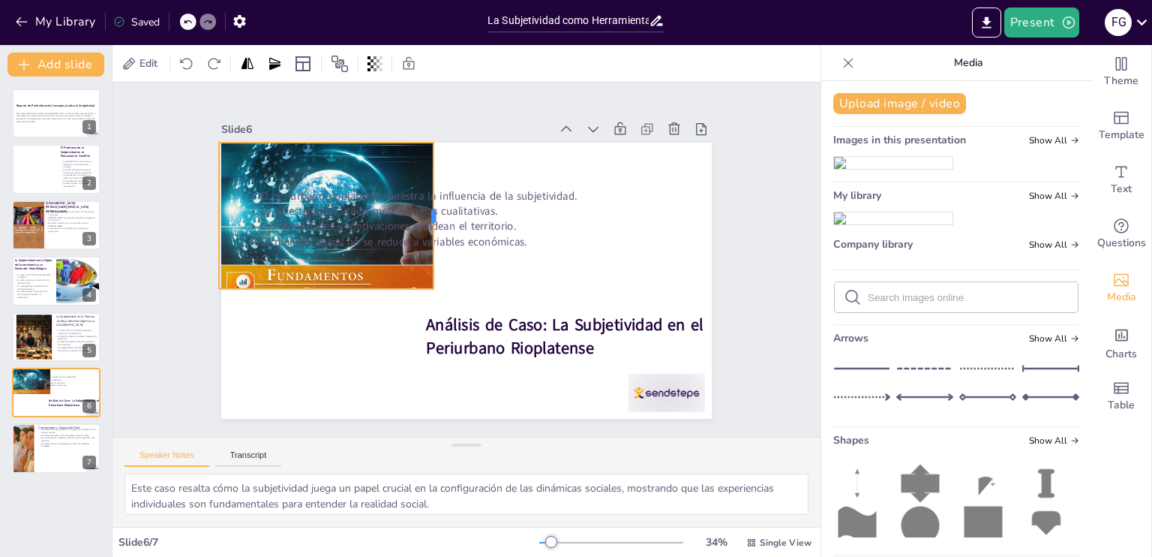
drag, startPoint x: 470, startPoint y: 212, endPoint x: 425, endPoint y: 227, distance: 47.7
click at [431, 227] on div at bounding box center [444, 213] width 27 height 147
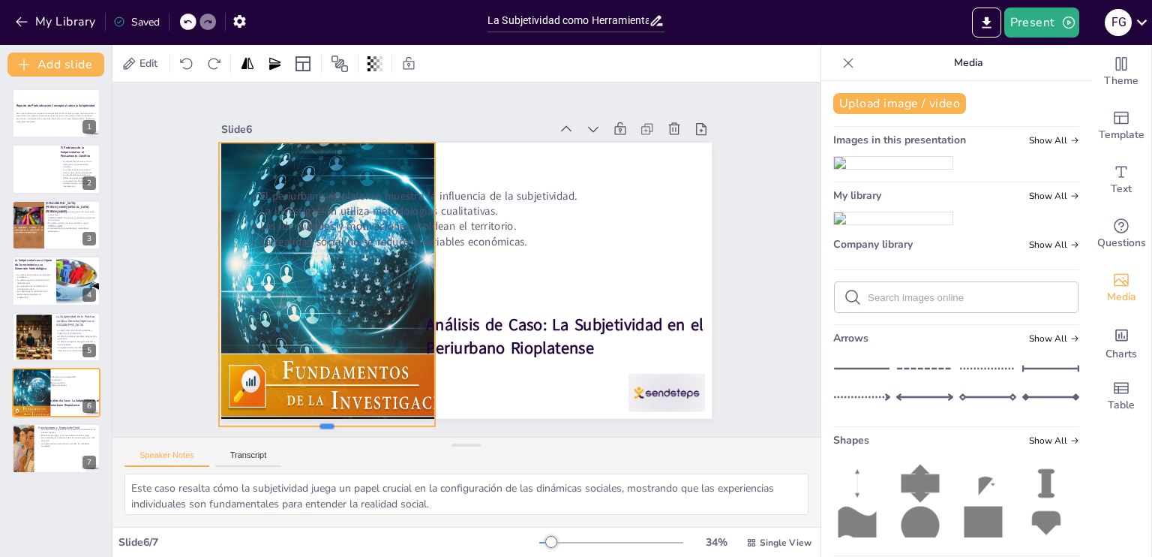
drag, startPoint x: 315, startPoint y: 284, endPoint x: 271, endPoint y: 422, distance: 144.3
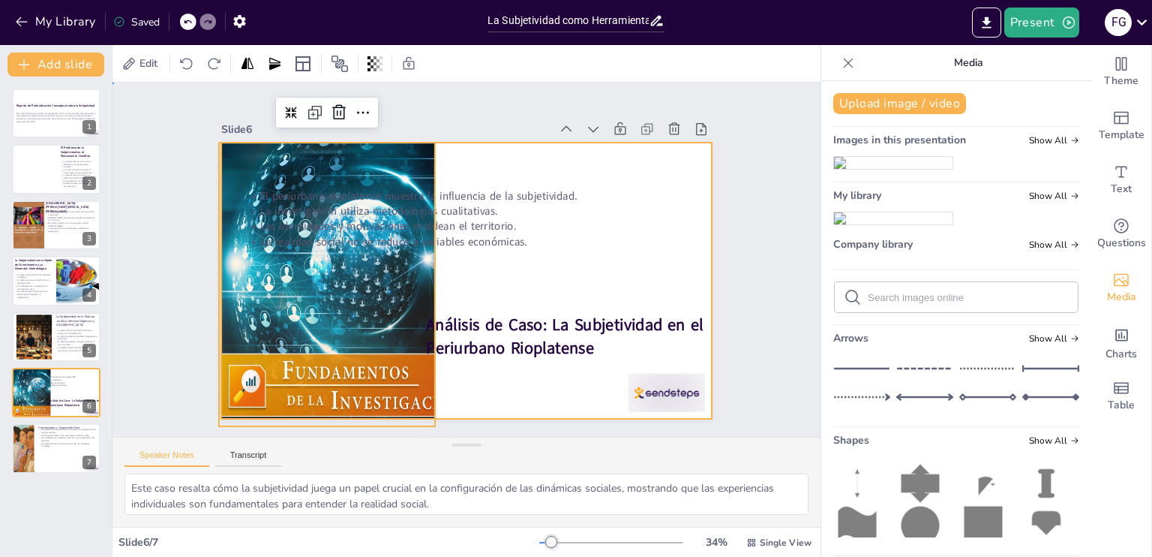
click at [543, 256] on div at bounding box center [464, 281] width 517 height 326
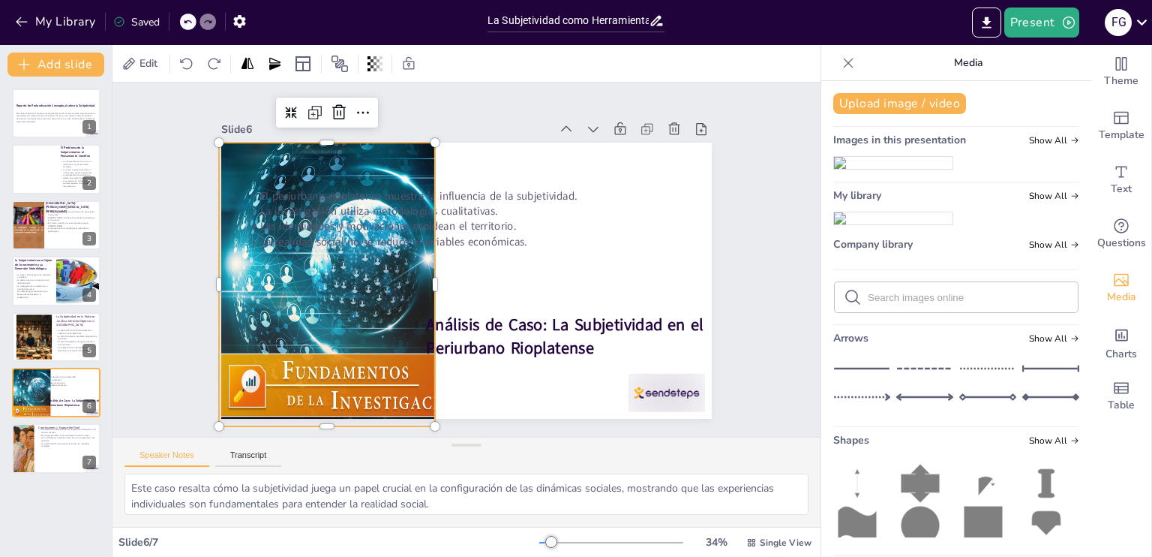
click at [416, 254] on div at bounding box center [391, 275] width 344 height 302
click at [423, 281] on div at bounding box center [390, 266] width 374 height 337
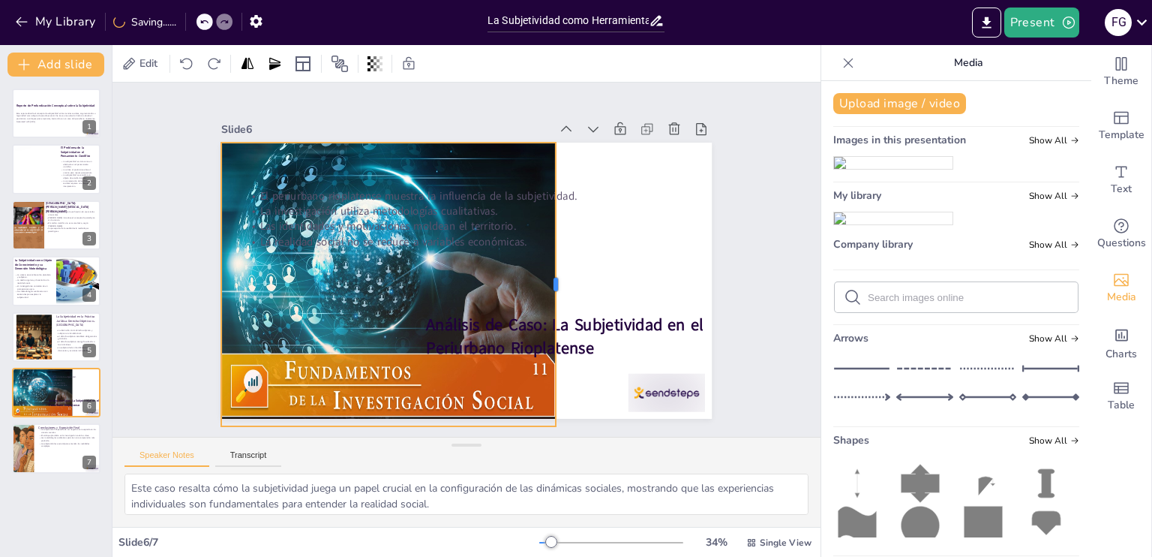
drag, startPoint x: 430, startPoint y: 279, endPoint x: 547, endPoint y: 281, distance: 117.0
click at [556, 281] on div at bounding box center [562, 285] width 12 height 284
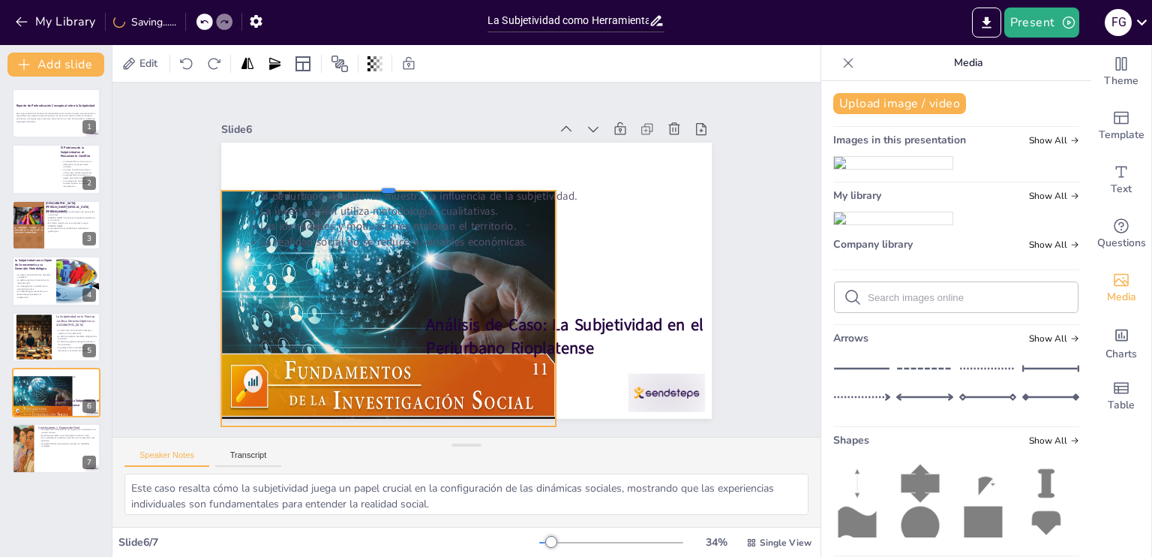
drag, startPoint x: 379, startPoint y: 135, endPoint x: 374, endPoint y: 183, distance: 48.2
click at [374, 183] on div at bounding box center [397, 176] width 334 height 47
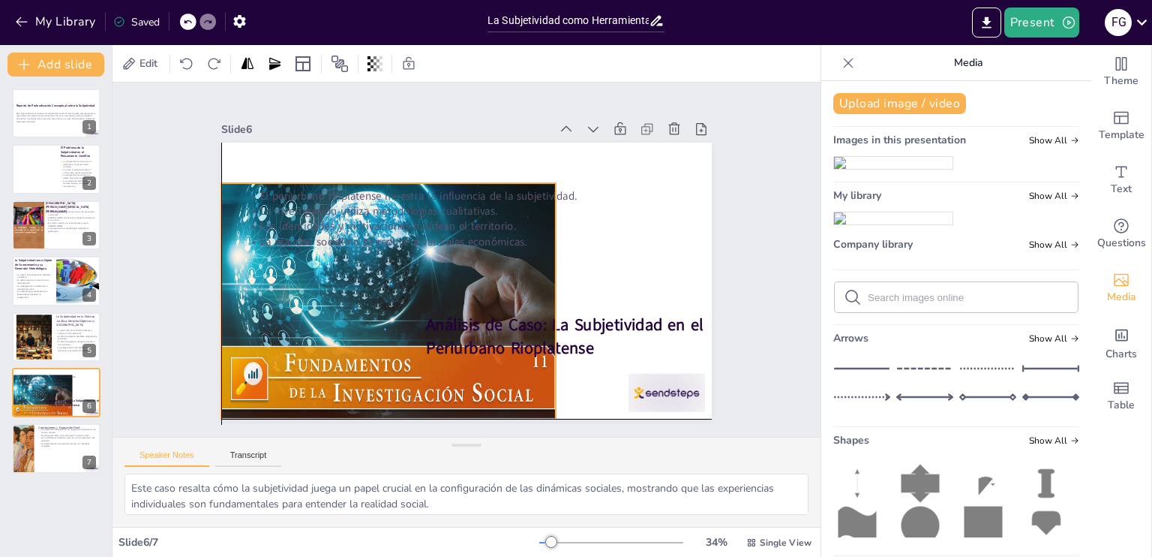
click at [379, 418] on div "Slide 1 Reporte de Profundización Conceptual sobre la Subjetividad Este reporte…" at bounding box center [466, 260] width 741 height 426
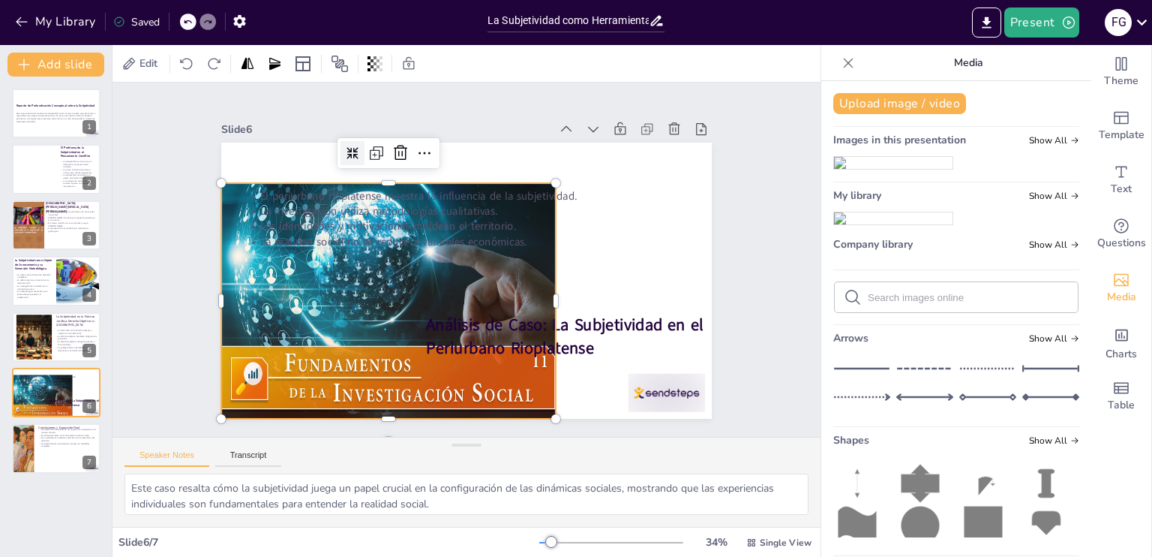
click at [357, 149] on icon at bounding box center [364, 142] width 14 height 14
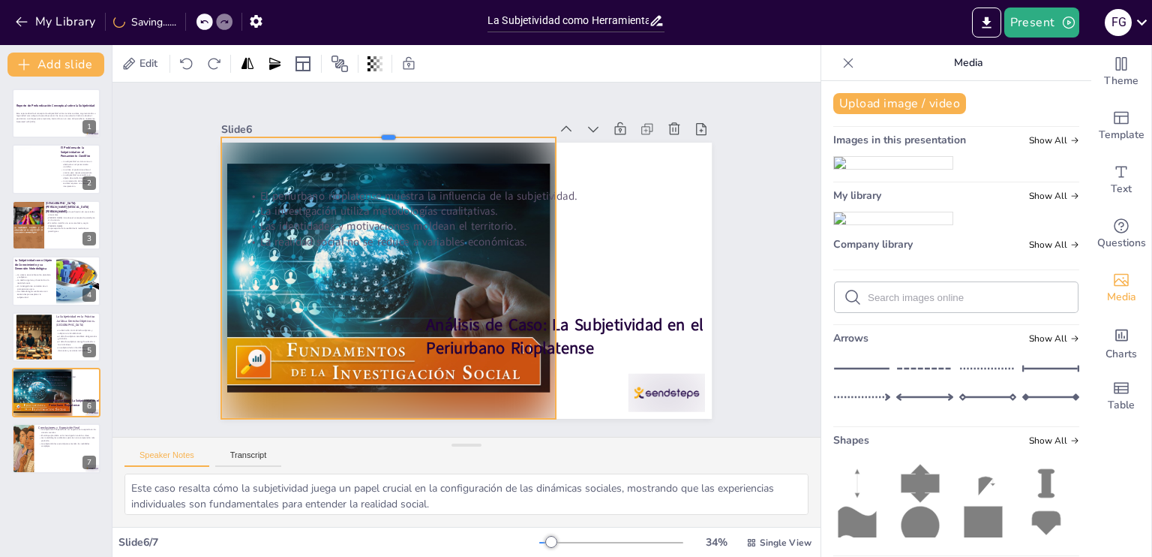
drag, startPoint x: 380, startPoint y: 174, endPoint x: 375, endPoint y: 129, distance: 45.2
click at [375, 129] on div at bounding box center [388, 131] width 335 height 12
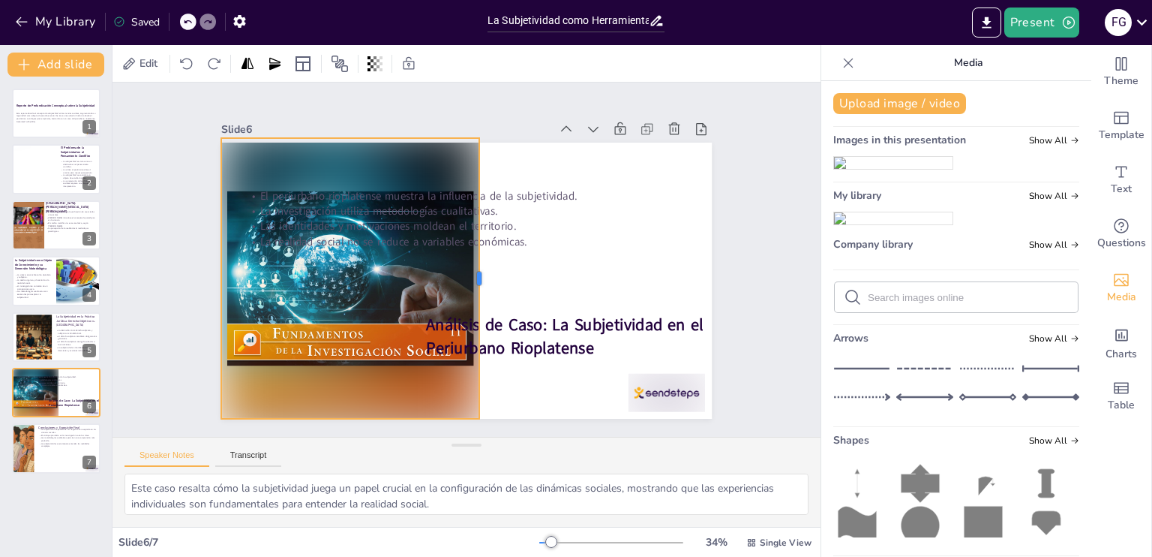
drag, startPoint x: 545, startPoint y: 272, endPoint x: 450, endPoint y: 269, distance: 95.3
click at [479, 269] on div at bounding box center [485, 278] width 12 height 281
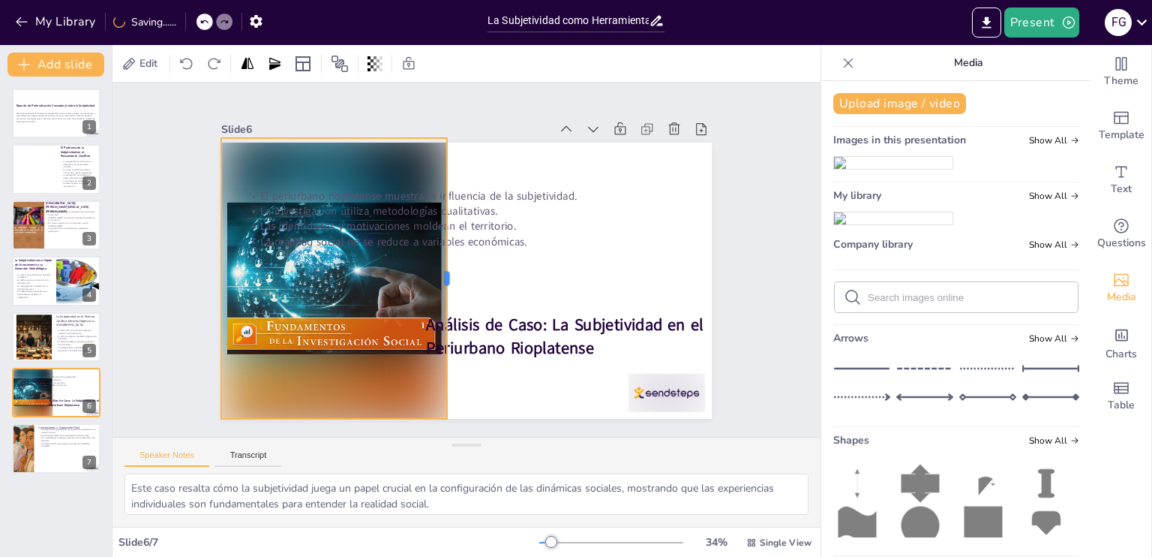
drag, startPoint x: 450, startPoint y: 269, endPoint x: 437, endPoint y: 269, distance: 13.5
click at [437, 269] on div at bounding box center [451, 277] width 41 height 281
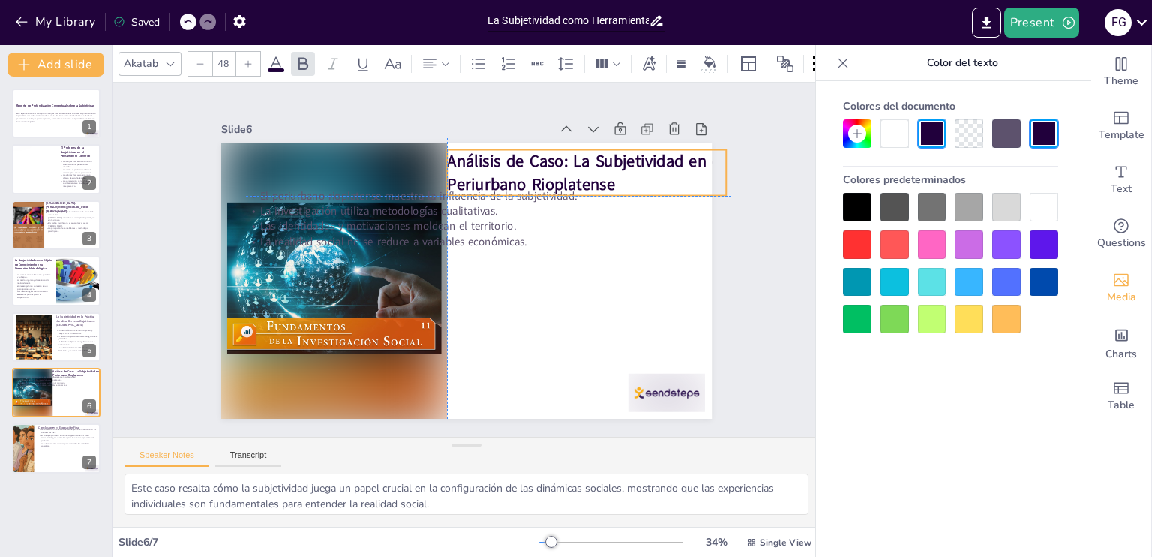
drag, startPoint x: 527, startPoint y: 320, endPoint x: 553, endPoint y: 160, distance: 161.9
click at [553, 160] on strong "Análisis de Caso: La Subjetividad en el Periurbano Rioplatense" at bounding box center [594, 180] width 281 height 62
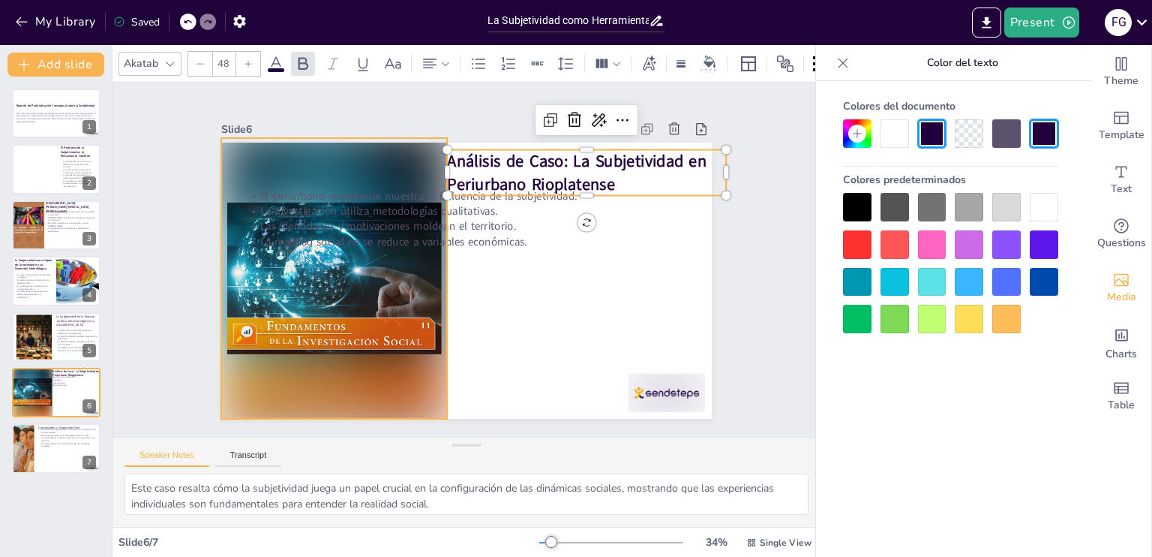
click at [404, 284] on div at bounding box center [333, 264] width 254 height 302
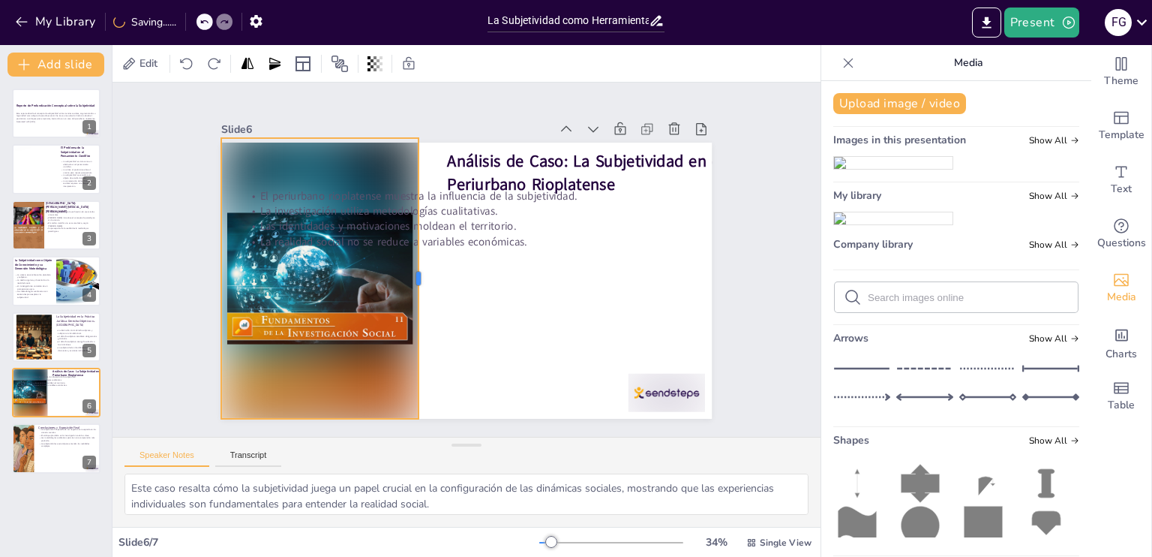
drag, startPoint x: 440, startPoint y: 275, endPoint x: 411, endPoint y: 283, distance: 29.5
click at [419, 283] on div at bounding box center [425, 278] width 12 height 281
click at [366, 145] on div at bounding box center [319, 278] width 197 height 281
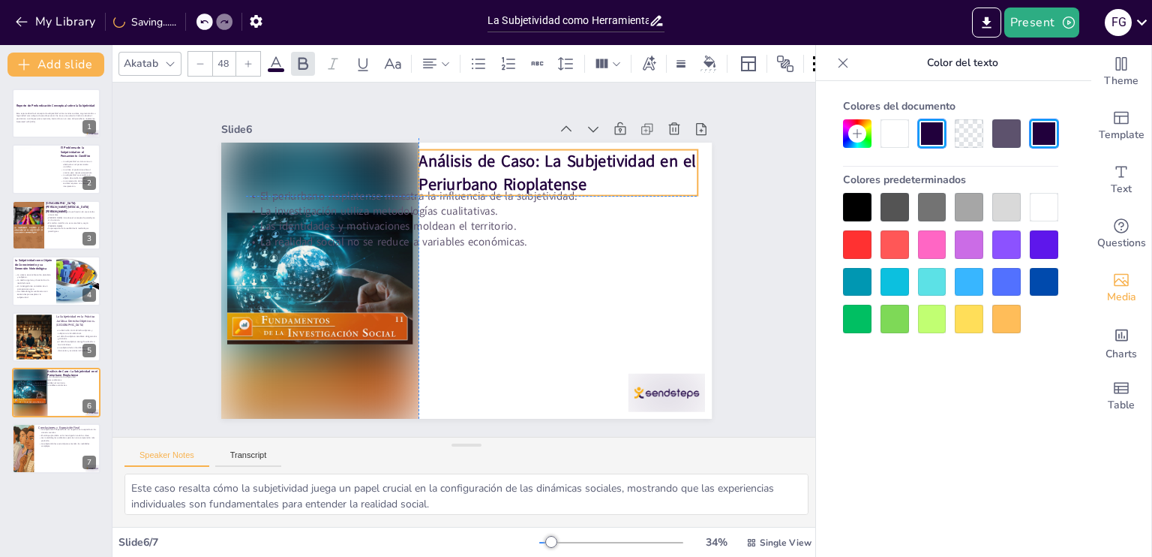
drag, startPoint x: 500, startPoint y: 171, endPoint x: 471, endPoint y: 171, distance: 29.3
click at [471, 171] on strong "Análisis de Caso: La Subjetividad en el Periurbano Rioplatense" at bounding box center [558, 172] width 278 height 45
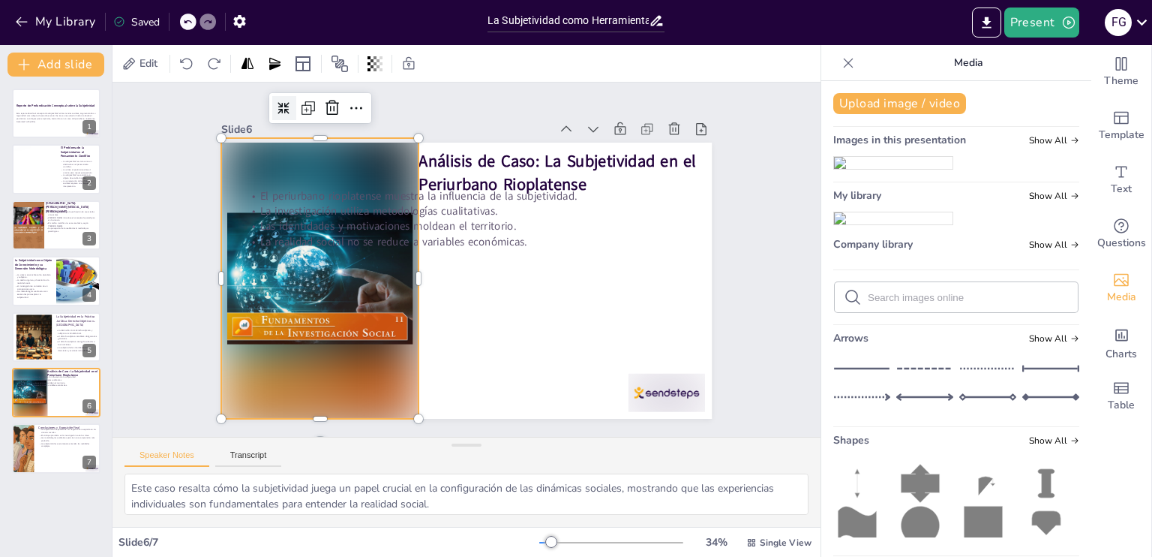
click at [356, 257] on div at bounding box center [319, 262] width 226 height 299
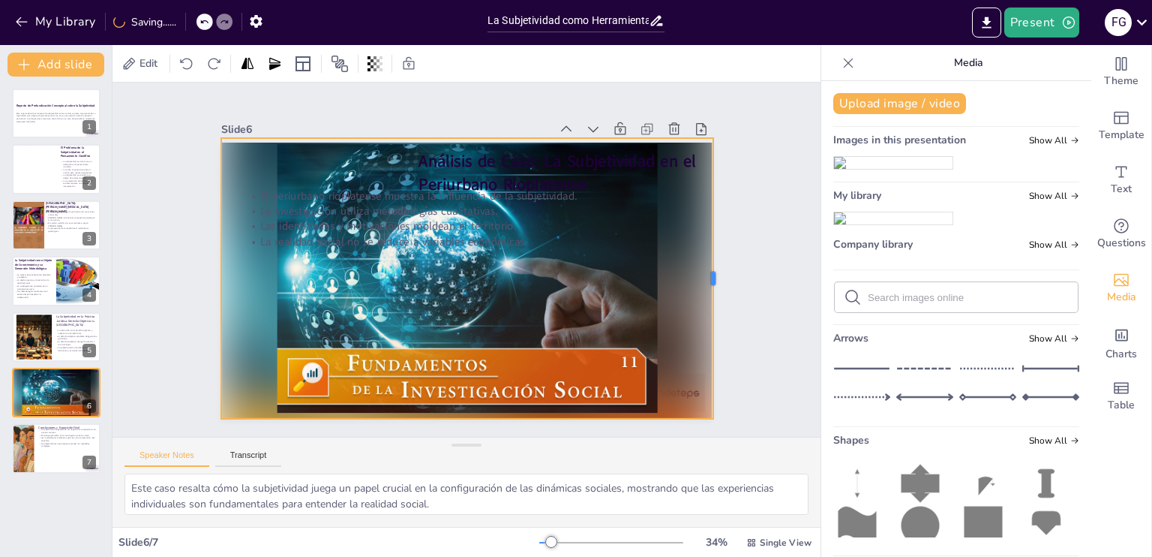
drag, startPoint x: 407, startPoint y: 272, endPoint x: 702, endPoint y: 286, distance: 295.2
click at [702, 286] on div at bounding box center [715, 304] width 41 height 281
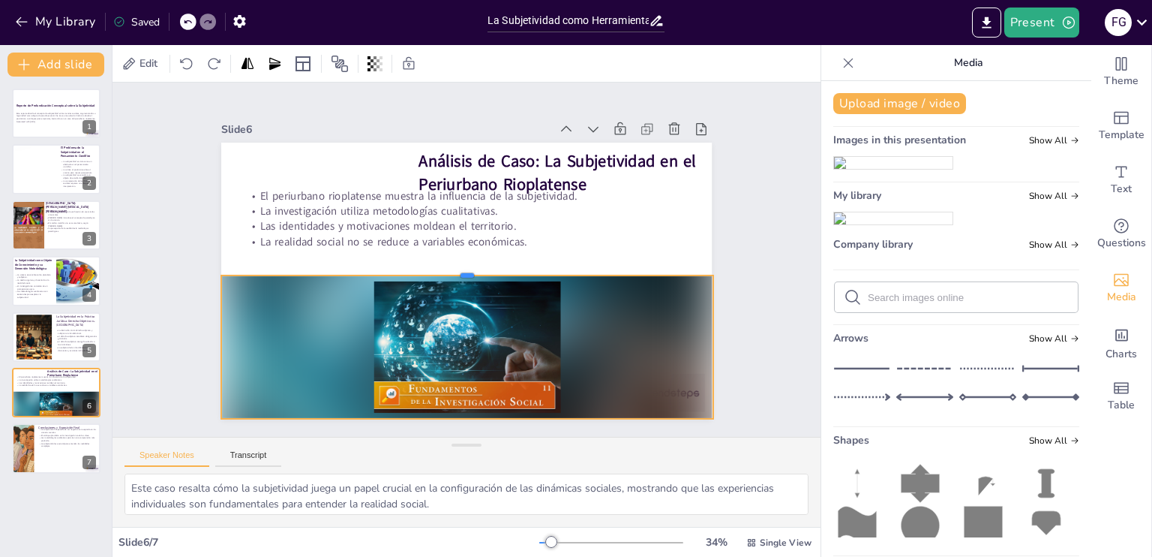
drag, startPoint x: 459, startPoint y: 131, endPoint x: 468, endPoint y: 269, distance: 137.6
click at [468, 269] on div at bounding box center [466, 270] width 491 height 64
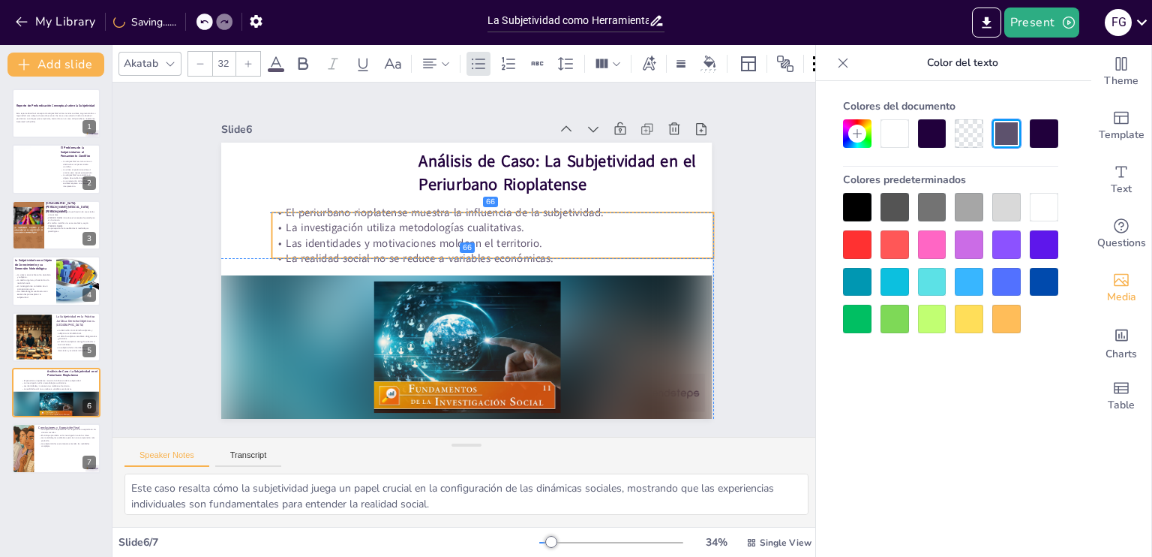
drag, startPoint x: 396, startPoint y: 210, endPoint x: 420, endPoint y: 229, distance: 30.5
click at [420, 229] on div "El periurbano rioplatense muestra la influencia de la subjetividad. La investig…" at bounding box center [493, 235] width 442 height 61
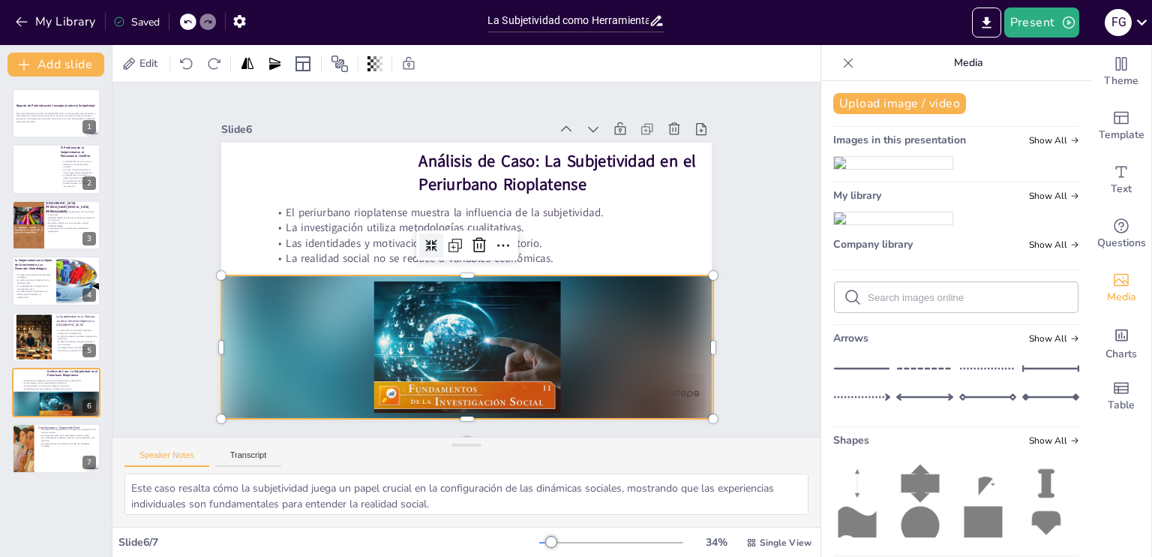
click at [633, 386] on div at bounding box center [458, 347] width 505 height 194
click at [665, 391] on div at bounding box center [467, 346] width 492 height 143
click at [664, 379] on div at bounding box center [467, 346] width 492 height 143
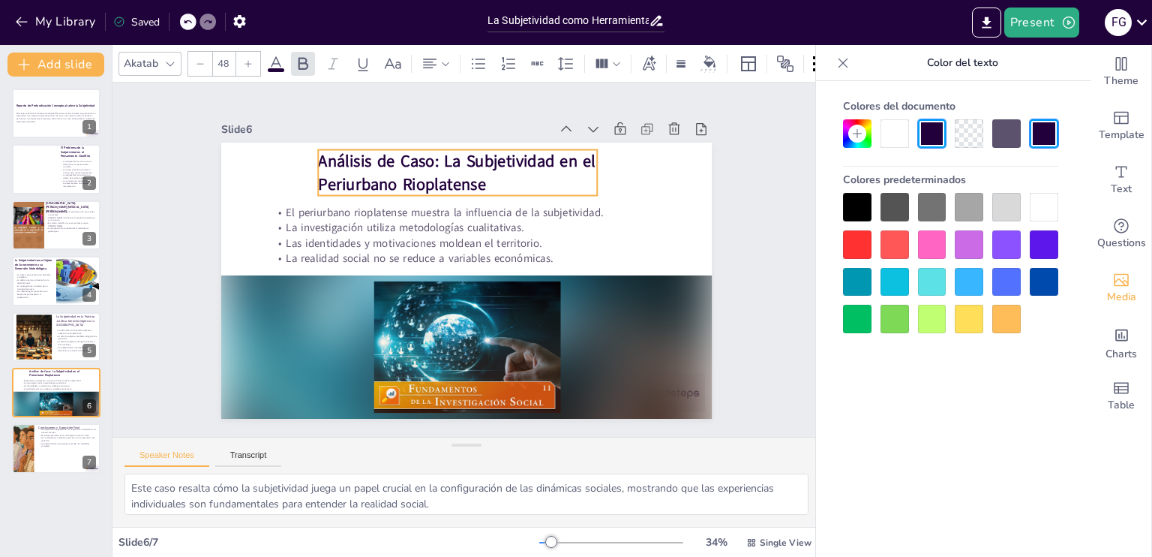
drag, startPoint x: 448, startPoint y: 172, endPoint x: 347, endPoint y: 172, distance: 100.5
click at [347, 172] on strong "Análisis de Caso: La Subjetividad en el Periurbano Rioplatense" at bounding box center [457, 172] width 278 height 45
click at [63, 454] on div at bounding box center [56, 448] width 90 height 51
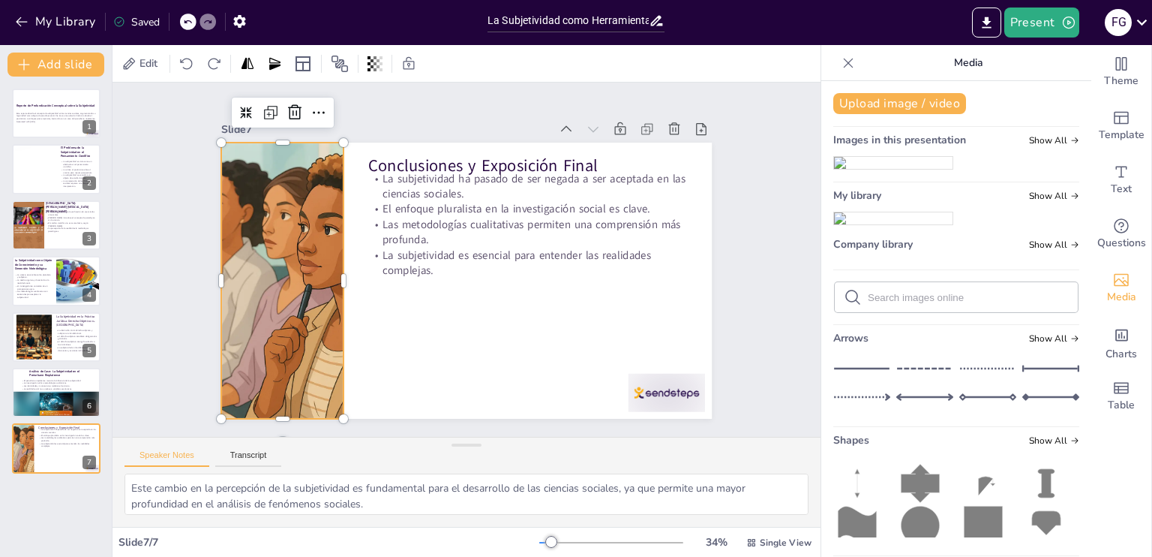
click at [307, 265] on div at bounding box center [281, 261] width 303 height 303
click at [900, 106] on button "Upload image / video" at bounding box center [900, 103] width 133 height 21
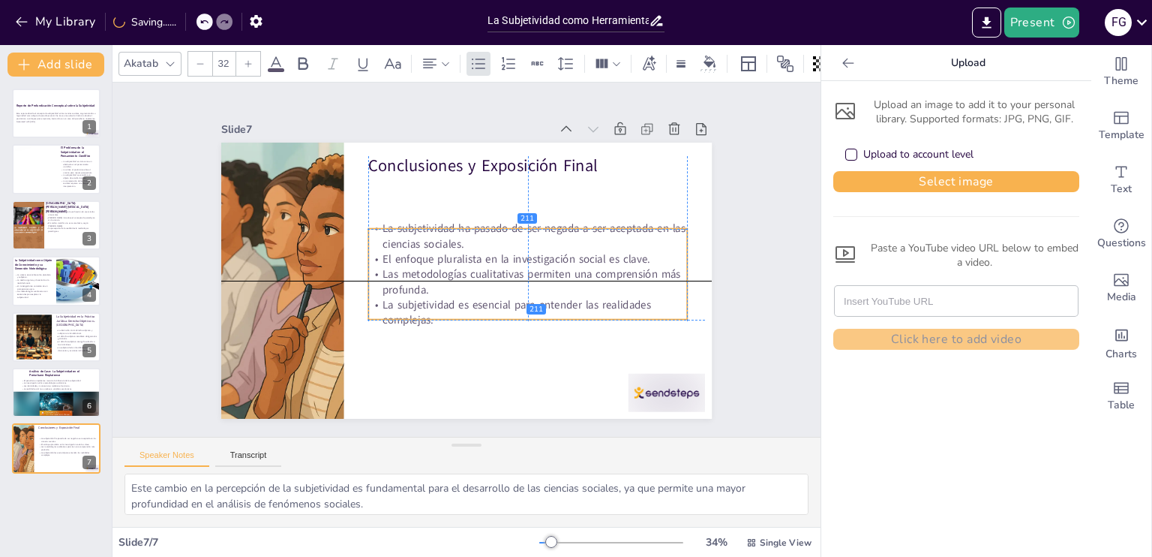
drag, startPoint x: 430, startPoint y: 197, endPoint x: 429, endPoint y: 248, distance: 51.0
click at [429, 248] on p "El enfoque pluralista en la investigación social es clave." at bounding box center [527, 265] width 319 height 49
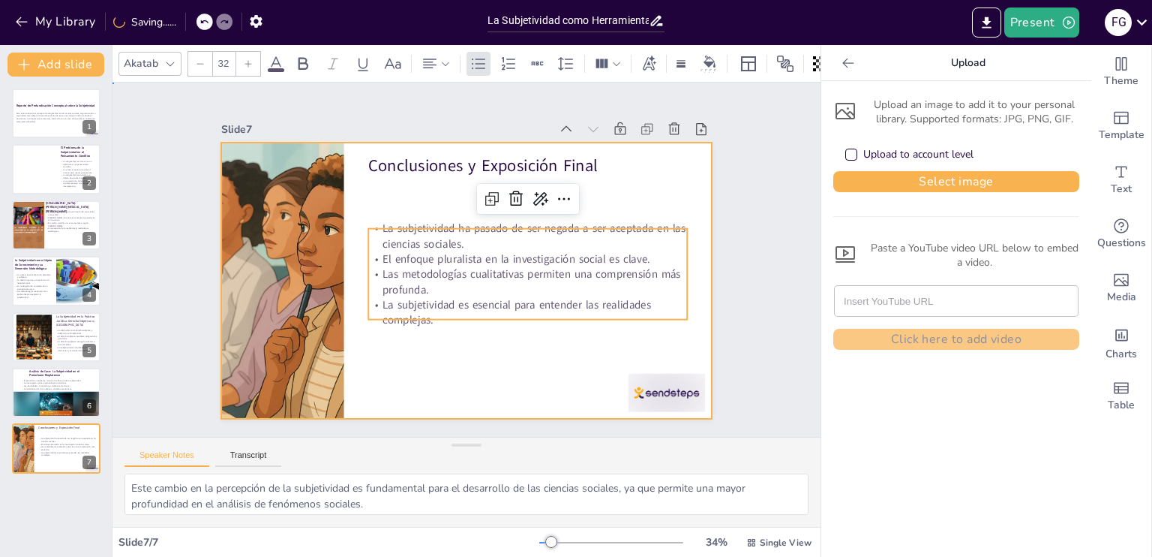
click at [441, 338] on div at bounding box center [466, 281] width 491 height 276
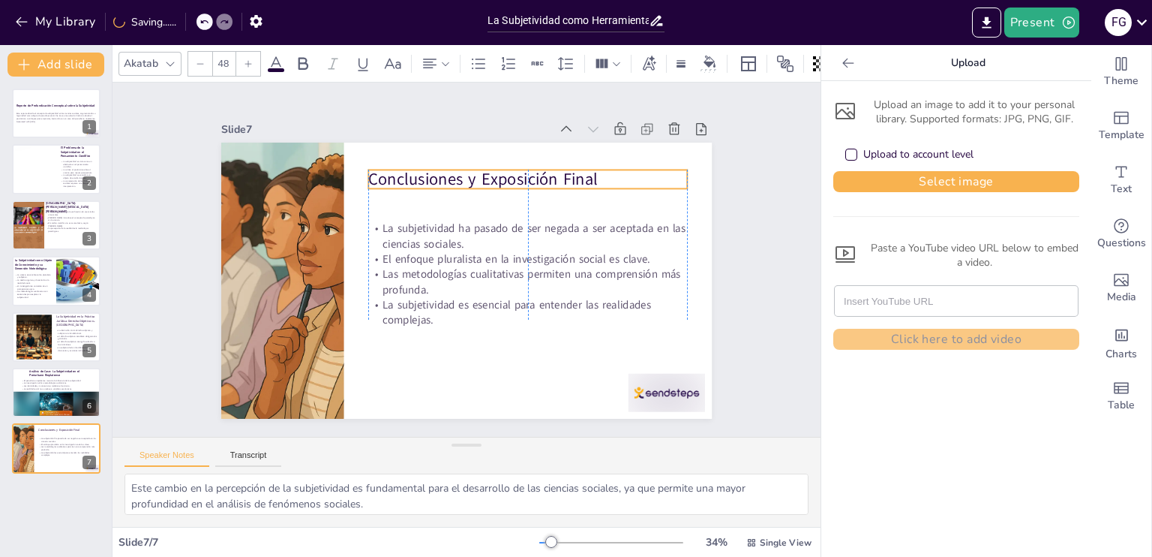
drag, startPoint x: 488, startPoint y: 155, endPoint x: 489, endPoint y: 169, distance: 13.5
click at [489, 169] on p "Conclusiones y Exposición Final" at bounding box center [527, 178] width 319 height 23
click at [299, 57] on icon at bounding box center [304, 63] width 10 height 13
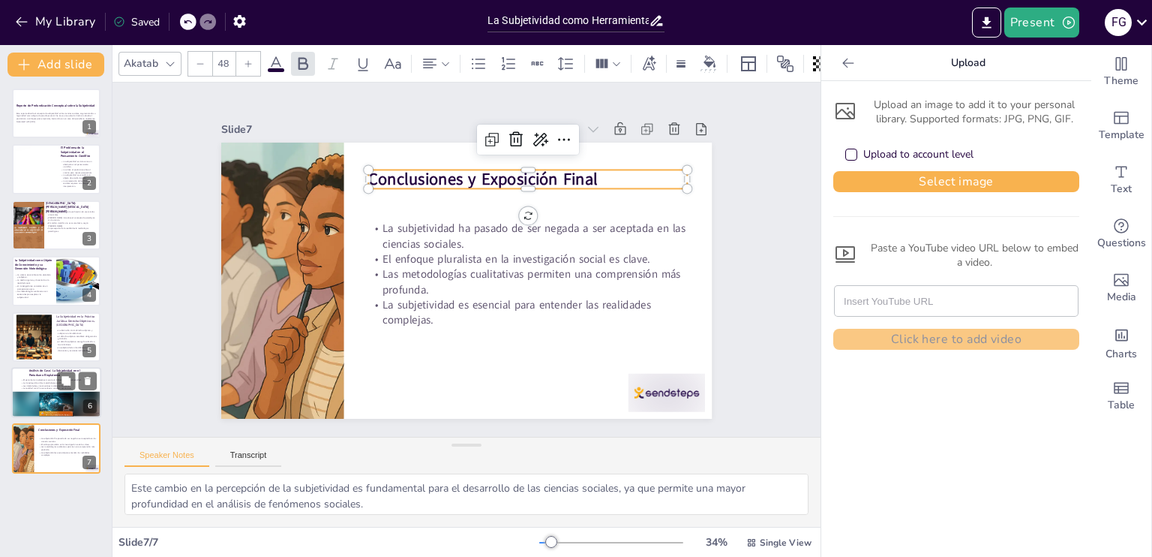
click at [41, 392] on div at bounding box center [56, 405] width 91 height 26
type textarea "Este caso resalta cómo la subjetividad juega un papel crucial en la configuraci…"
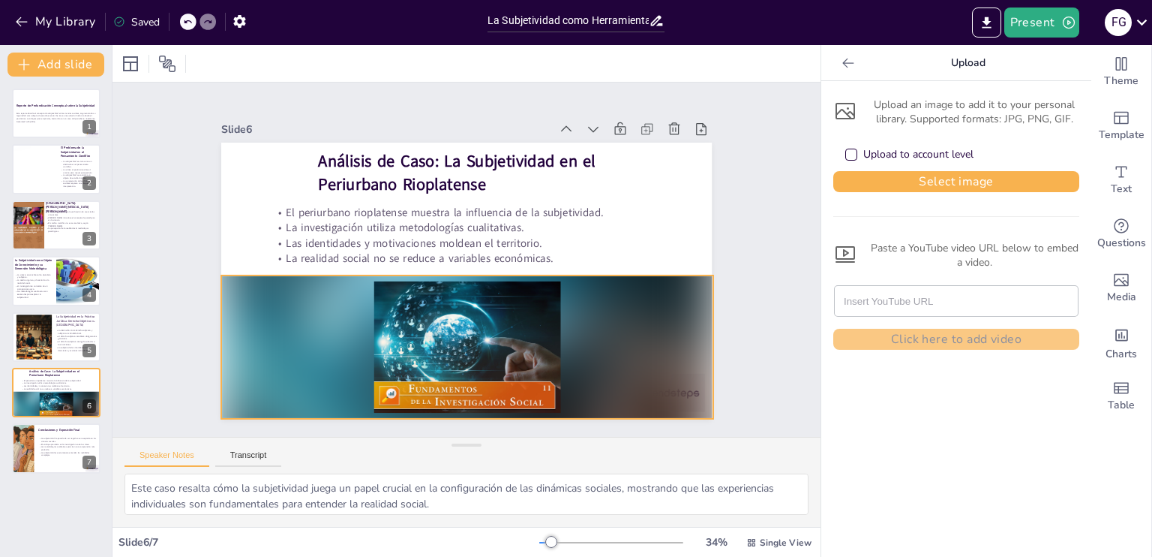
click at [374, 348] on div at bounding box center [467, 346] width 492 height 143
click at [473, 238] on icon at bounding box center [480, 245] width 14 height 15
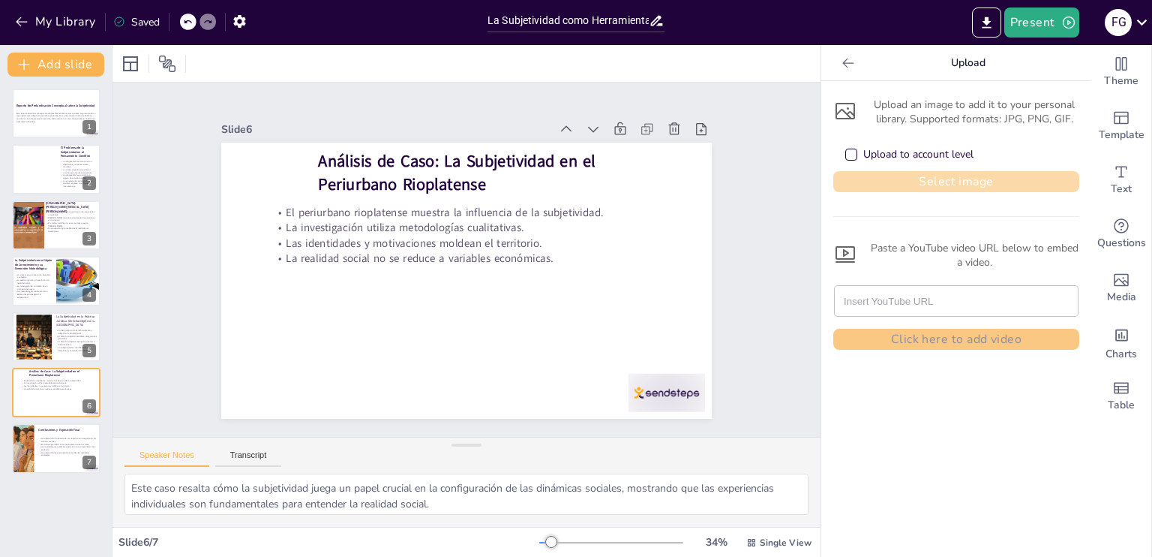
click at [921, 177] on button "Select image" at bounding box center [957, 181] width 246 height 21
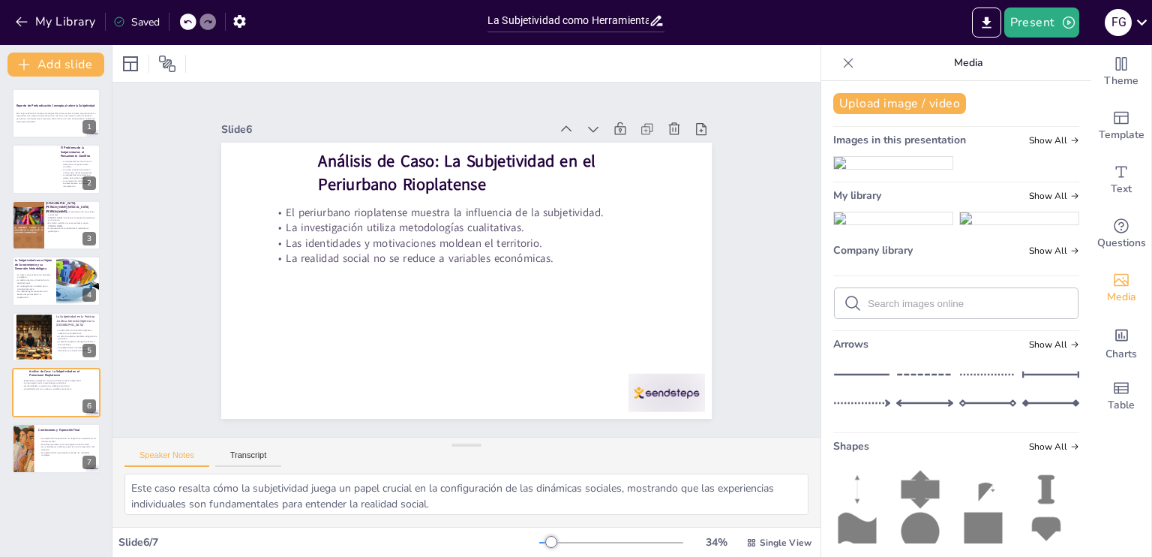
click at [872, 224] on img at bounding box center [893, 218] width 119 height 12
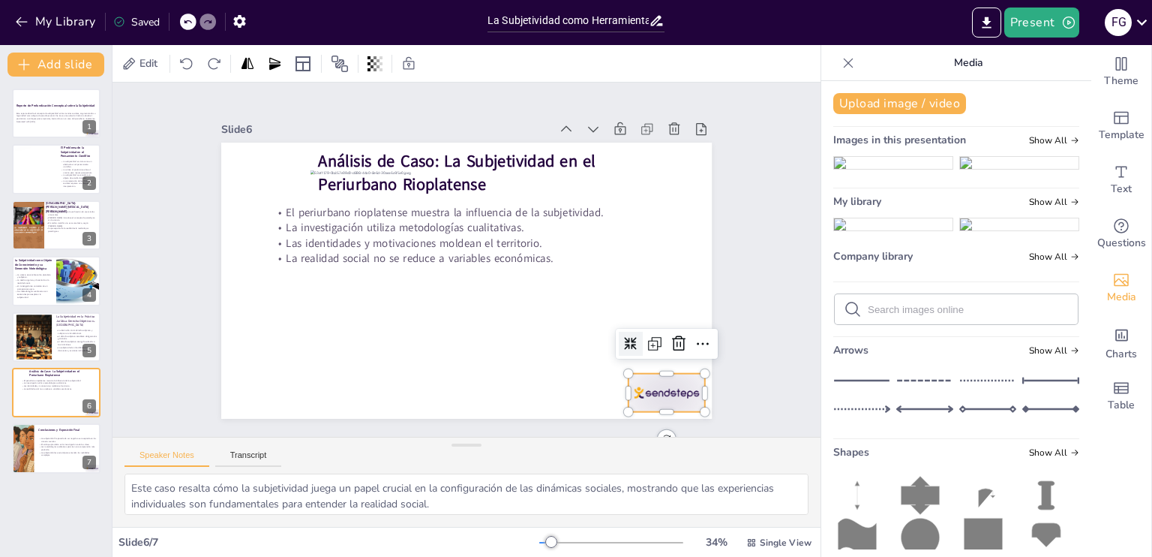
click at [662, 391] on div at bounding box center [651, 412] width 80 height 47
click at [670, 340] on icon at bounding box center [679, 344] width 18 height 18
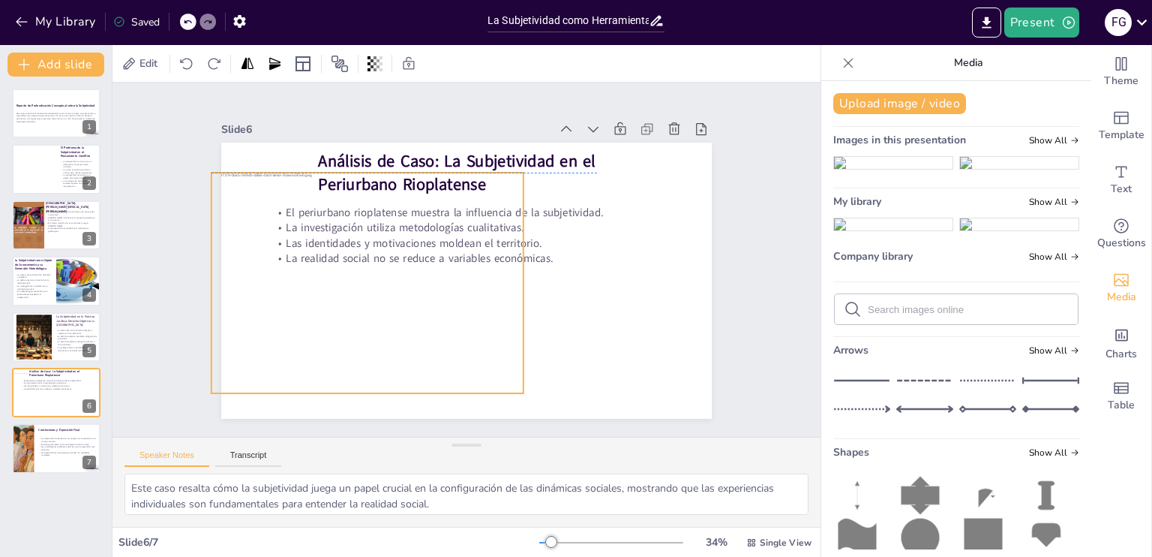
drag, startPoint x: 564, startPoint y: 278, endPoint x: 465, endPoint y: 281, distance: 99.1
click at [465, 281] on div at bounding box center [368, 283] width 313 height 221
click at [326, 137] on icon at bounding box center [332, 143] width 13 height 13
drag, startPoint x: 356, startPoint y: 163, endPoint x: 350, endPoint y: 128, distance: 35.0
click at [350, 128] on div at bounding box center [381, 123] width 312 height 44
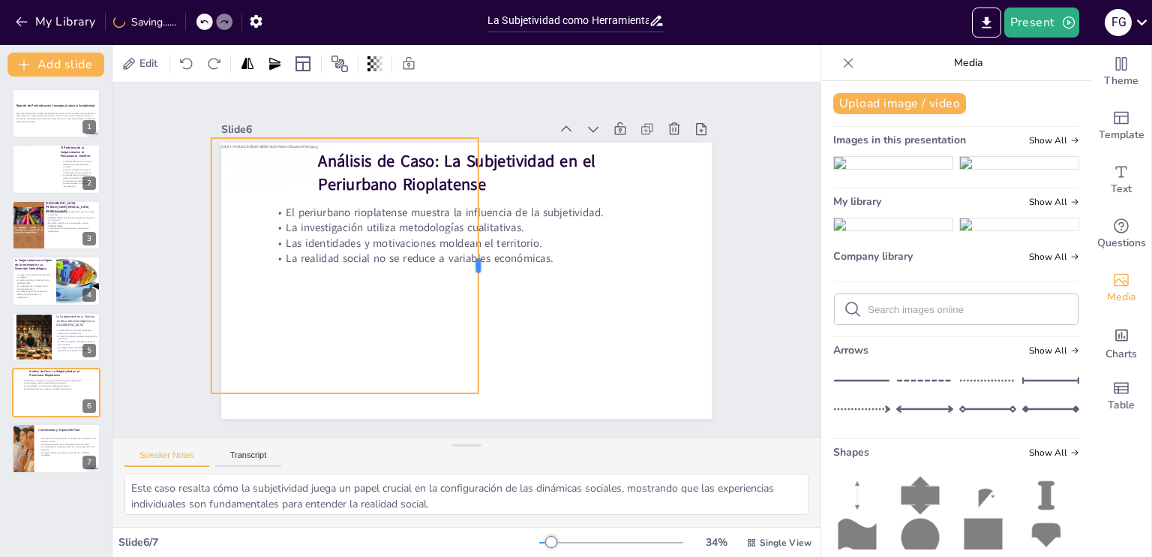
drag, startPoint x: 514, startPoint y: 260, endPoint x: 469, endPoint y: 283, distance: 50.3
click at [479, 283] on div at bounding box center [485, 265] width 12 height 255
drag, startPoint x: 336, startPoint y: 392, endPoint x: 336, endPoint y: 419, distance: 27.8
click at [336, 420] on div at bounding box center [346, 426] width 268 height 12
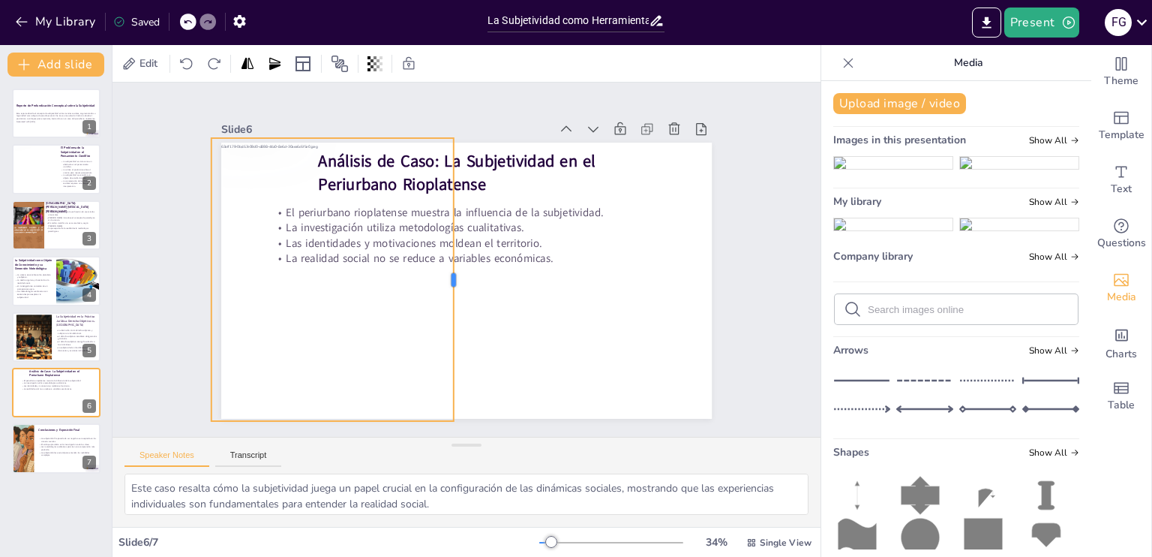
drag, startPoint x: 468, startPoint y: 273, endPoint x: 443, endPoint y: 278, distance: 25.3
click at [454, 278] on div at bounding box center [460, 279] width 12 height 283
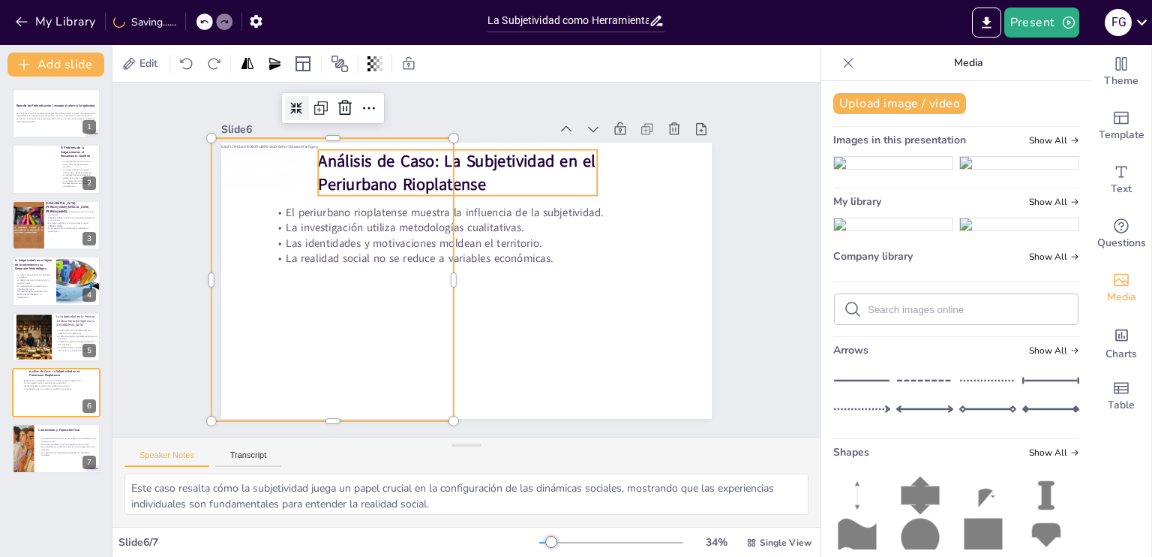
click at [503, 160] on strong "Análisis de Caso: La Subjetividad en el Periurbano Rioplatense" at bounding box center [457, 172] width 278 height 45
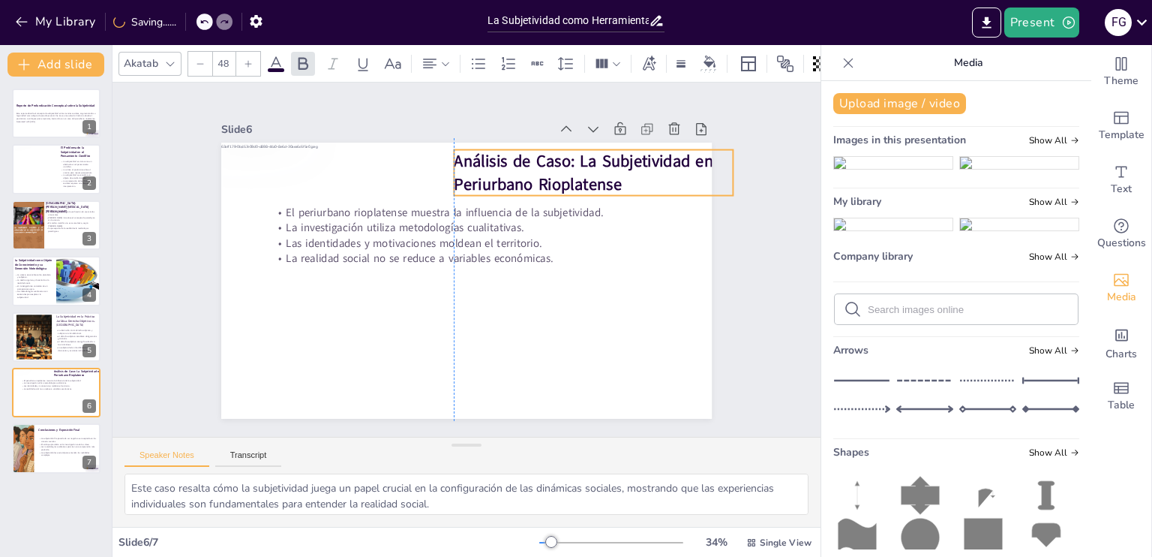
drag, startPoint x: 503, startPoint y: 160, endPoint x: 645, endPoint y: 161, distance: 142.5
click at [645, 161] on strong "Análisis de Caso: La Subjetividad en el Periurbano Rioplatense" at bounding box center [601, 180] width 281 height 62
drag, startPoint x: 720, startPoint y: 189, endPoint x: 690, endPoint y: 189, distance: 30.0
click at [690, 189] on div "Análisis de Caso: La Subjetividad en el Periurbano Rioplatense El periurbano ri…" at bounding box center [466, 281] width 491 height 276
drag, startPoint x: 720, startPoint y: 164, endPoint x: 704, endPoint y: 165, distance: 16.5
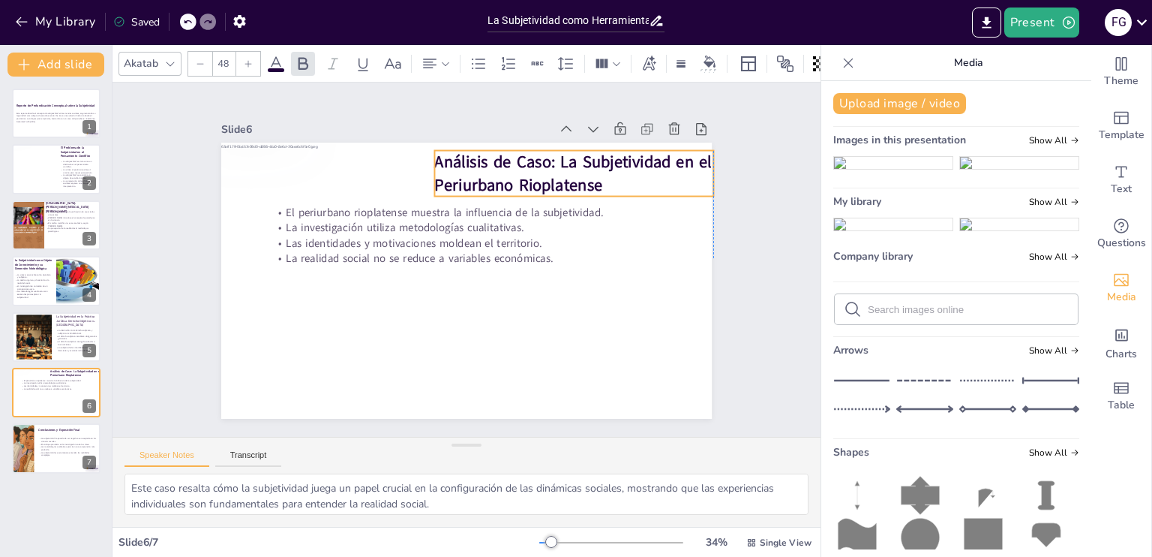
click at [704, 165] on div "Slide 1 Reporte de Profundización Conceptual sobre la Subjetividad Este reporte…" at bounding box center [466, 260] width 575 height 318
drag, startPoint x: 704, startPoint y: 169, endPoint x: 683, endPoint y: 170, distance: 21.1
click at [692, 170] on div at bounding box center [698, 174] width 12 height 46
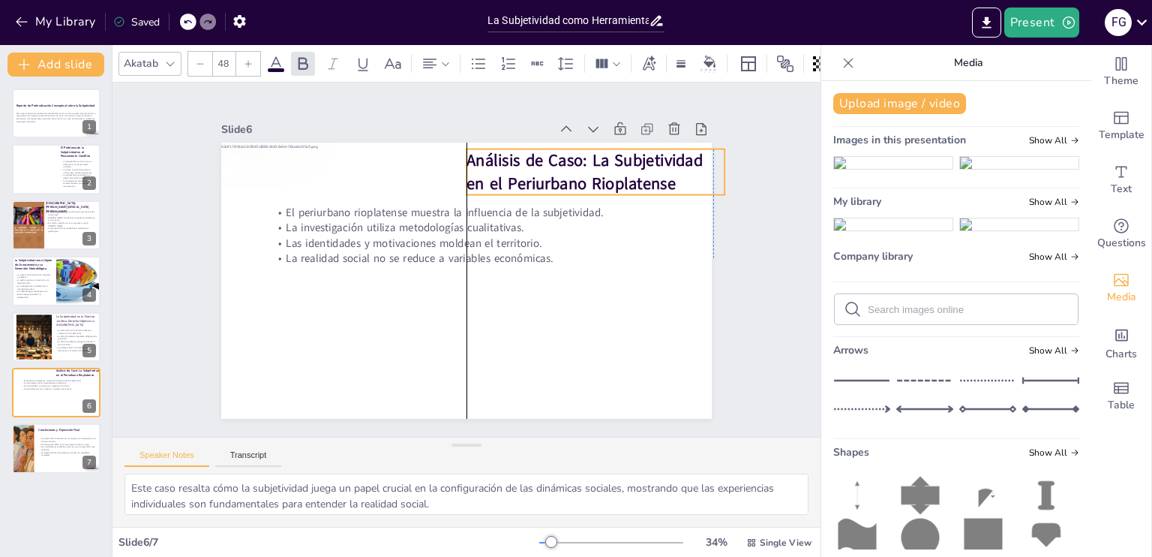
drag, startPoint x: 615, startPoint y: 170, endPoint x: 642, endPoint y: 169, distance: 27.1
click at [642, 169] on strong "Análisis de Caso: La Subjetividad en el Periurbano Rioplatense" at bounding box center [585, 171] width 236 height 45
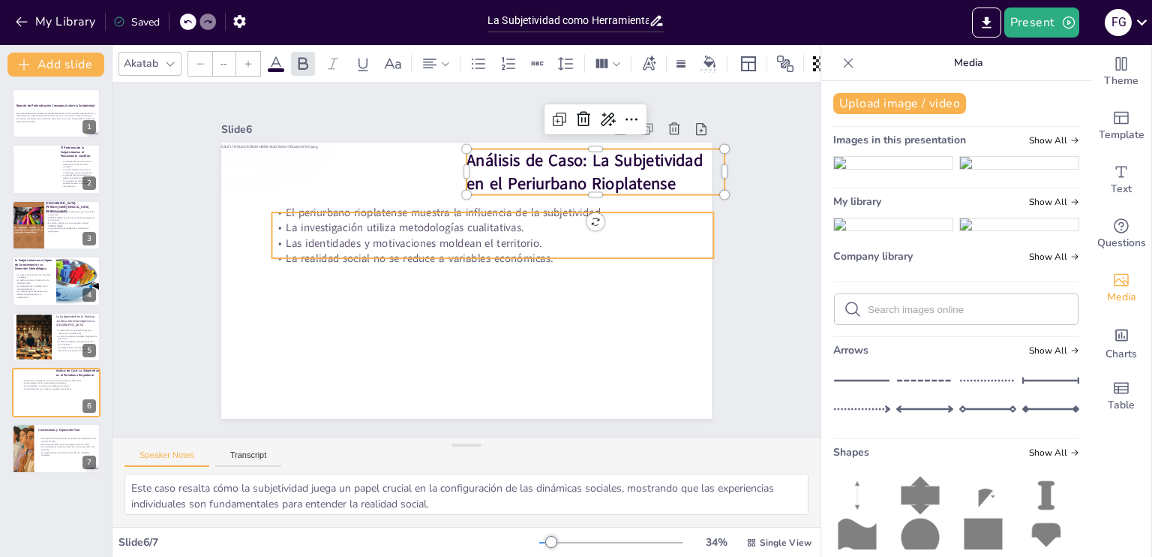
type input "32"
click at [519, 221] on p "La investigación utiliza metodologías cualitativas." at bounding box center [493, 227] width 442 height 15
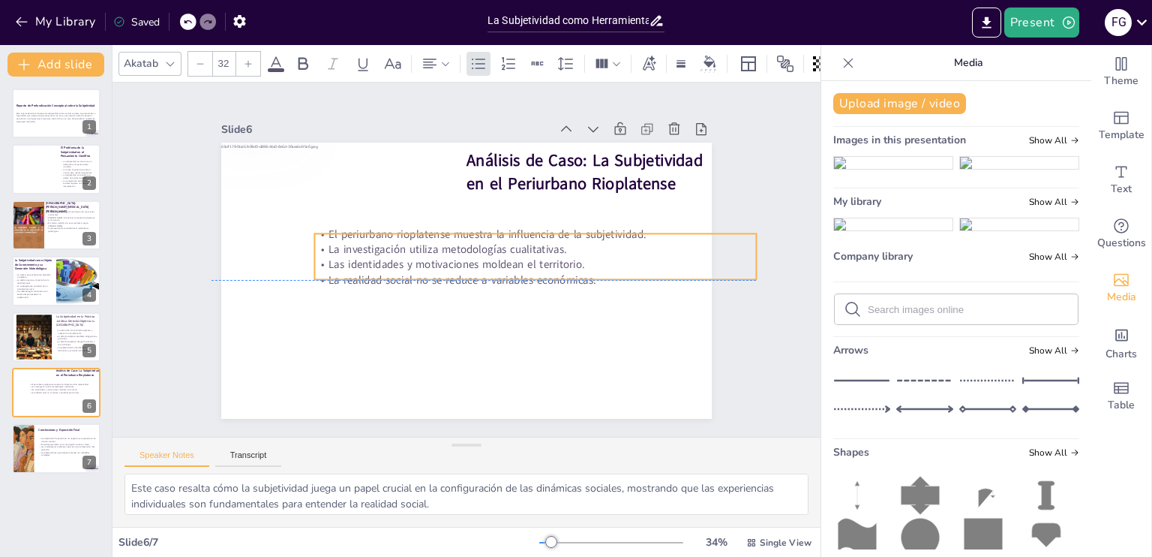
drag, startPoint x: 519, startPoint y: 221, endPoint x: 564, endPoint y: 236, distance: 47.4
click at [564, 236] on p "La investigación utiliza metodologías cualitativas." at bounding box center [536, 257] width 441 height 62
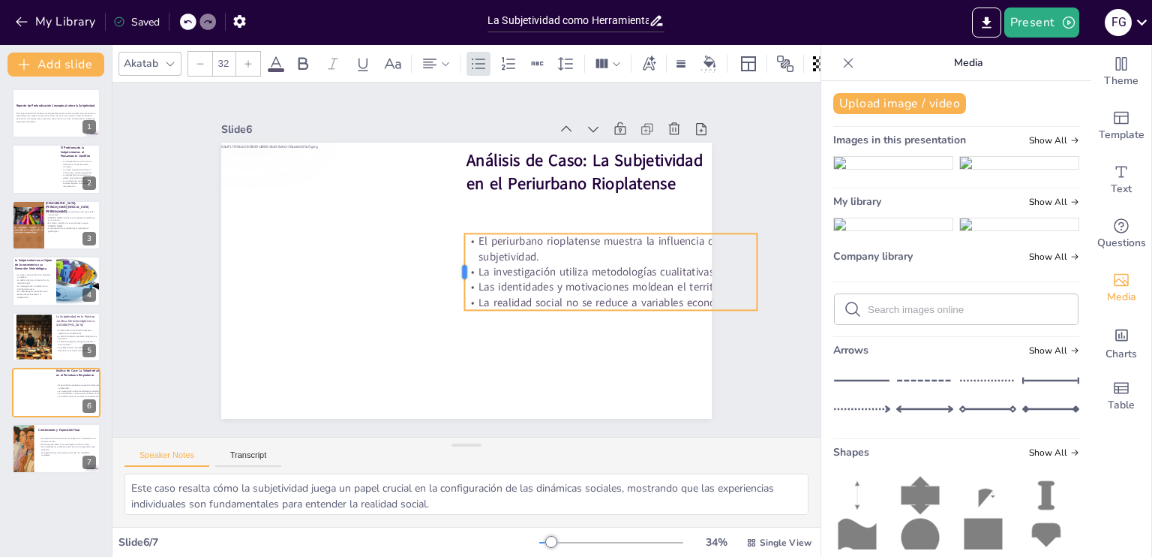
drag, startPoint x: 302, startPoint y: 251, endPoint x: 451, endPoint y: 251, distance: 149.3
click at [452, 251] on div at bounding box center [458, 271] width 12 height 77
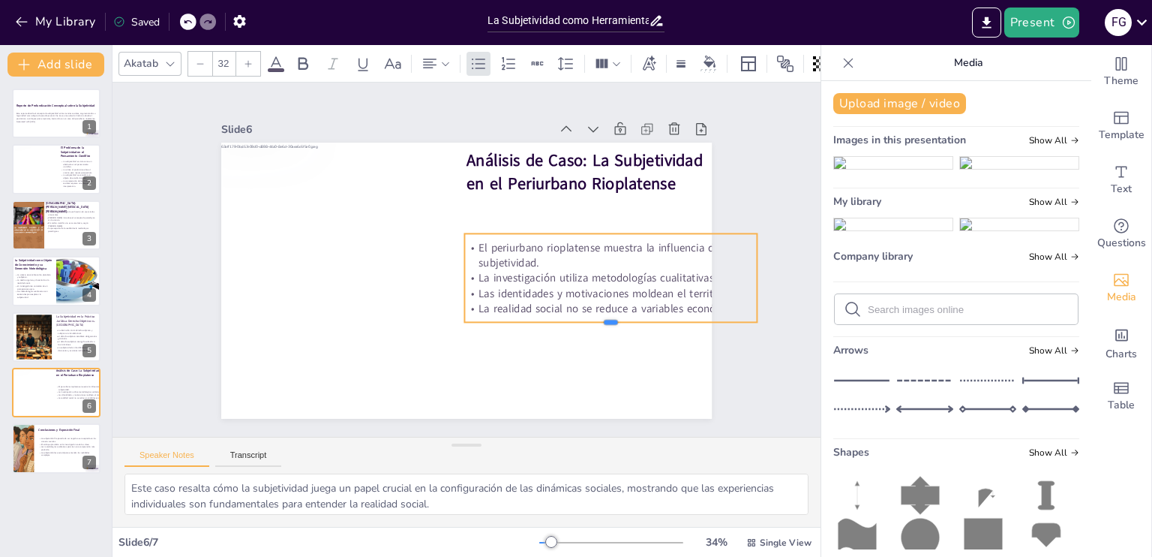
drag, startPoint x: 599, startPoint y: 305, endPoint x: 599, endPoint y: 319, distance: 13.5
click at [599, 322] on div at bounding box center [610, 328] width 293 height 12
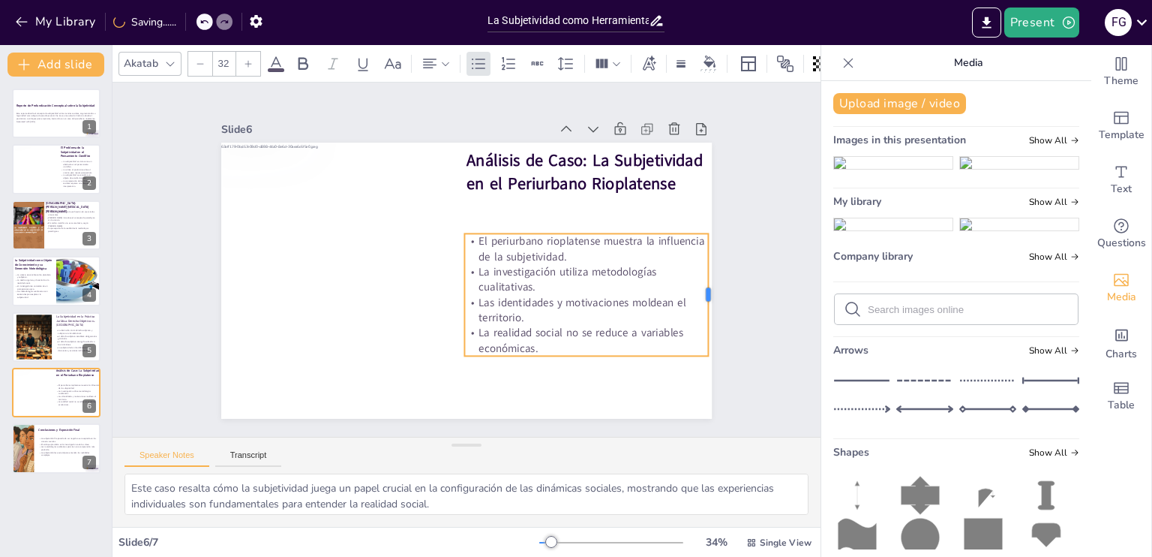
drag, startPoint x: 746, startPoint y: 274, endPoint x: 698, endPoint y: 275, distance: 48.8
click at [708, 275] on div at bounding box center [714, 294] width 12 height 122
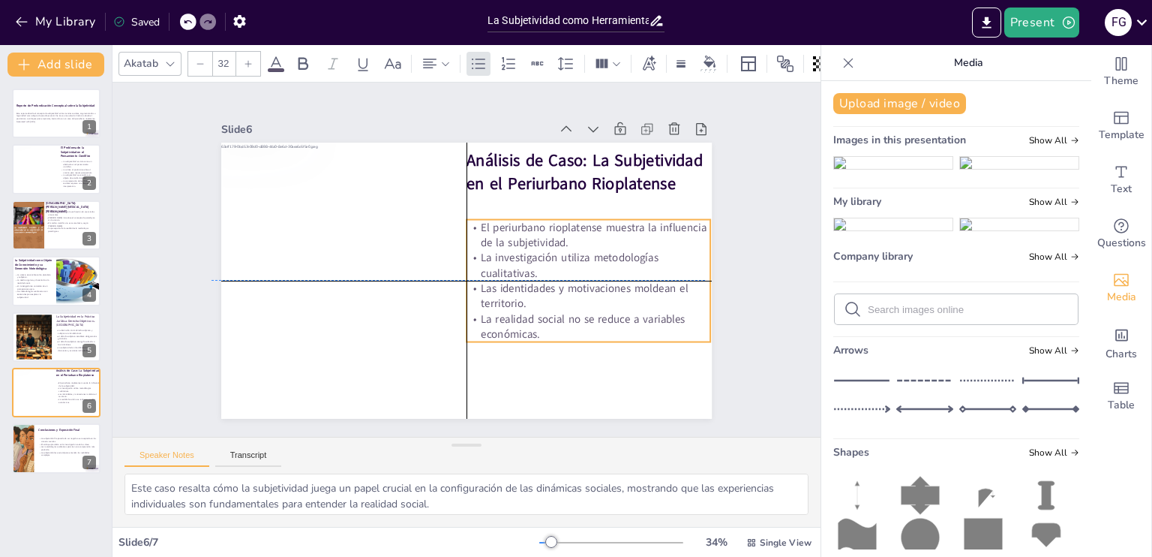
drag, startPoint x: 616, startPoint y: 271, endPoint x: 613, endPoint y: 252, distance: 19.0
click at [613, 252] on p "La investigación utiliza metodologías cualitativas." at bounding box center [589, 265] width 244 height 31
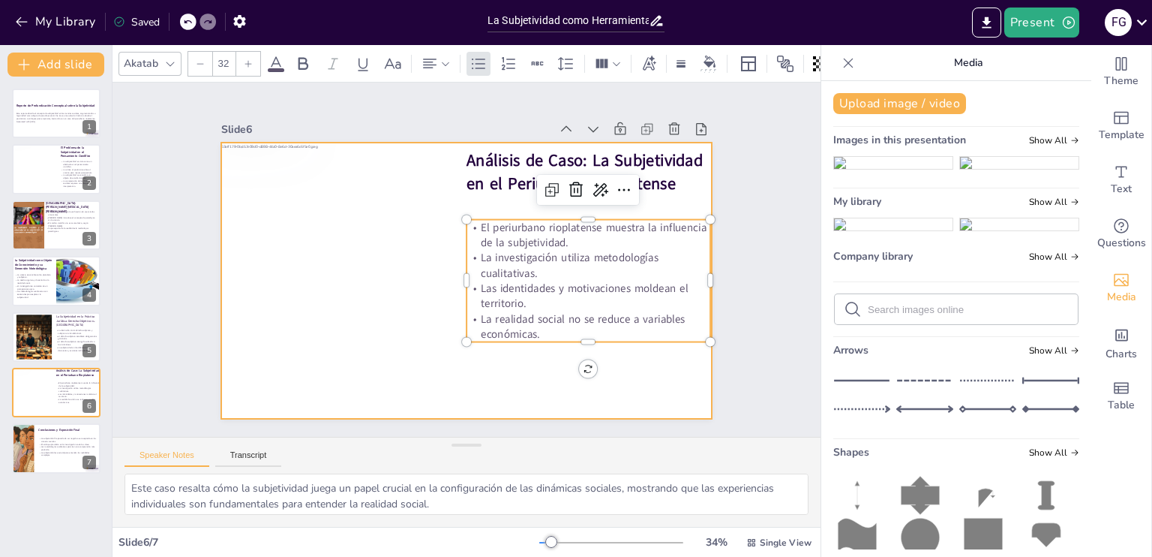
click at [629, 380] on div at bounding box center [446, 254] width 372 height 537
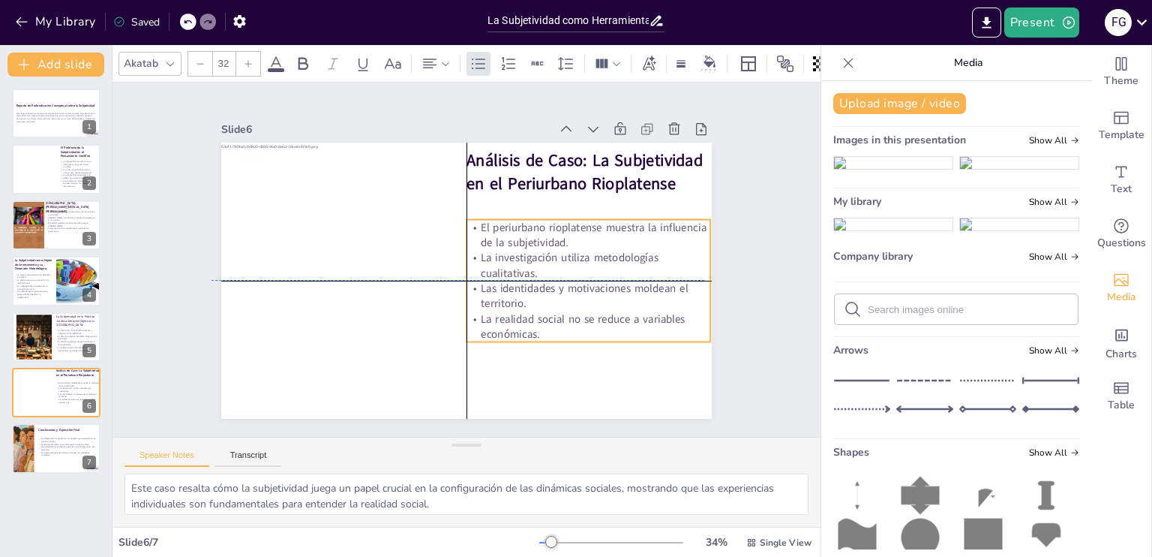
drag, startPoint x: 552, startPoint y: 266, endPoint x: 546, endPoint y: 260, distance: 8.5
click at [546, 260] on p "La investigación utiliza metodologías cualitativas." at bounding box center [589, 265] width 244 height 31
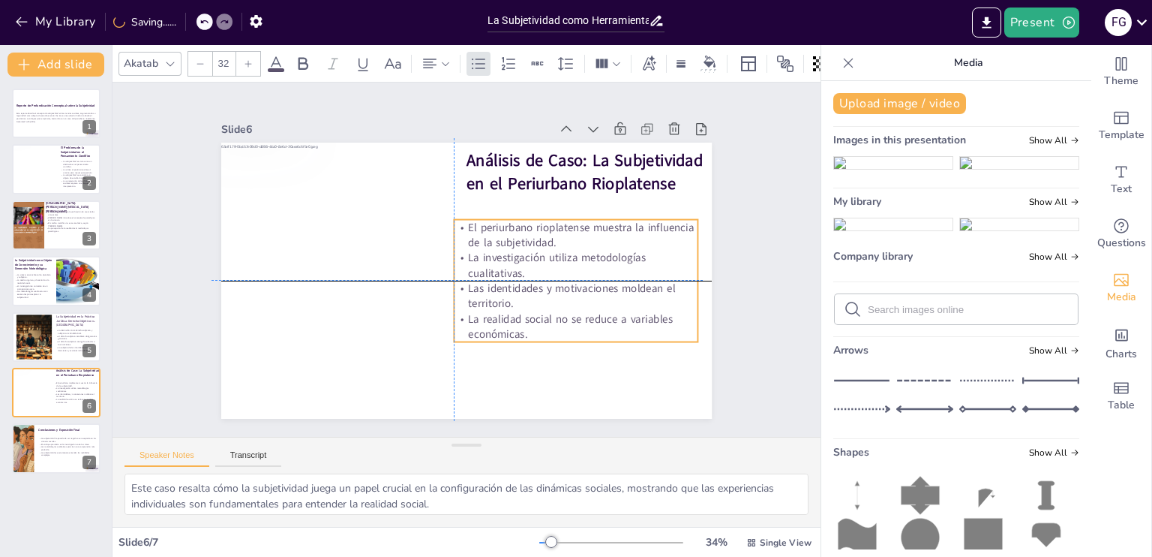
drag, startPoint x: 575, startPoint y: 299, endPoint x: 567, endPoint y: 300, distance: 7.5
click at [567, 300] on p "Las identidades y motivaciones moldean el territorio." at bounding box center [571, 307] width 245 height 56
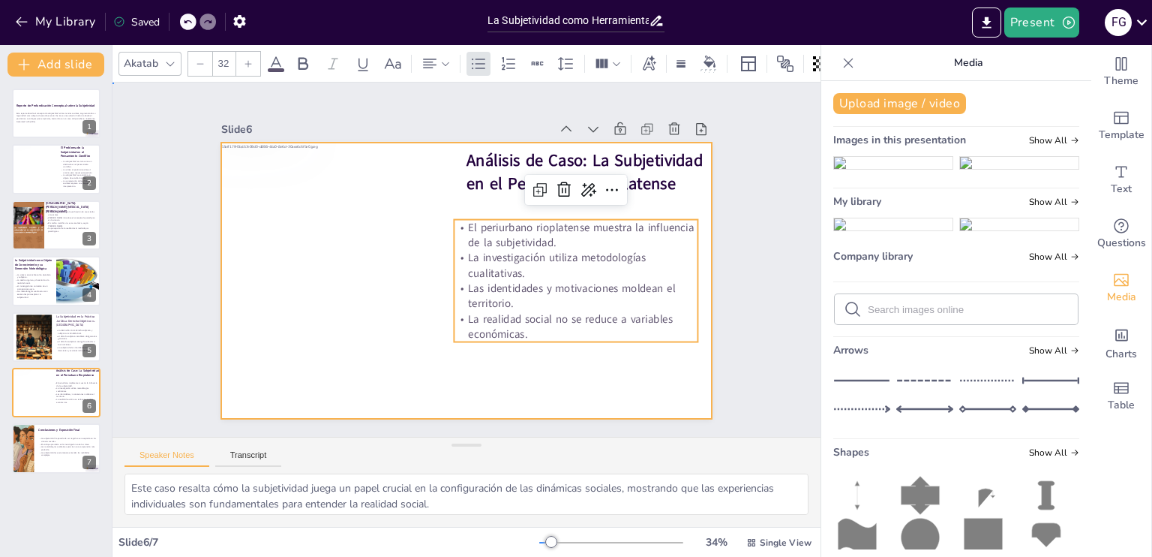
click at [600, 357] on div at bounding box center [446, 254] width 372 height 537
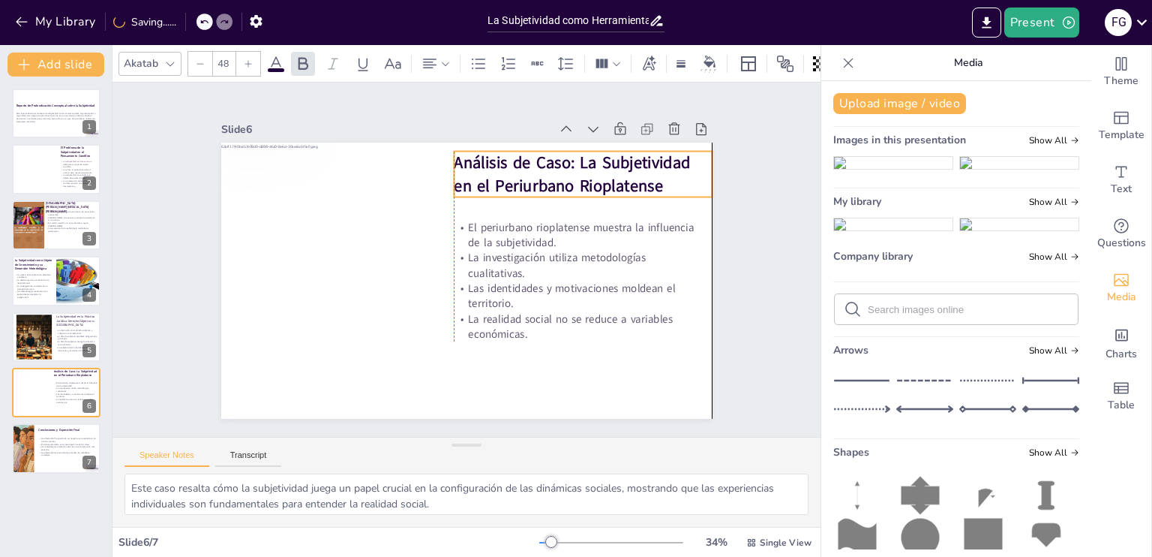
drag, startPoint x: 560, startPoint y: 176, endPoint x: 549, endPoint y: 179, distance: 10.7
click at [549, 179] on strong "Análisis de Caso: La Subjetividad en el Periurbano Rioplatense" at bounding box center [580, 184] width 239 height 67
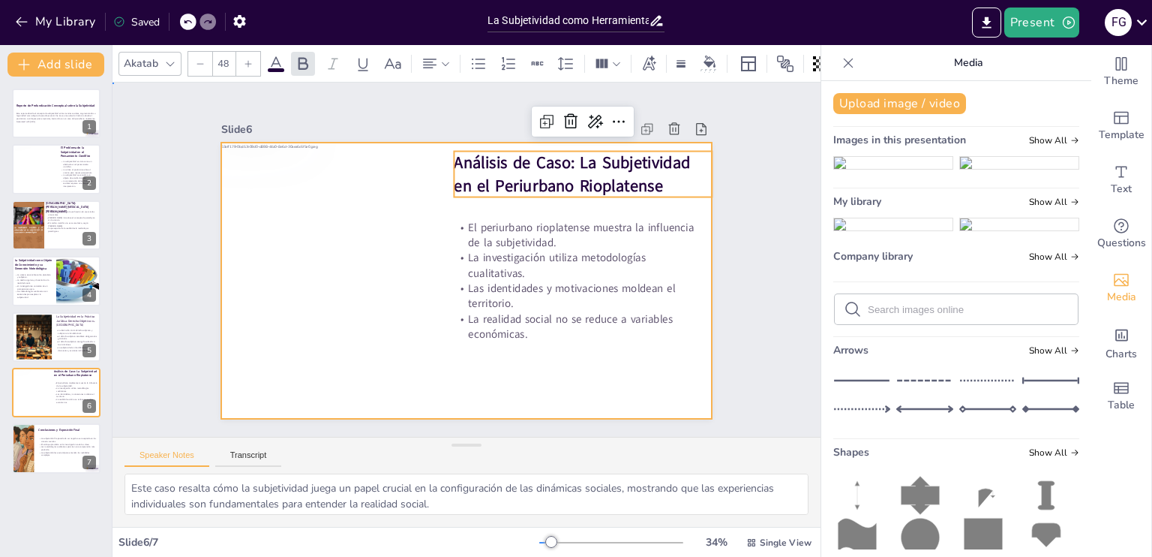
click at [572, 344] on div at bounding box center [464, 281] width 517 height 326
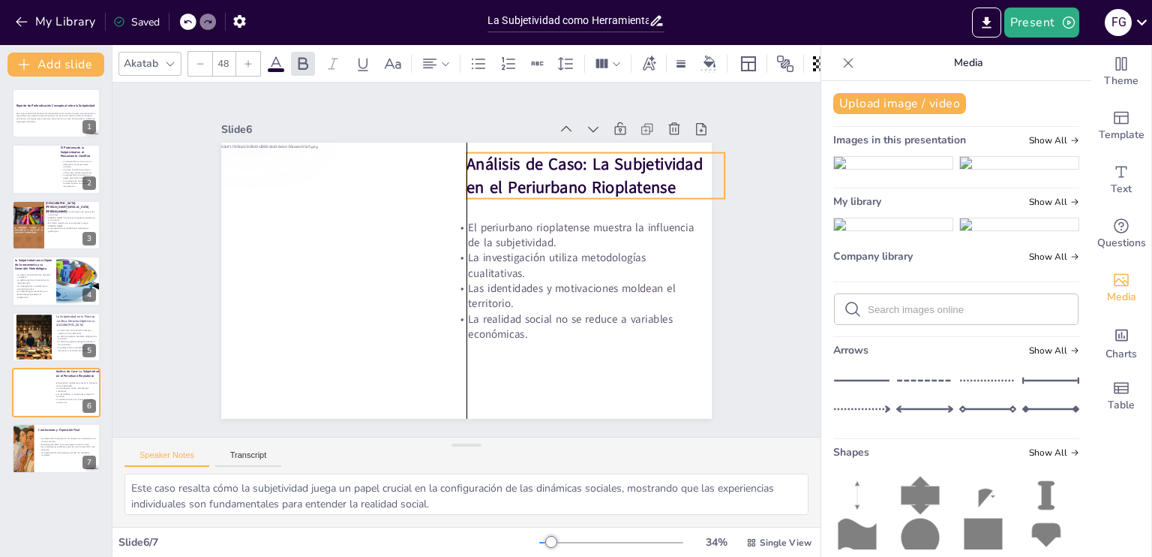
drag, startPoint x: 596, startPoint y: 176, endPoint x: 606, endPoint y: 178, distance: 9.9
click at [606, 178] on strong "Análisis de Caso: La Subjetividad en el Periurbano Rioplatense" at bounding box center [592, 187] width 239 height 67
drag, startPoint x: 716, startPoint y: 167, endPoint x: 699, endPoint y: 167, distance: 16.5
click at [716, 205] on div at bounding box center [726, 228] width 21 height 47
click at [731, 218] on div "Slide 1 Reporte de Profundización Conceptual sobre la Subjetividad Este reporte…" at bounding box center [466, 259] width 605 height 377
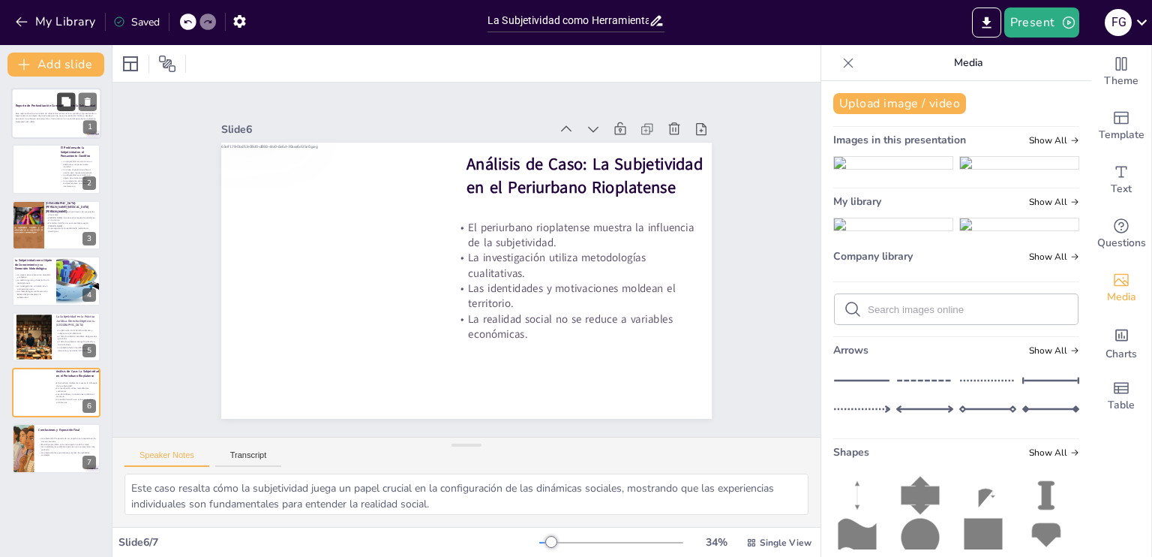
click at [62, 107] on button at bounding box center [66, 101] width 18 height 18
